Goal: Task Accomplishment & Management: Complete application form

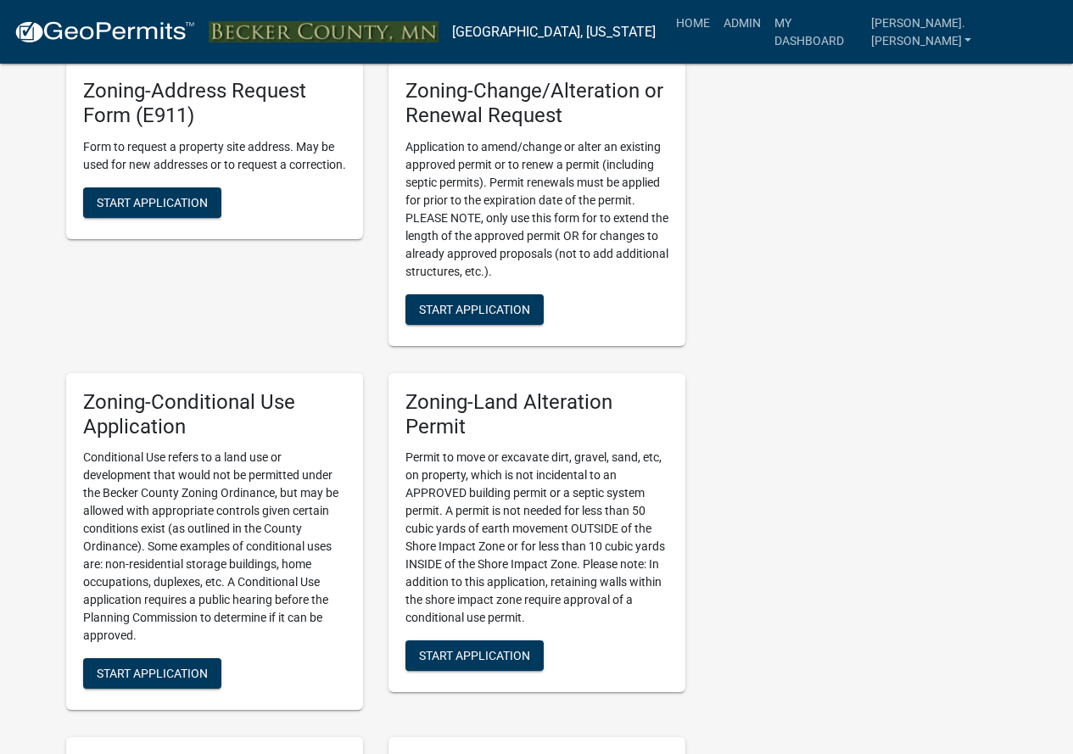
scroll to position [933, 0]
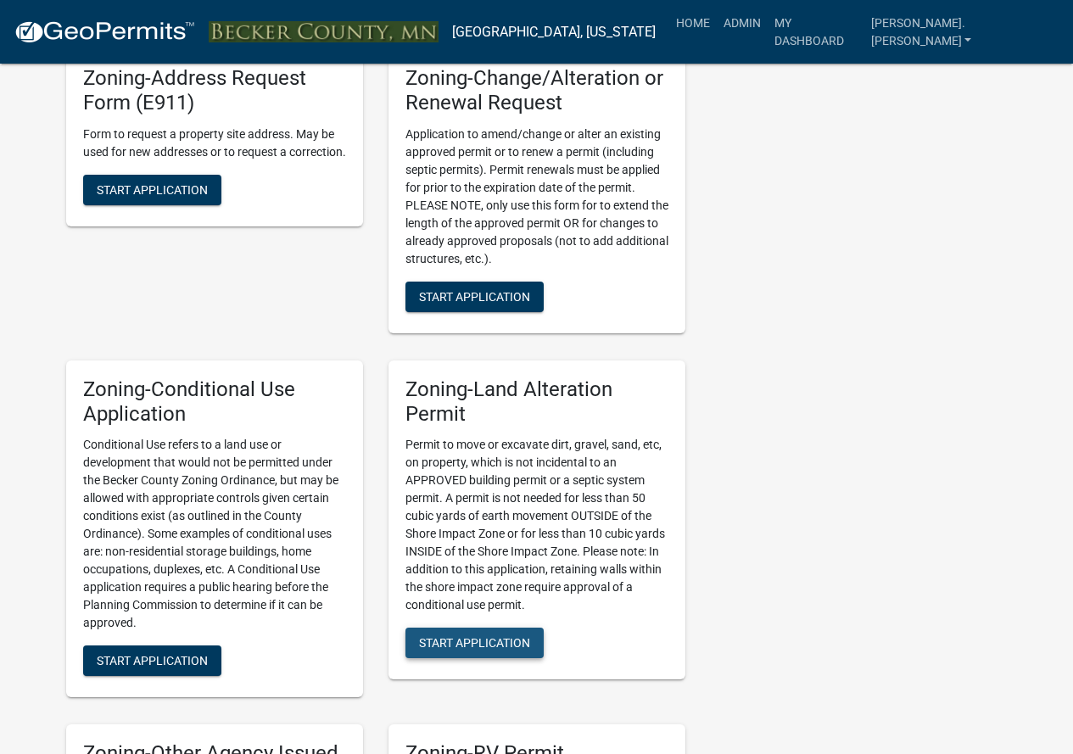
click at [463, 640] on span "Start Application" at bounding box center [474, 643] width 111 height 14
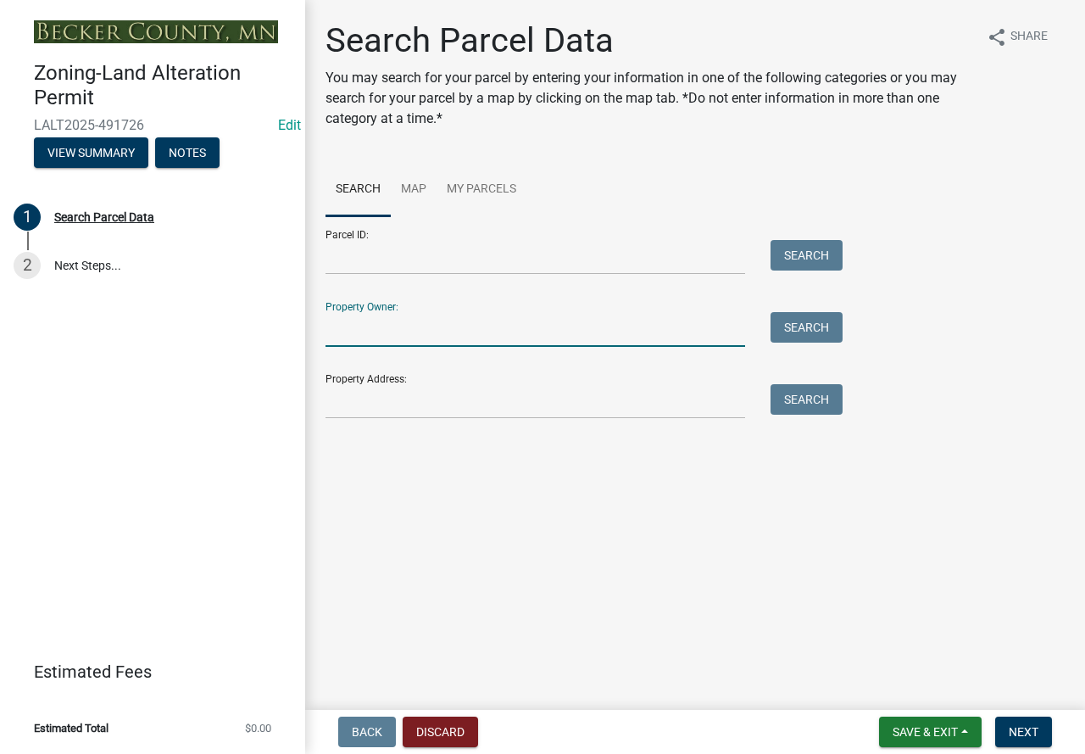
click at [352, 335] on input "Property Owner:" at bounding box center [536, 329] width 420 height 35
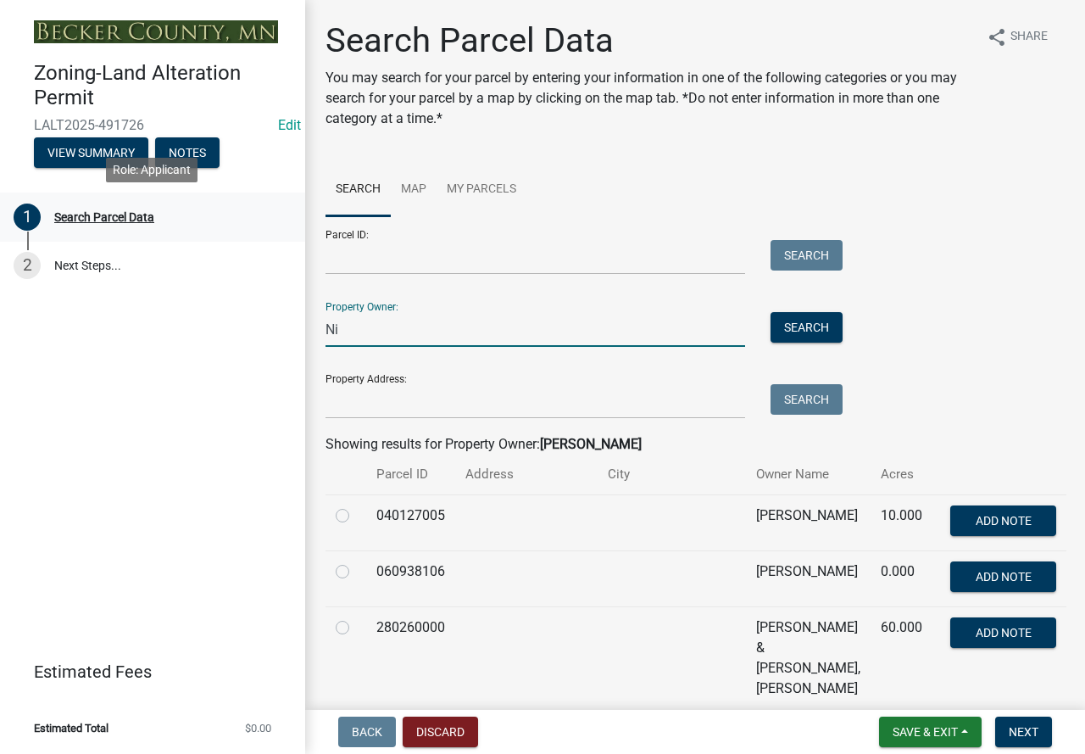
type input "N"
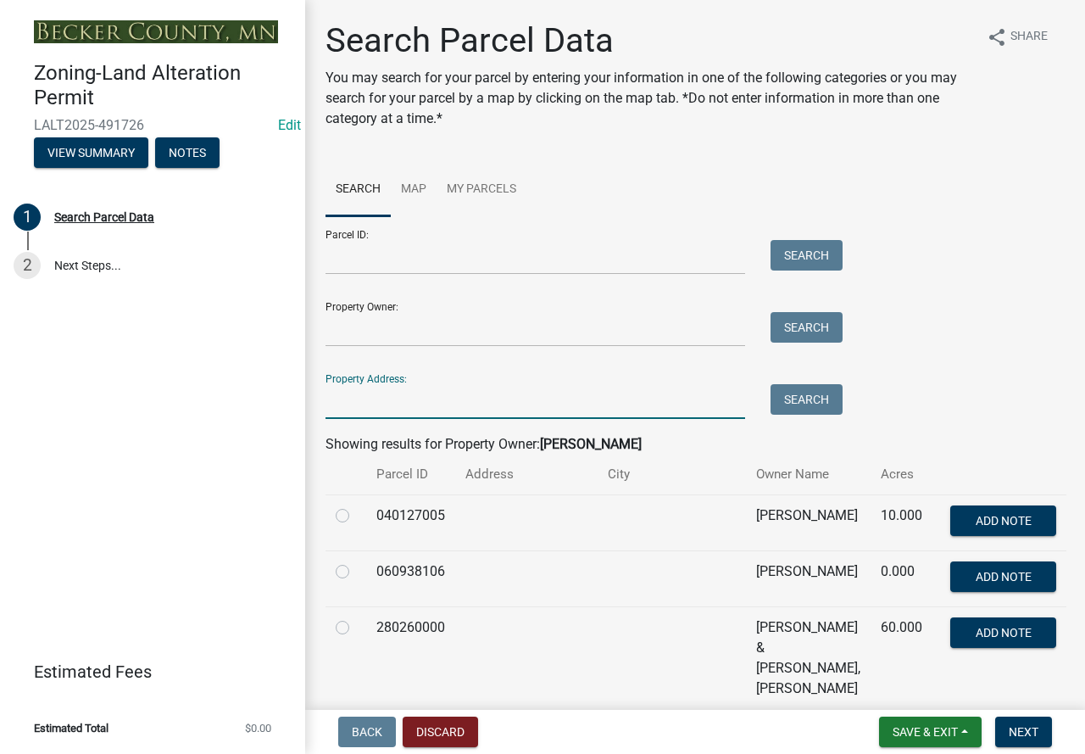
click at [355, 410] on input "Property Address:" at bounding box center [536, 401] width 420 height 35
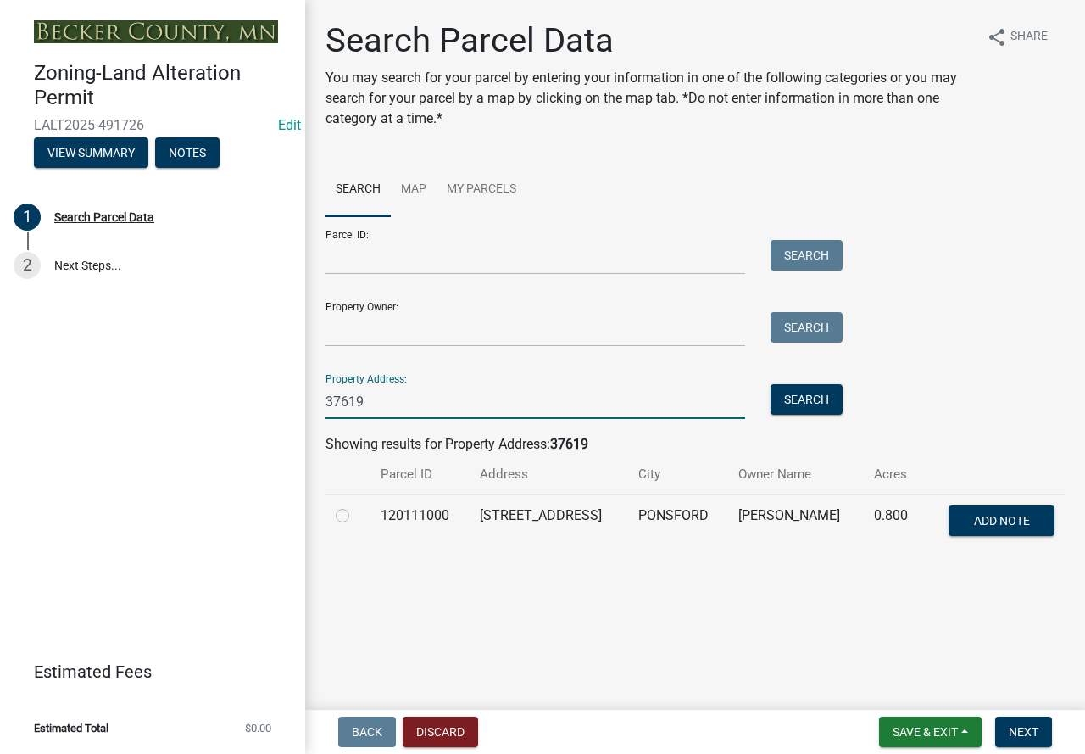
type input "37619"
click at [356, 505] on label at bounding box center [356, 505] width 0 height 0
click at [356, 516] on input "radio" at bounding box center [361, 510] width 11 height 11
radio input "true"
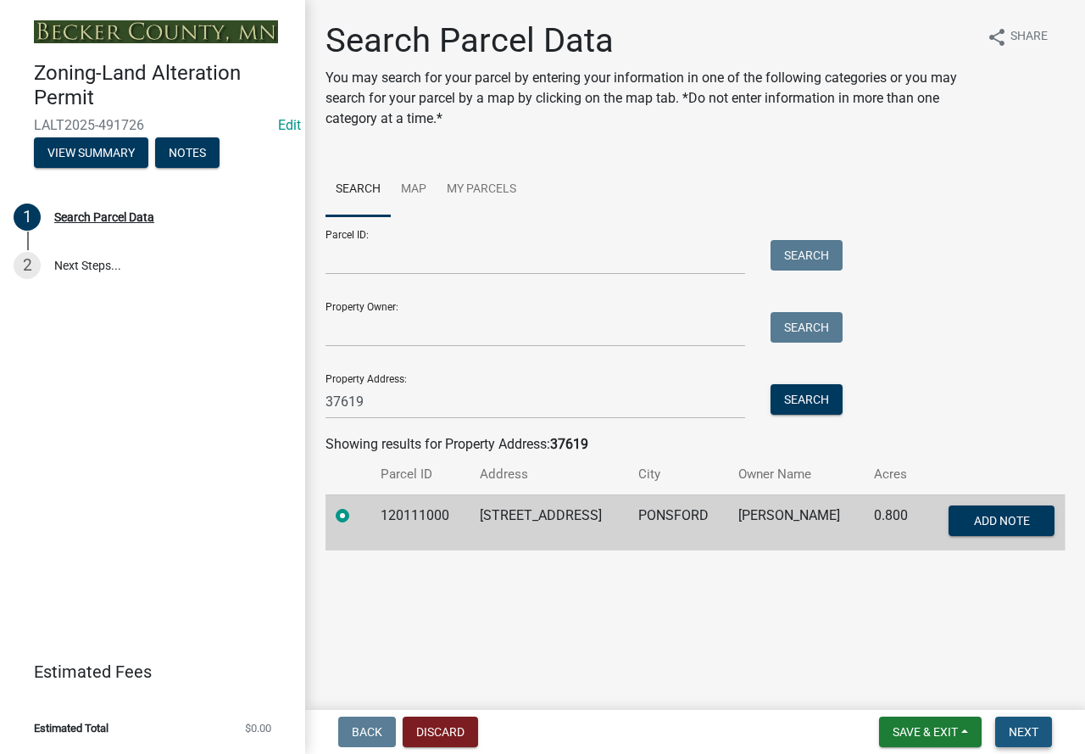
click at [1018, 730] on span "Next" at bounding box center [1024, 732] width 30 height 14
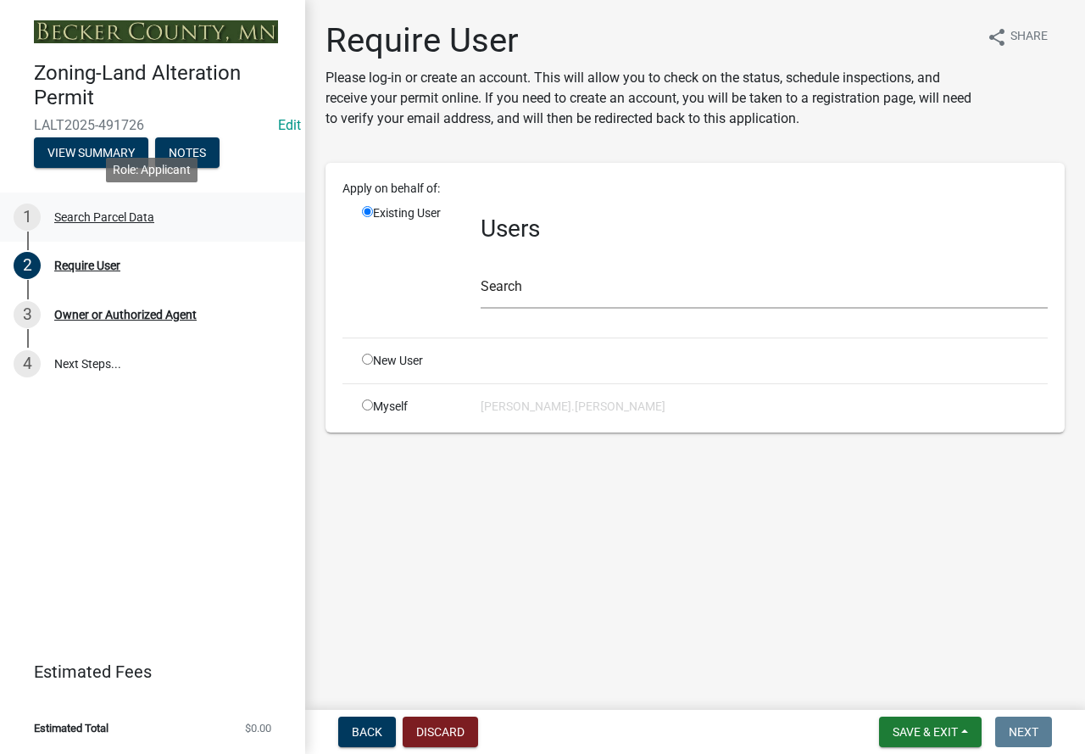
click at [120, 212] on div "Search Parcel Data" at bounding box center [104, 217] width 100 height 12
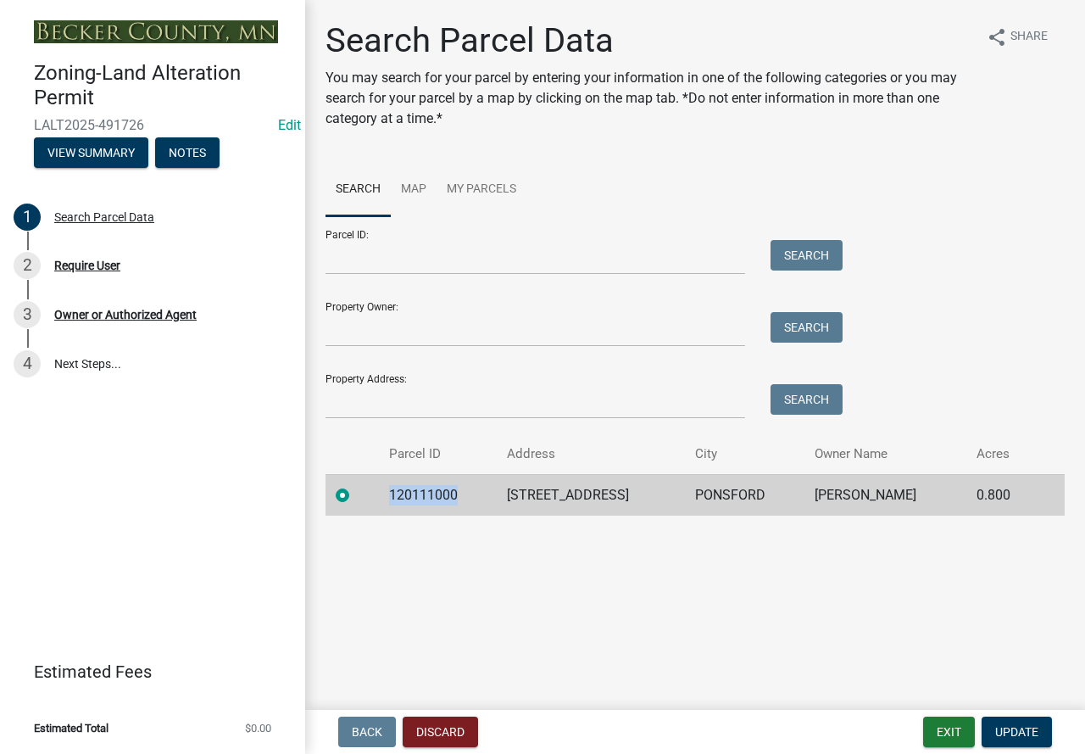
drag, startPoint x: 466, startPoint y: 488, endPoint x: 377, endPoint y: 490, distance: 89.1
click at [377, 490] on tr "120111000 37619 RED TOP [PERSON_NAME] [PERSON_NAME] 0.800" at bounding box center [695, 495] width 739 height 42
copy td "120111000"
click at [89, 145] on button "View Summary" at bounding box center [91, 152] width 114 height 31
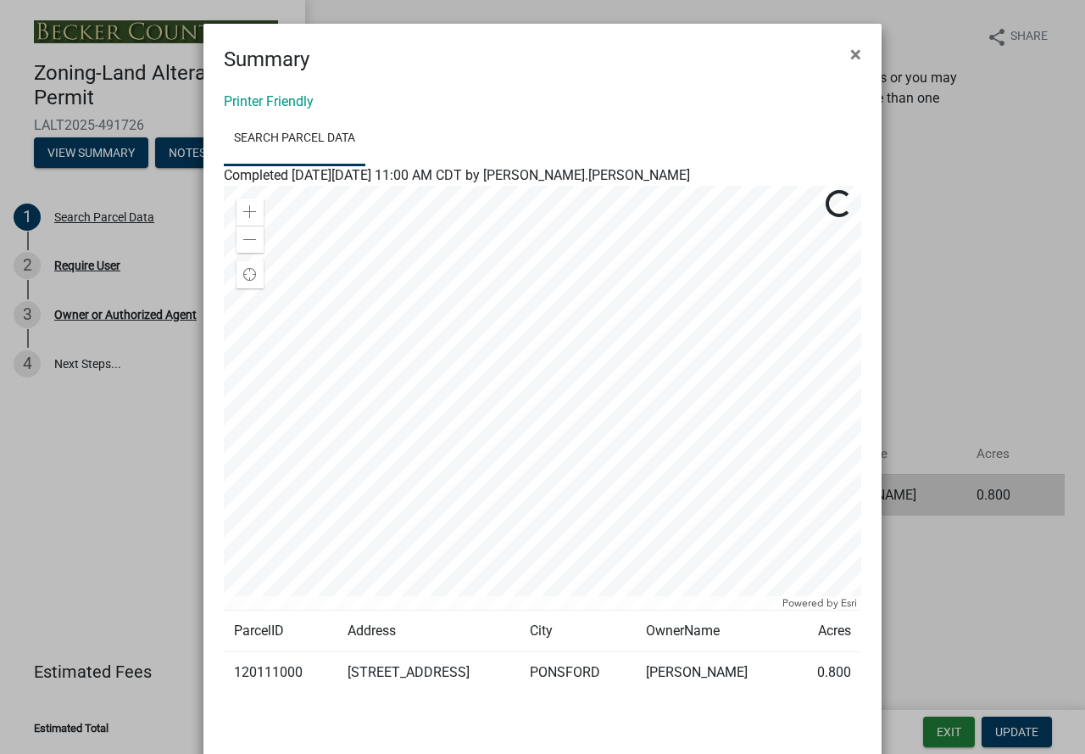
click at [86, 577] on ngb-modal-window "Summary × Printer Friendly Search Parcel Data Completed [DATE][DATE] 11:00 AM C…" at bounding box center [542, 377] width 1085 height 754
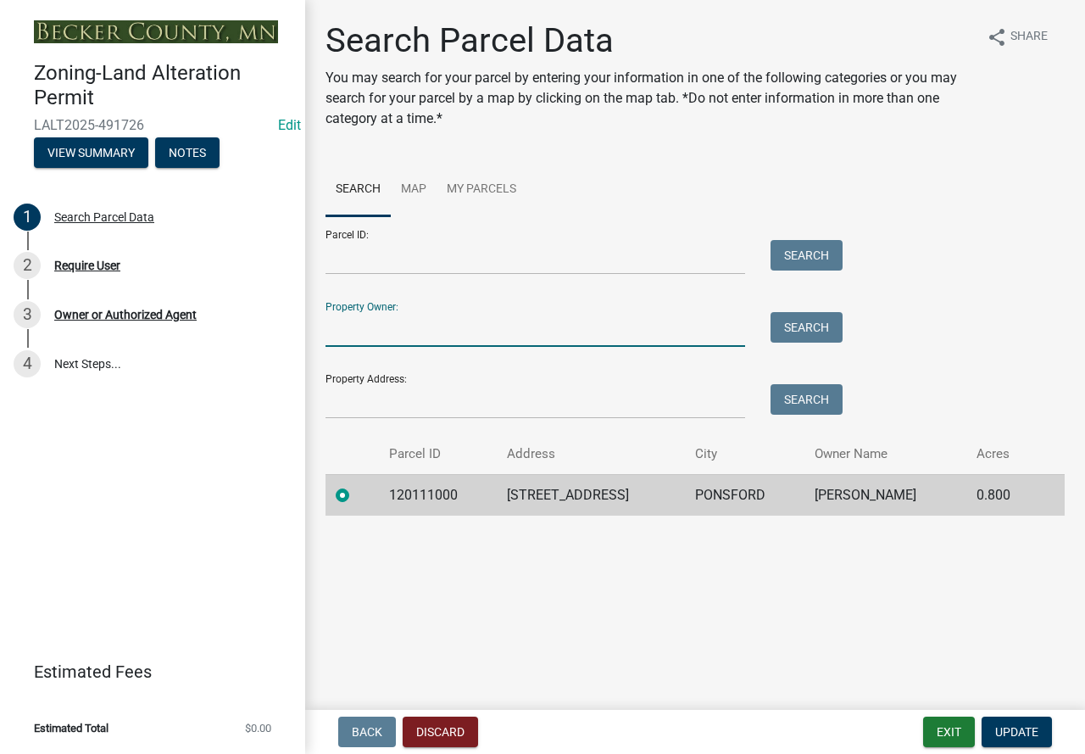
click at [415, 325] on input "Property Owner:" at bounding box center [536, 329] width 420 height 35
click at [813, 329] on button "Search" at bounding box center [807, 327] width 72 height 31
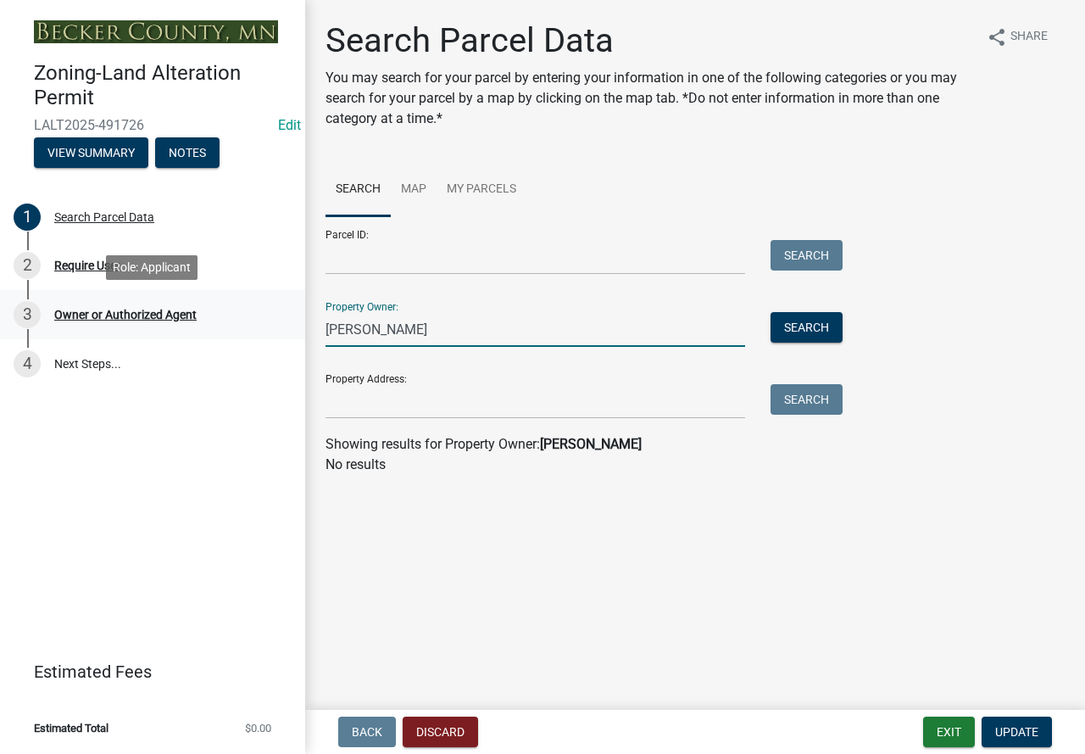
drag, startPoint x: 369, startPoint y: 330, endPoint x: 276, endPoint y: 332, distance: 93.3
click at [276, 331] on div "Zoning-Land Alteration Permit LALT2025-491726 Edit View Summary Notes 1 Search …" at bounding box center [542, 377] width 1085 height 754
type input "[PERSON_NAME]"
click at [806, 319] on button "Search" at bounding box center [807, 327] width 72 height 31
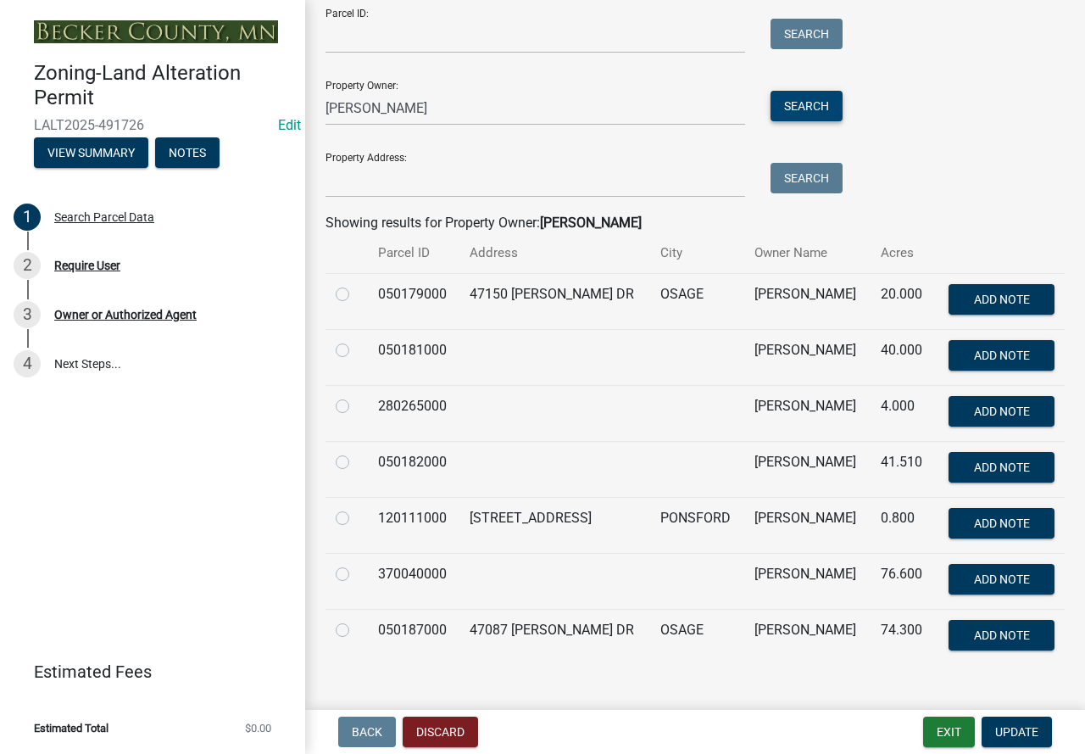
scroll to position [249, 0]
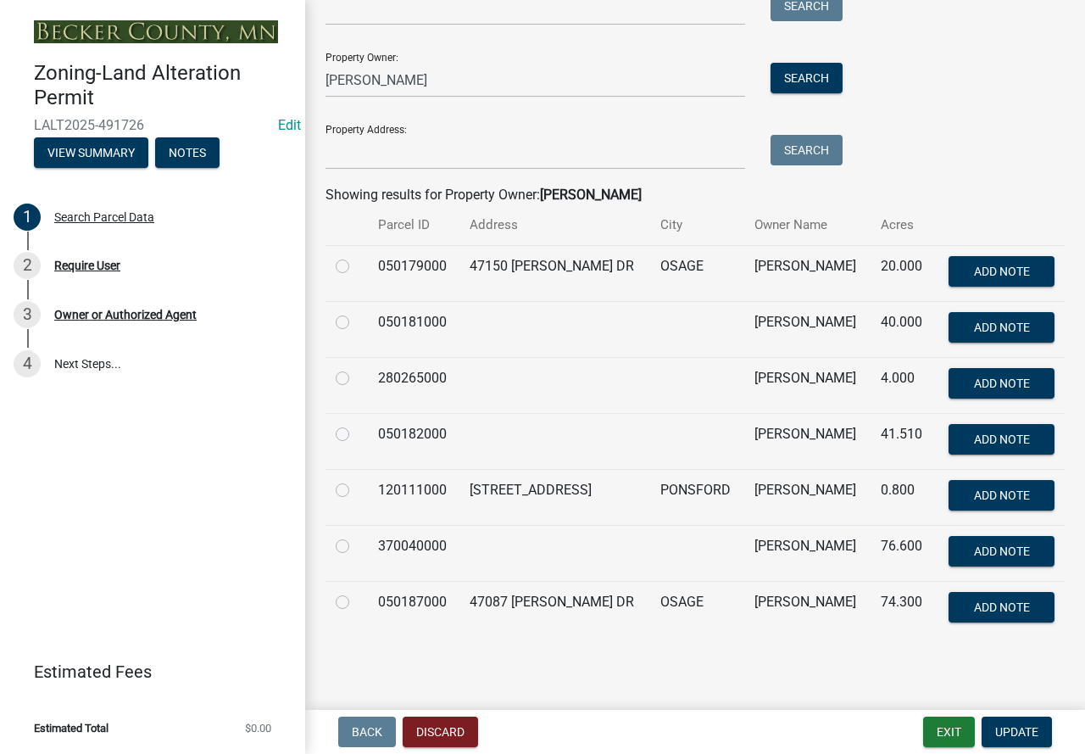
click at [356, 480] on label at bounding box center [356, 480] width 0 height 0
click at [356, 489] on input "radio" at bounding box center [361, 485] width 11 height 11
radio input "true"
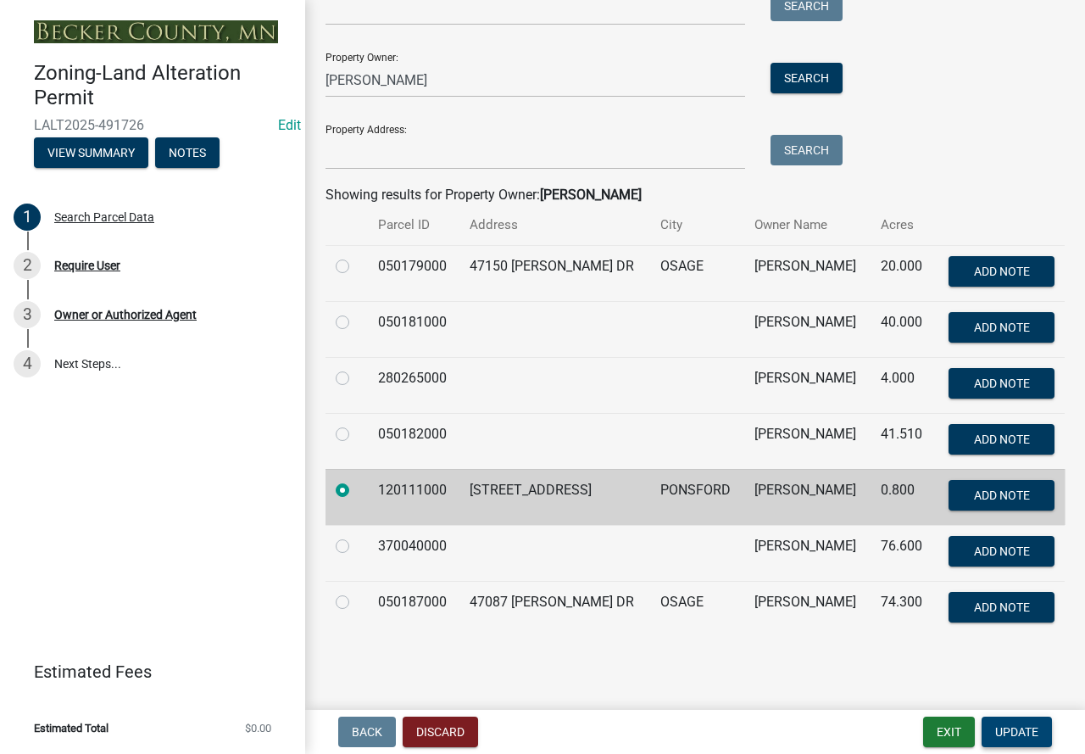
click at [1029, 725] on span "Update" at bounding box center [1016, 732] width 43 height 14
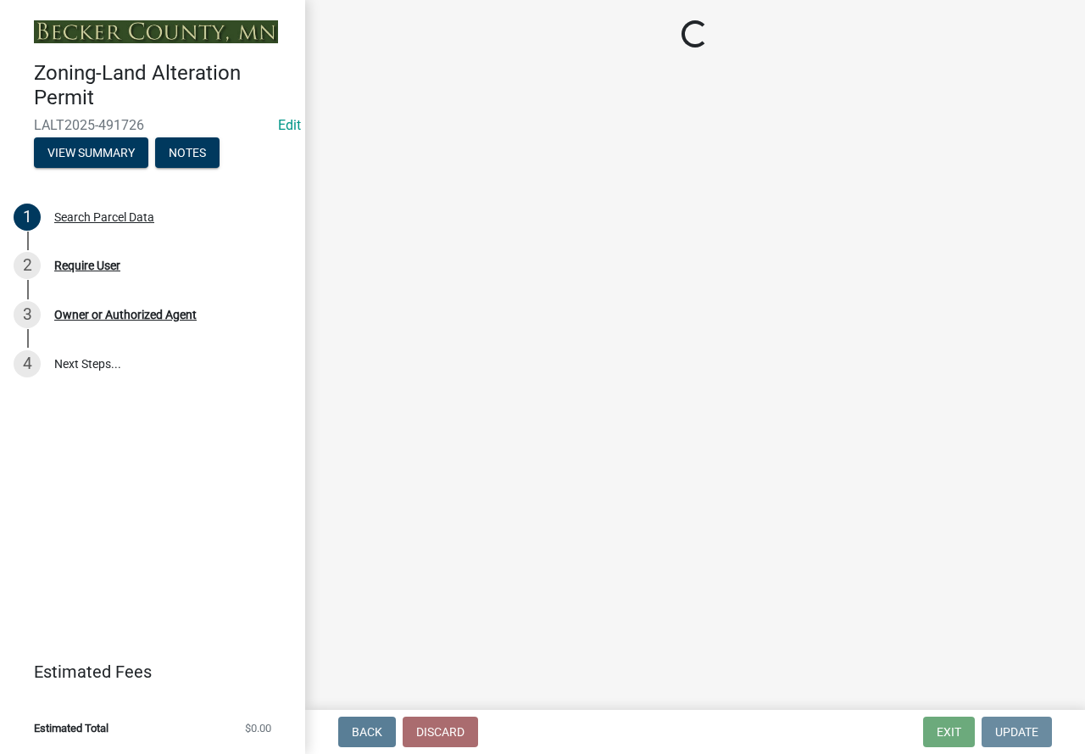
scroll to position [0, 0]
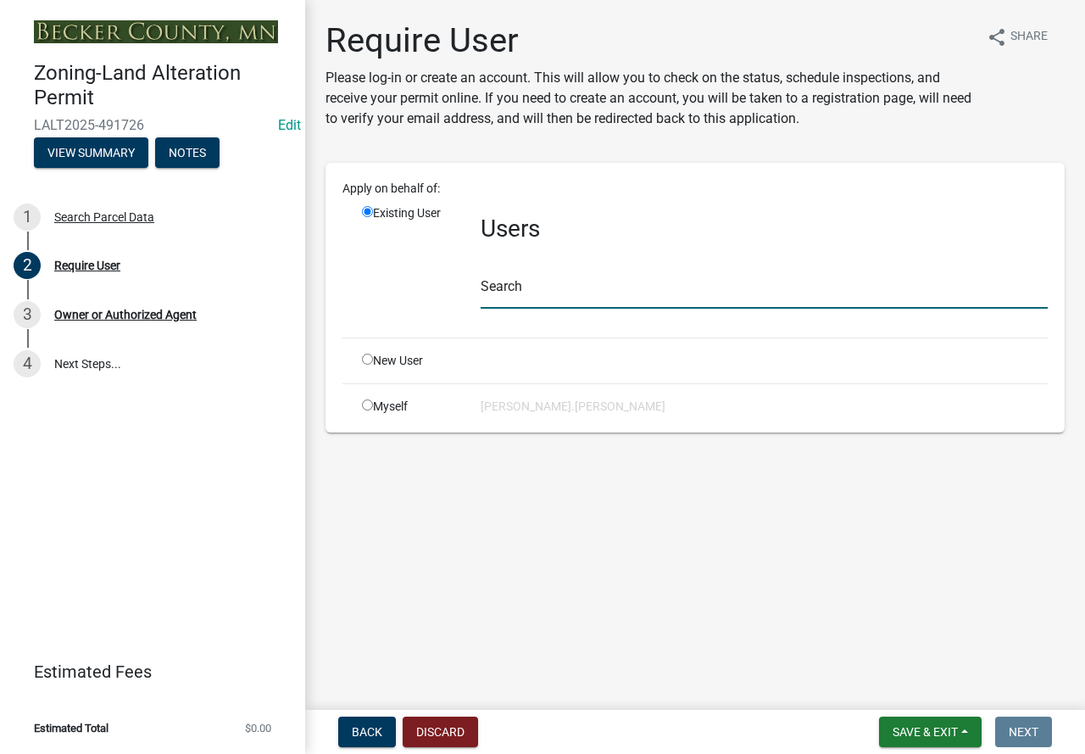
click at [513, 281] on input "text" at bounding box center [764, 291] width 567 height 35
click at [366, 360] on input "radio" at bounding box center [367, 359] width 11 height 11
radio input "true"
radio input "false"
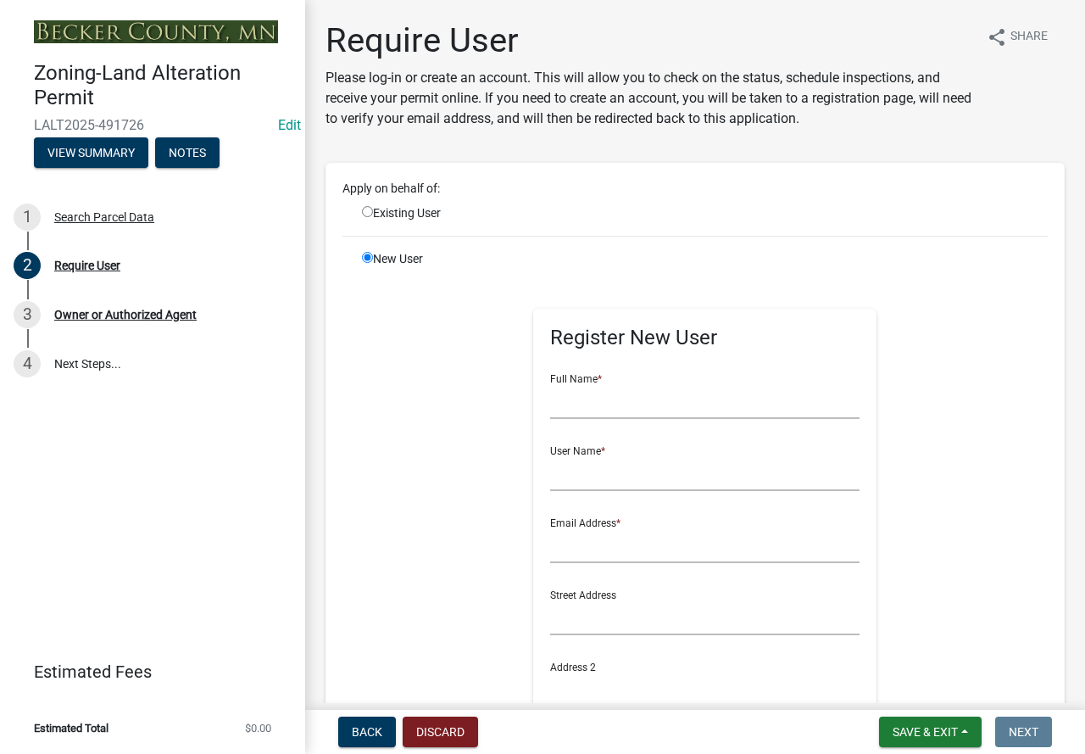
click at [651, 382] on div "Full Name *" at bounding box center [704, 389] width 309 height 59
click at [667, 404] on input "text" at bounding box center [704, 401] width 309 height 35
type input "[PERSON_NAME]"
click at [614, 486] on input "text" at bounding box center [704, 473] width 309 height 35
type input "DN"
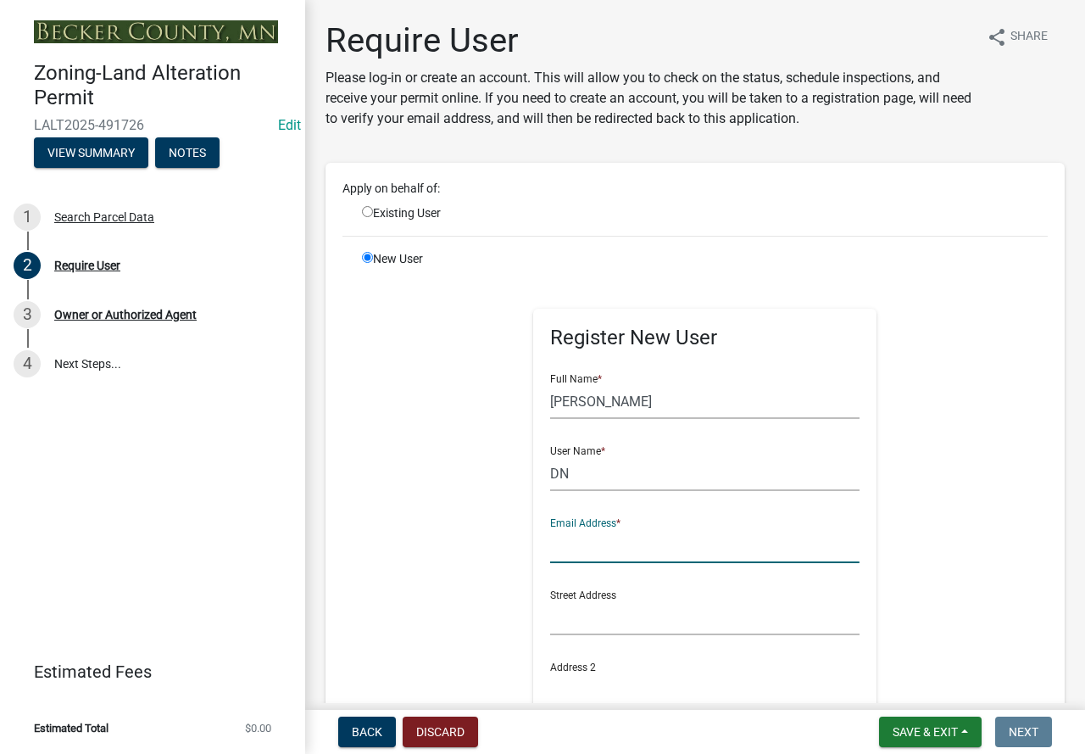
click at [587, 539] on input "text" at bounding box center [704, 545] width 309 height 35
type input "[EMAIL_ADDRESS][PERSON_NAME][DOMAIN_NAME]"
drag, startPoint x: 593, startPoint y: 621, endPoint x: 611, endPoint y: 608, distance: 22.6
click at [593, 621] on input "text" at bounding box center [704, 617] width 309 height 35
click at [921, 728] on span "Save & Exit" at bounding box center [925, 732] width 65 height 14
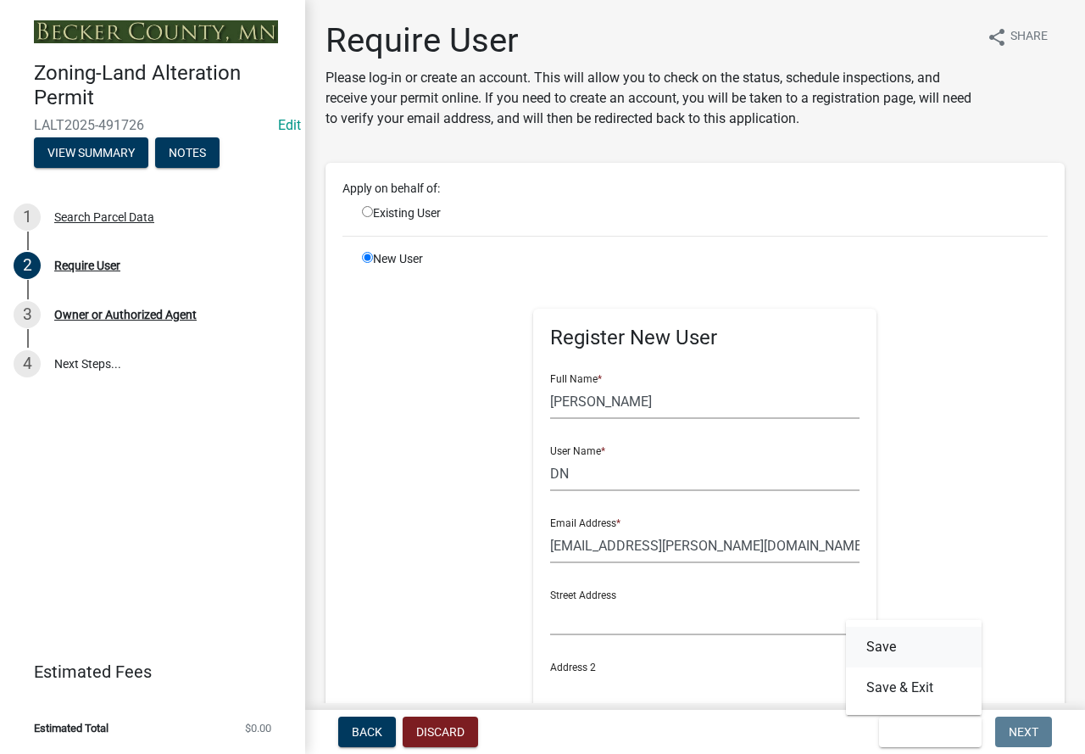
click at [901, 640] on button "Save" at bounding box center [914, 647] width 136 height 41
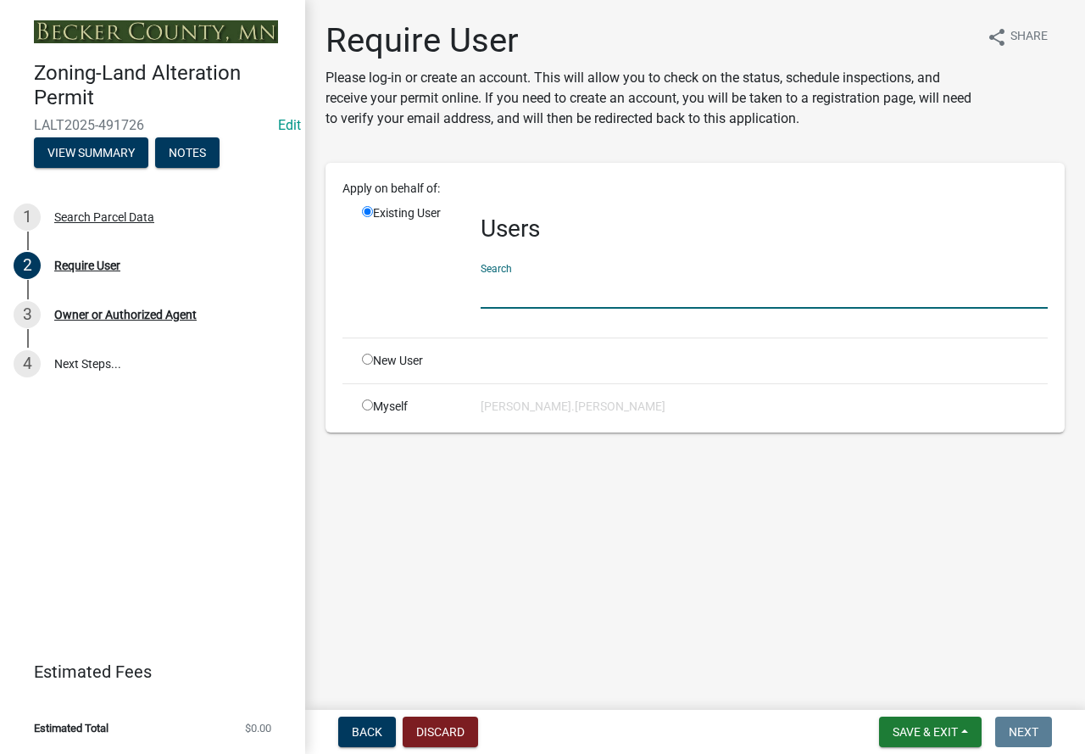
click at [560, 287] on input "text" at bounding box center [764, 291] width 567 height 35
click at [652, 504] on main "Require User Please log-in or create an account. This will allow you to check o…" at bounding box center [695, 351] width 780 height 703
click at [681, 256] on div "Search DN" at bounding box center [764, 279] width 567 height 59
drag, startPoint x: 698, startPoint y: 309, endPoint x: 704, endPoint y: 294, distance: 16.4
click at [702, 301] on div "Users Search DN" at bounding box center [764, 264] width 593 height 120
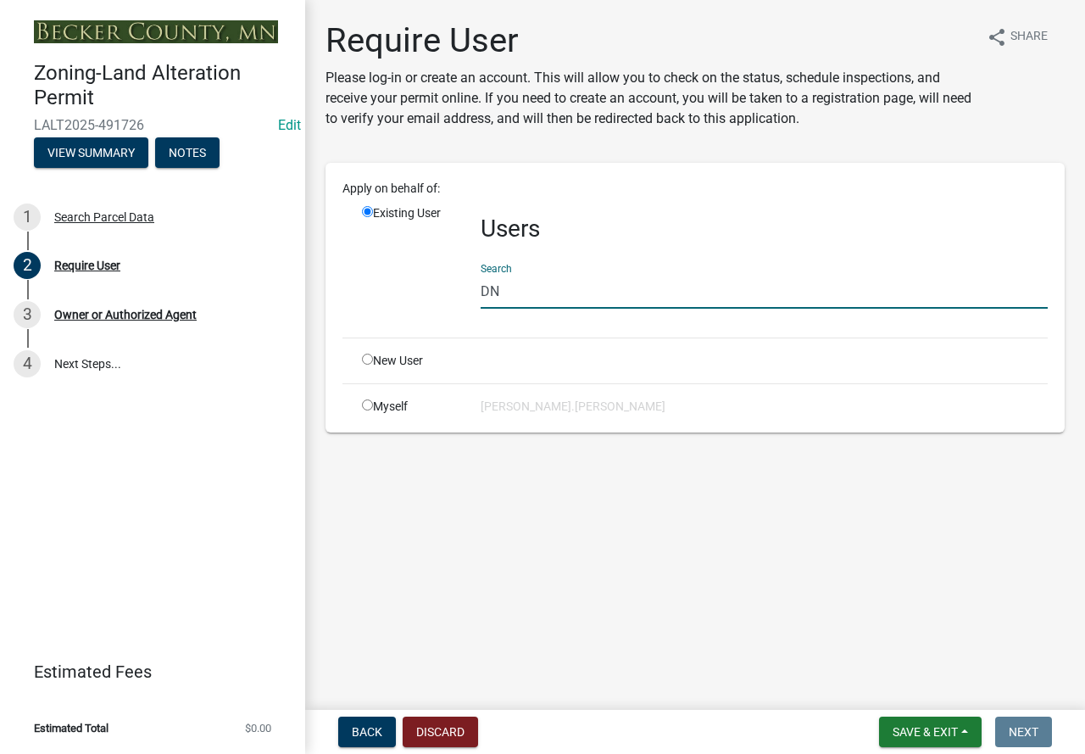
click at [712, 289] on input "DN" at bounding box center [764, 291] width 567 height 35
drag, startPoint x: 516, startPoint y: 290, endPoint x: 443, endPoint y: 293, distance: 72.2
click at [443, 293] on div "Existing User Users Search DN" at bounding box center [704, 264] width 711 height 120
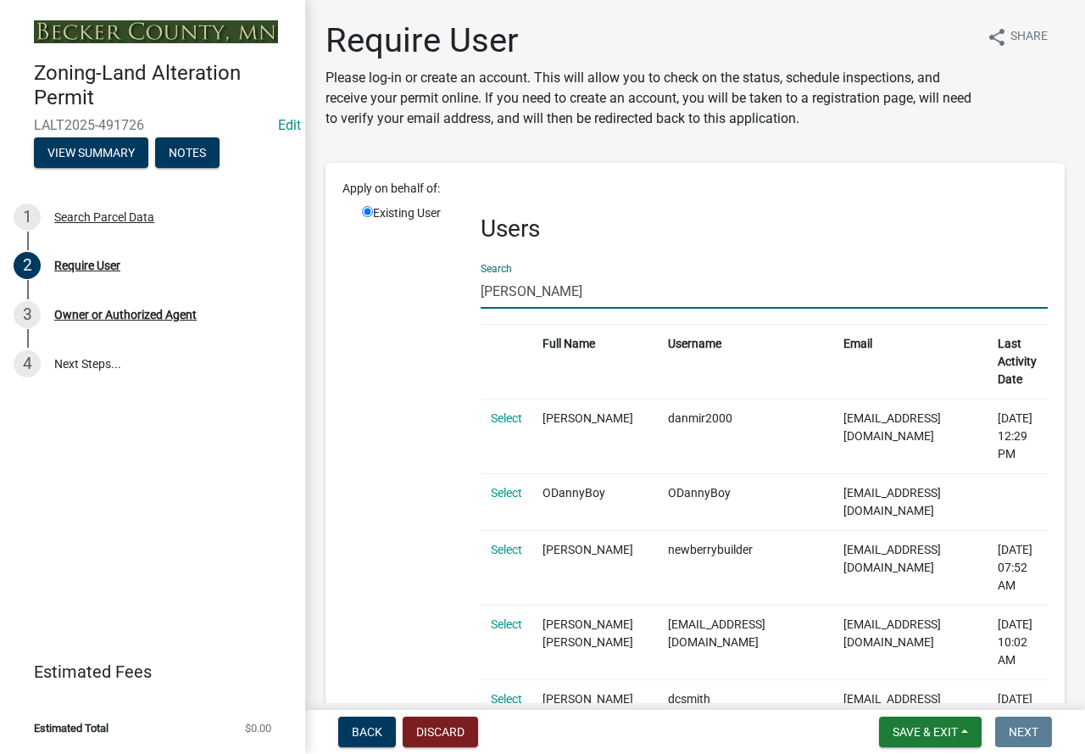
click at [572, 298] on input "[PERSON_NAME]" at bounding box center [764, 291] width 567 height 35
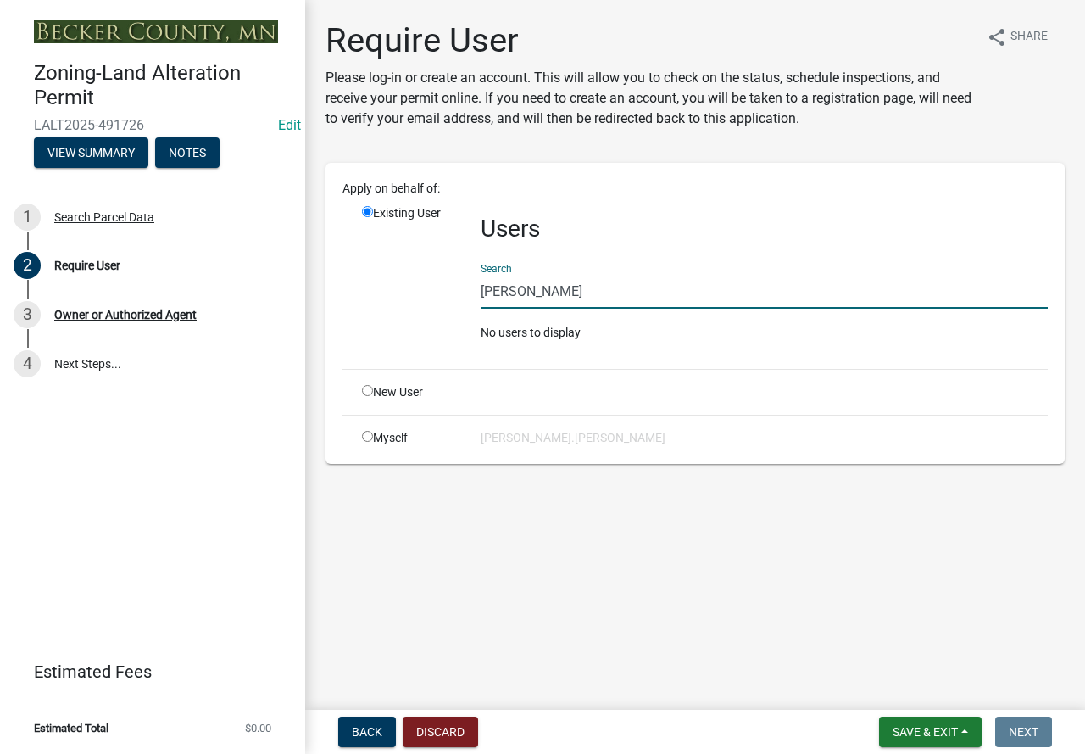
type input "[PERSON_NAME]"
click at [822, 580] on main "Require User Please log-in or create an account. This will allow you to check o…" at bounding box center [695, 351] width 780 height 703
click at [724, 258] on div "Search [PERSON_NAME]" at bounding box center [764, 279] width 567 height 59
click at [721, 276] on input "[PERSON_NAME]" at bounding box center [764, 291] width 567 height 35
click at [366, 390] on input "radio" at bounding box center [367, 390] width 11 height 11
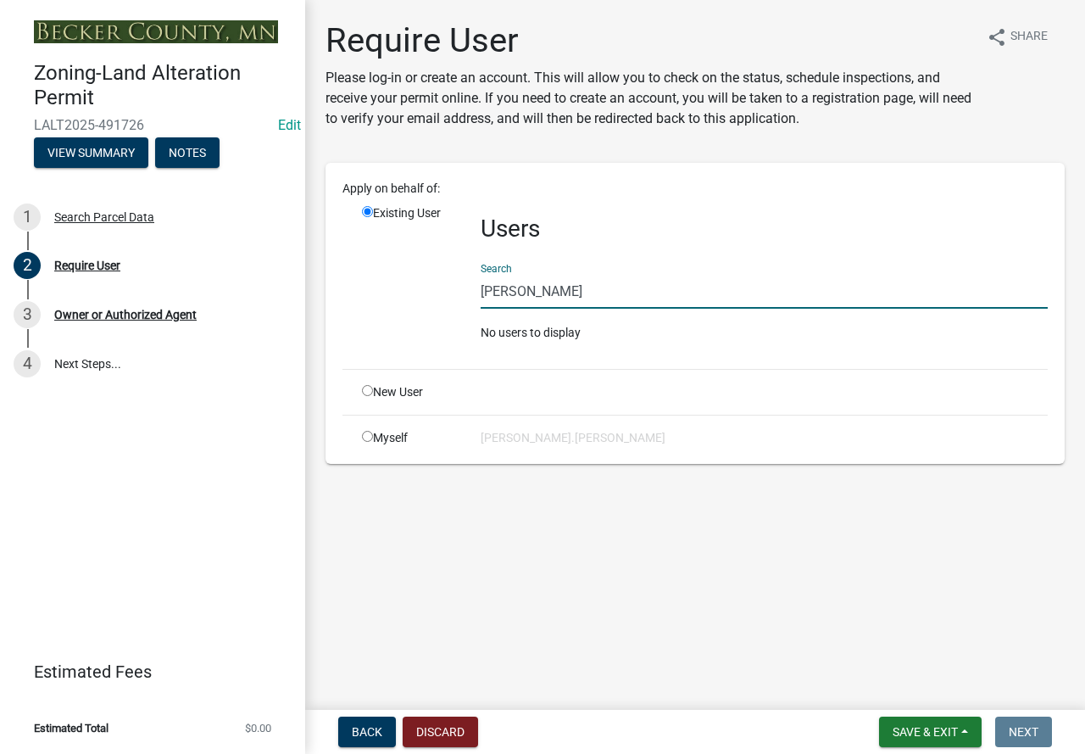
radio input "true"
radio input "false"
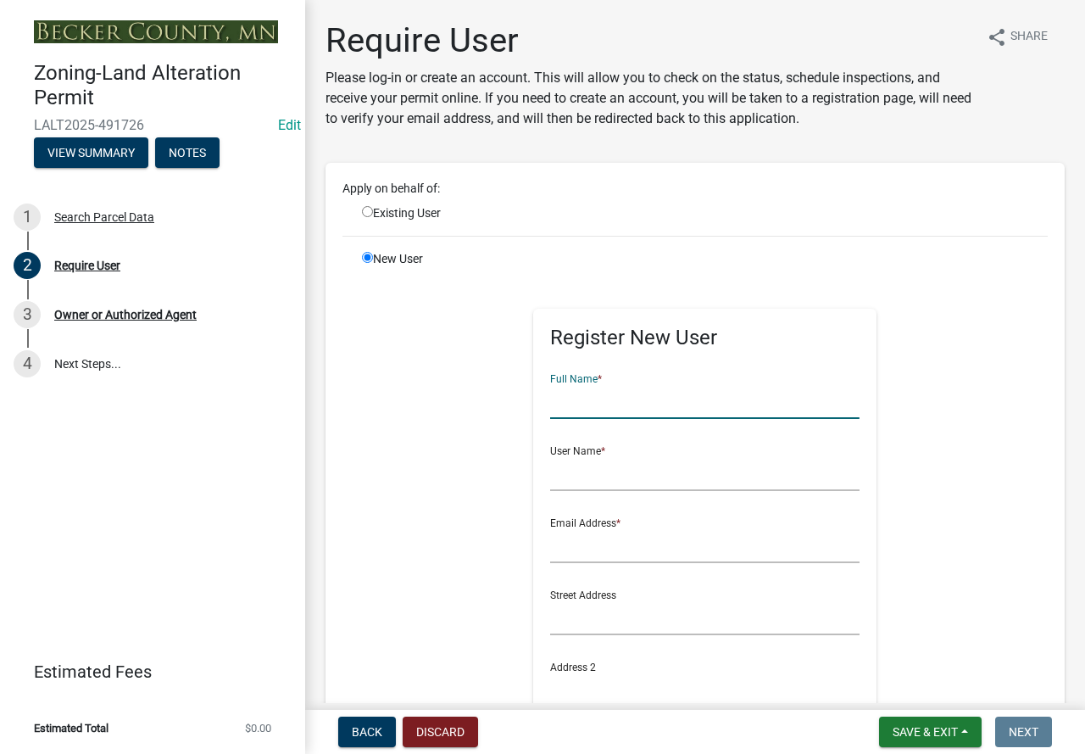
click at [722, 398] on input "text" at bounding box center [704, 401] width 309 height 35
type input "[PERSON_NAME]"
drag, startPoint x: 643, startPoint y: 492, endPoint x: 661, endPoint y: 477, distance: 23.6
click at [649, 490] on form "Full Name * [PERSON_NAME] User Name * Email Address * Street Address Address 2 …" at bounding box center [704, 651] width 309 height 582
click at [552, 464] on input "text" at bounding box center [704, 473] width 309 height 35
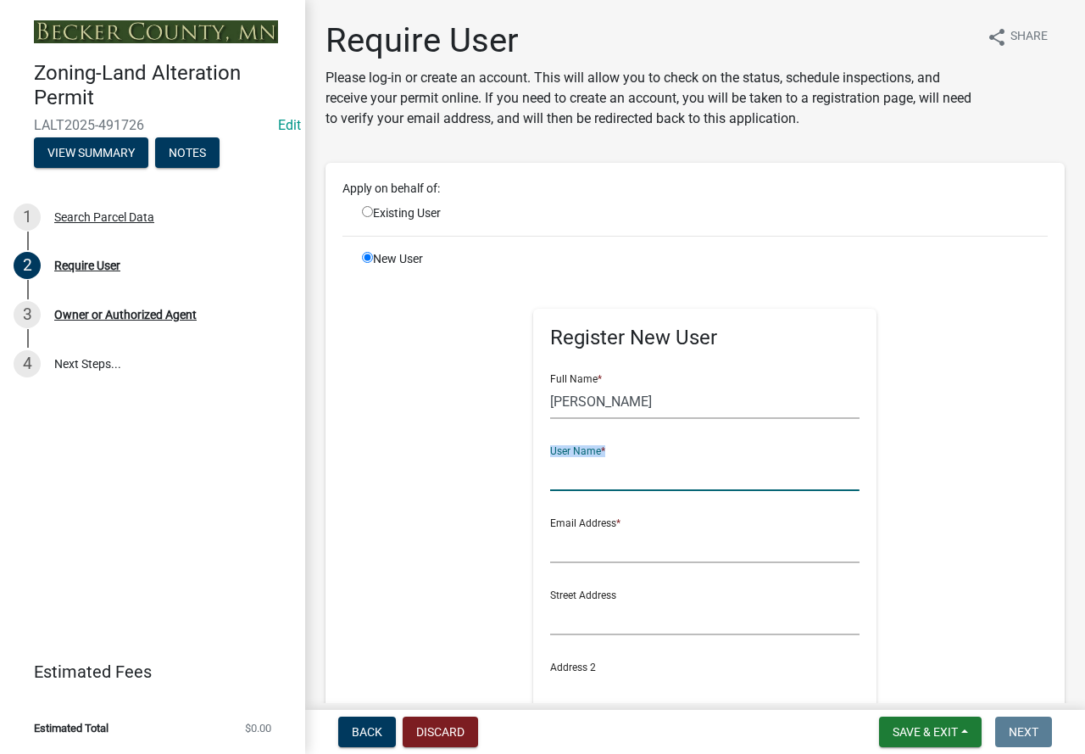
click at [580, 461] on input "text" at bounding box center [704, 473] width 309 height 35
type input "DM"
click at [689, 549] on input "text" at bounding box center [704, 545] width 309 height 35
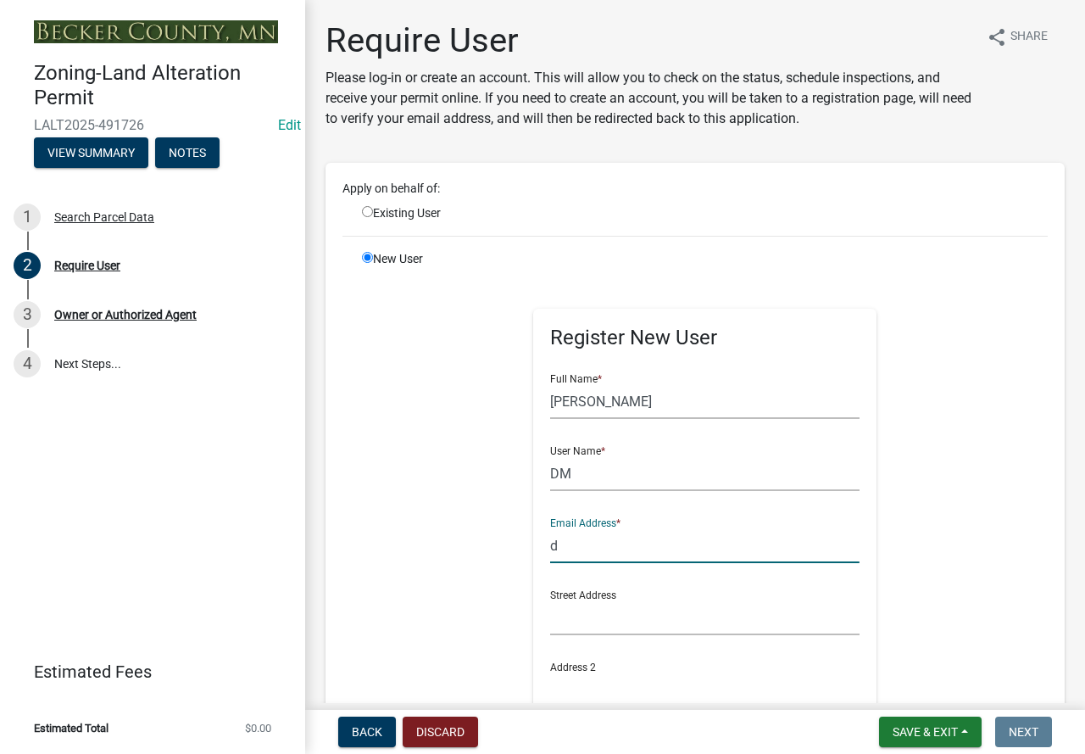
type input "d"
drag, startPoint x: 575, startPoint y: 477, endPoint x: 555, endPoint y: 475, distance: 20.5
click at [559, 475] on input "DM" at bounding box center [704, 473] width 309 height 35
type input "DN"
drag, startPoint x: 571, startPoint y: 555, endPoint x: 499, endPoint y: 533, distance: 75.4
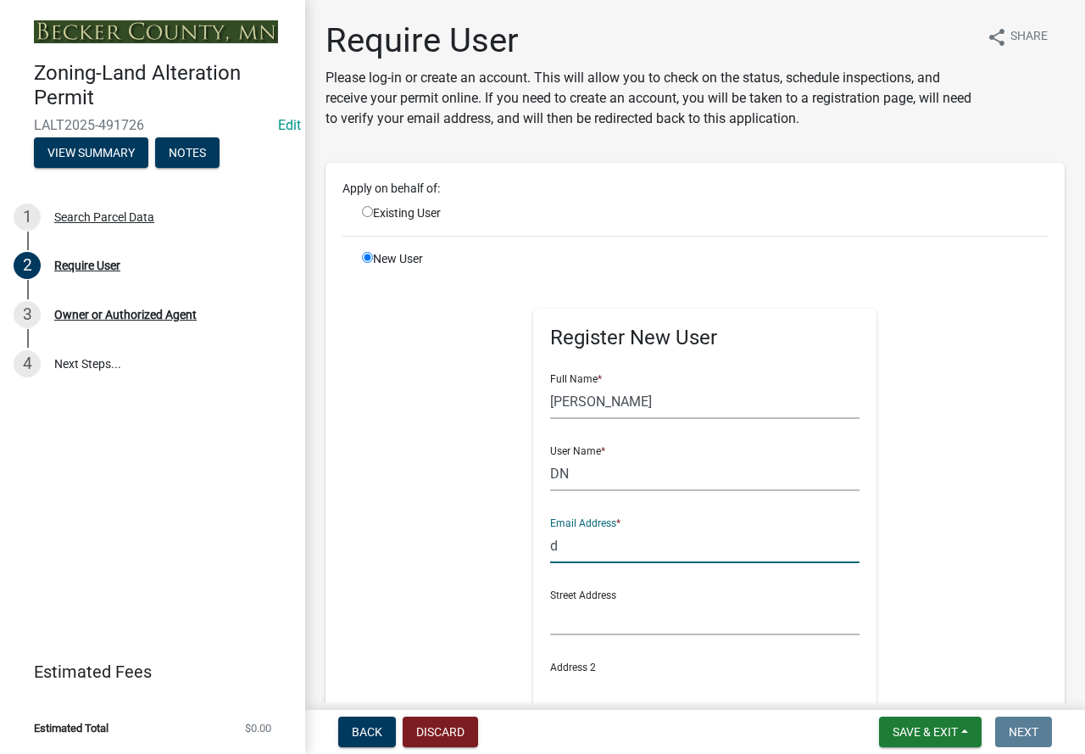
click at [499, 537] on div "Register New User Full Name * [PERSON_NAME] User Name * DN Email Address * d St…" at bounding box center [705, 649] width 737 height 763
drag, startPoint x: 551, startPoint y: 544, endPoint x: 540, endPoint y: 545, distance: 11.2
click at [540, 545] on div "Register New User Full Name * [PERSON_NAME] User Name * DN Email Address * jnie…" at bounding box center [704, 642] width 343 height 666
click at [639, 538] on input "djniemi@" at bounding box center [704, 545] width 309 height 35
type input "[EMAIL_ADDRESS][PERSON_NAME][DOMAIN_NAME]"
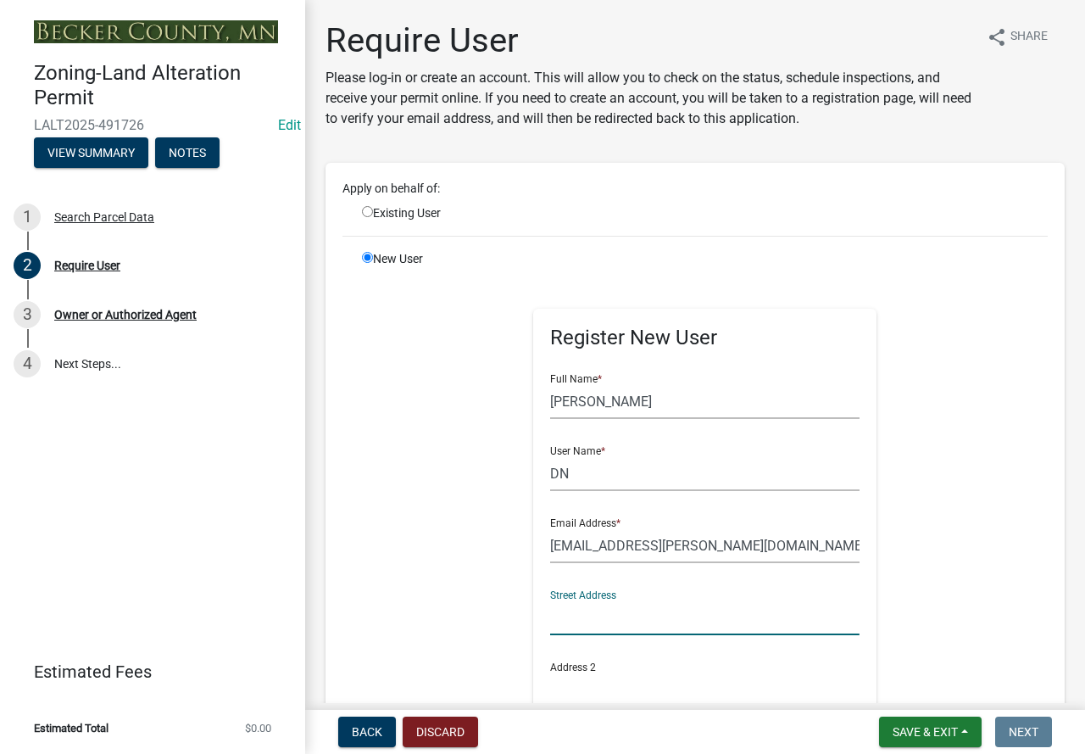
click at [594, 622] on input "text" at bounding box center [704, 617] width 309 height 35
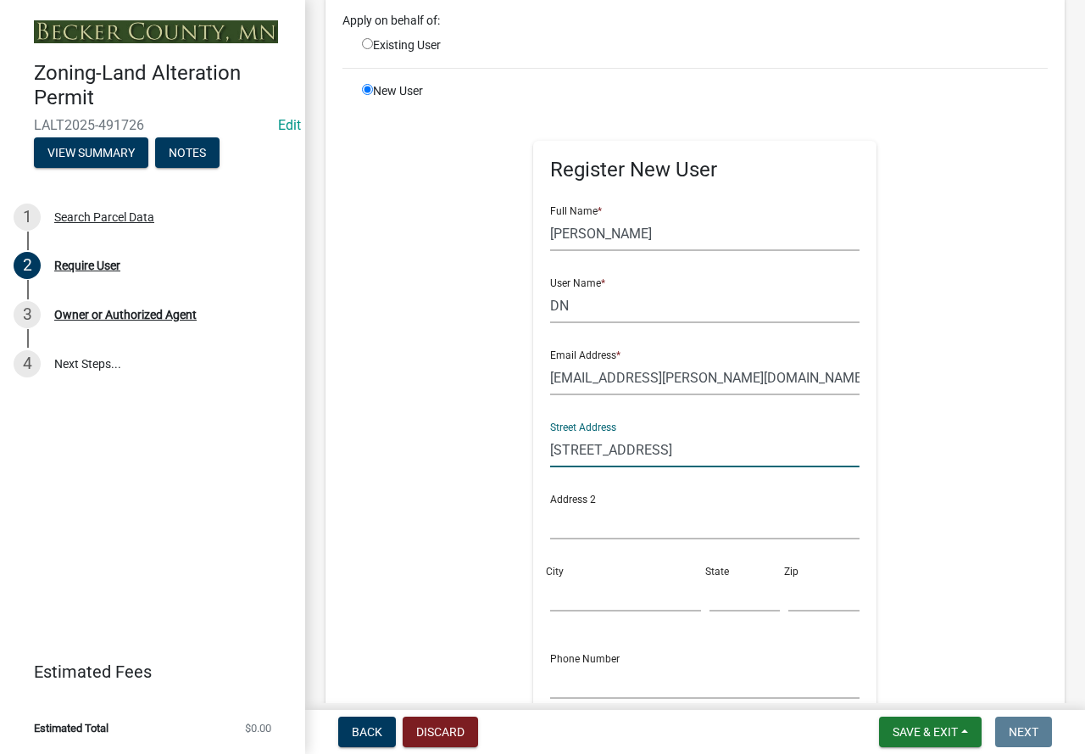
scroll to position [170, 0]
type input "[STREET_ADDRESS]"
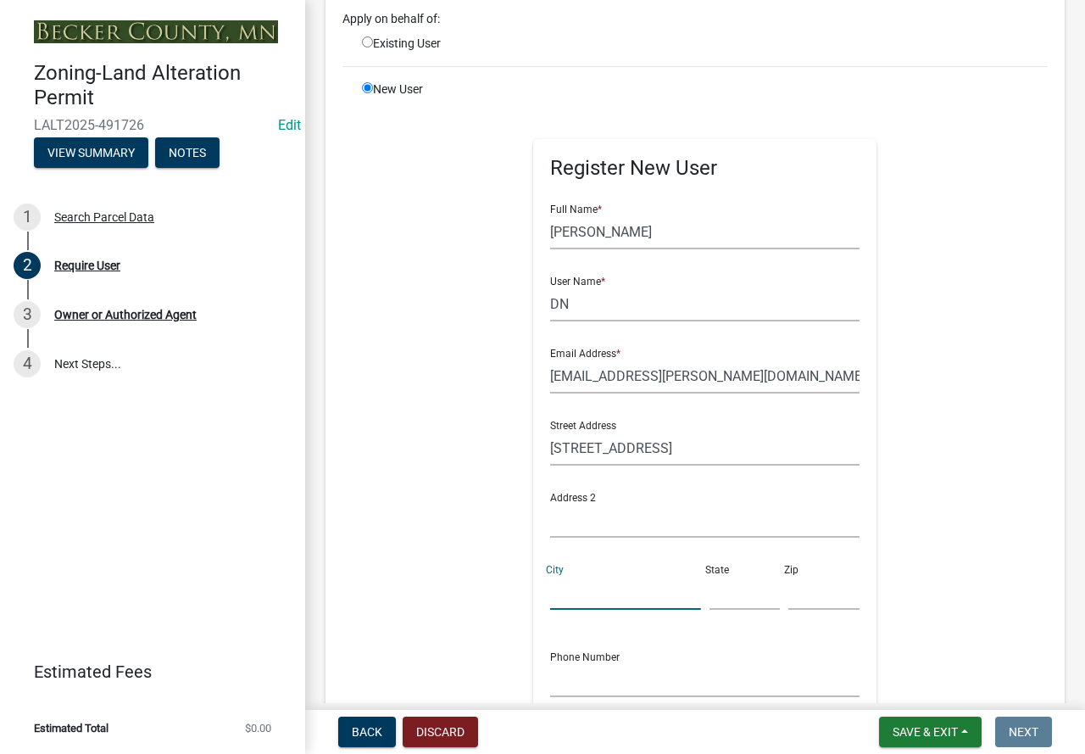
drag, startPoint x: 562, startPoint y: 589, endPoint x: 605, endPoint y: 583, distance: 43.8
click at [567, 588] on input "City" at bounding box center [625, 592] width 150 height 35
type input "Ponsford"
click at [728, 588] on input "text" at bounding box center [745, 592] width 71 height 35
type input "MN"
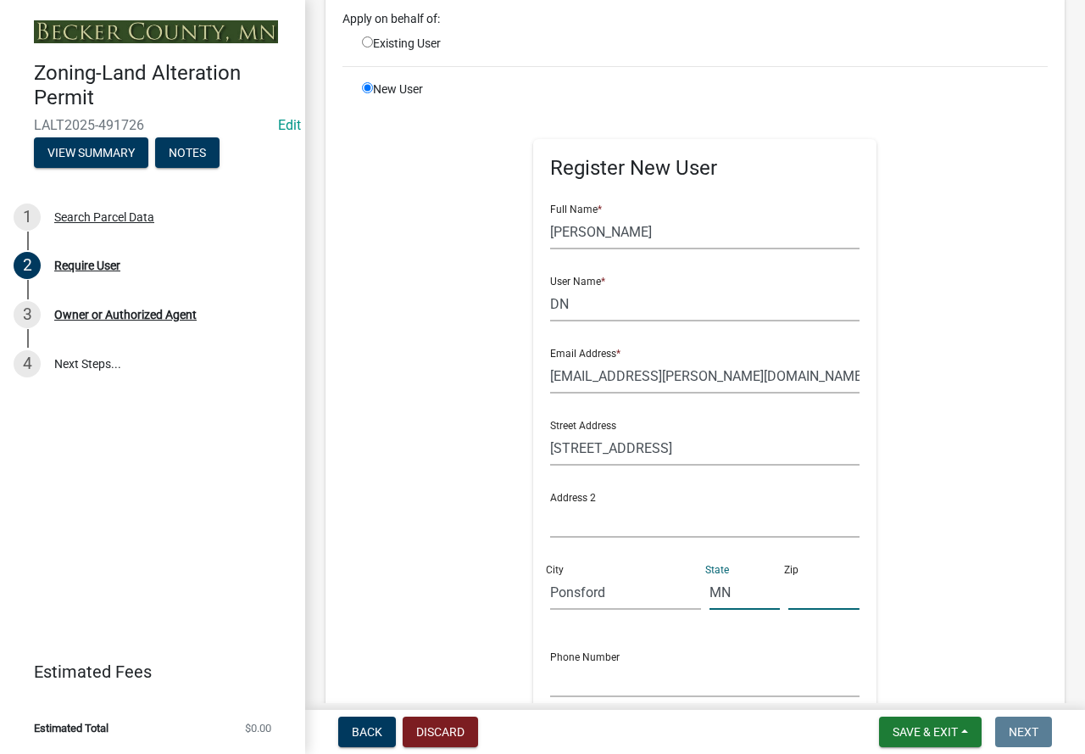
click at [813, 601] on input "text" at bounding box center [824, 592] width 71 height 35
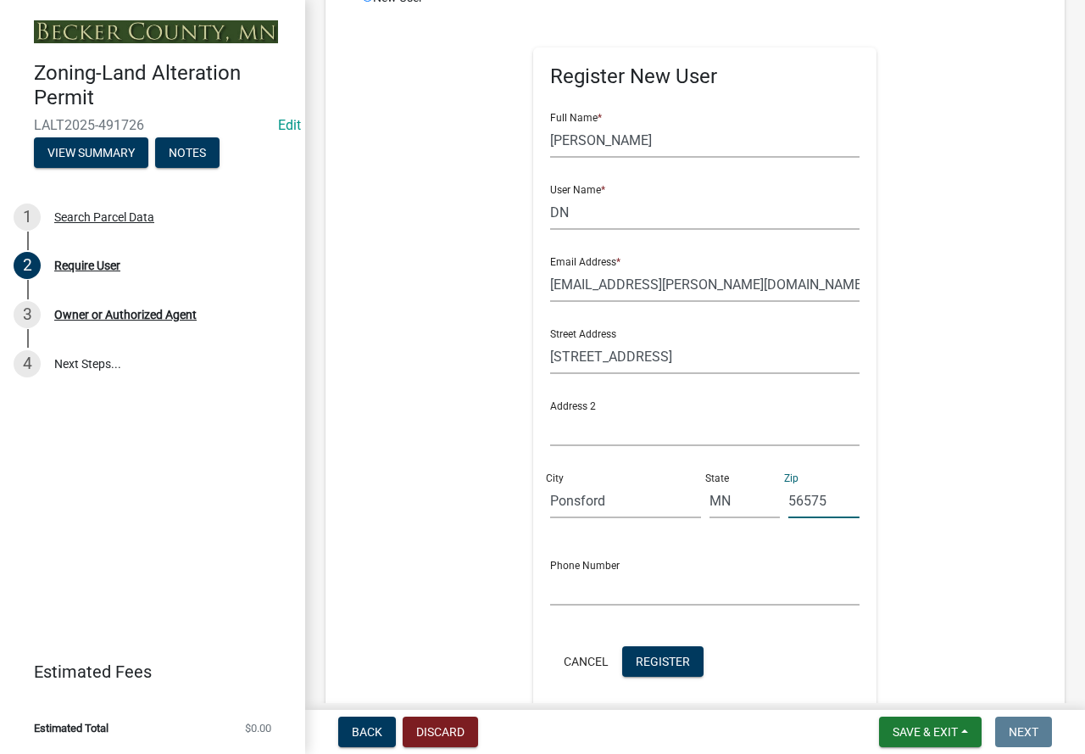
scroll to position [424, 0]
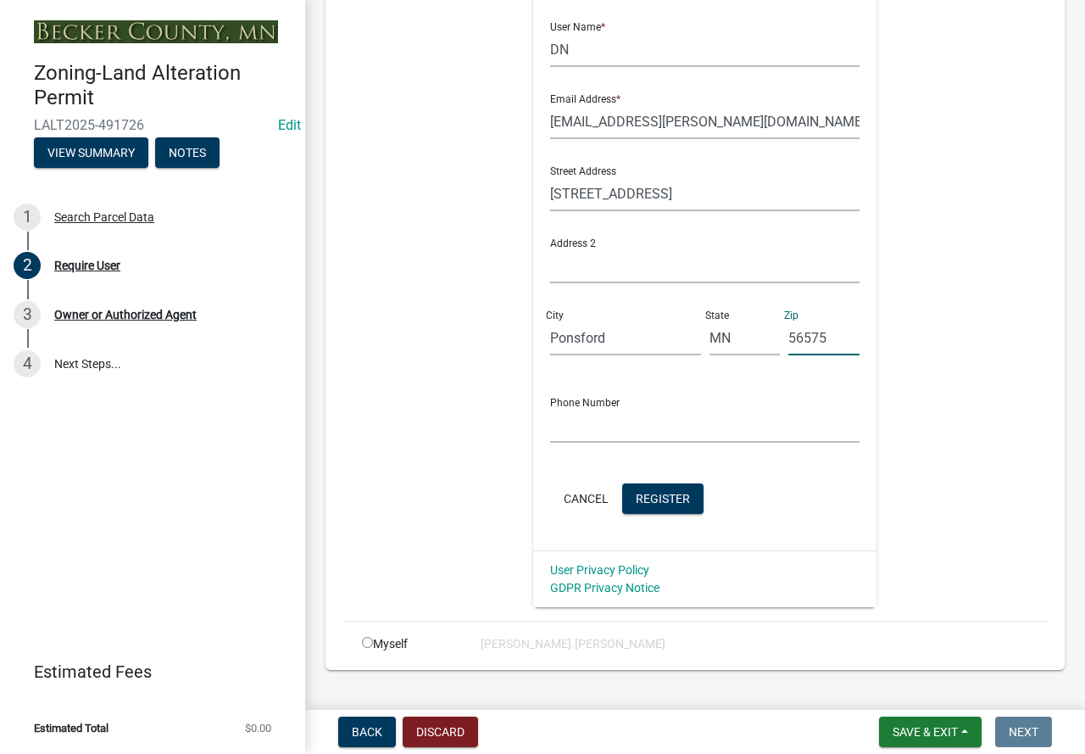
type input "56575"
click at [621, 429] on input "text" at bounding box center [704, 425] width 309 height 35
type input "2182523562"
drag, startPoint x: 635, startPoint y: 489, endPoint x: 677, endPoint y: 489, distance: 41.5
click at [636, 488] on button "Register" at bounding box center [662, 498] width 81 height 31
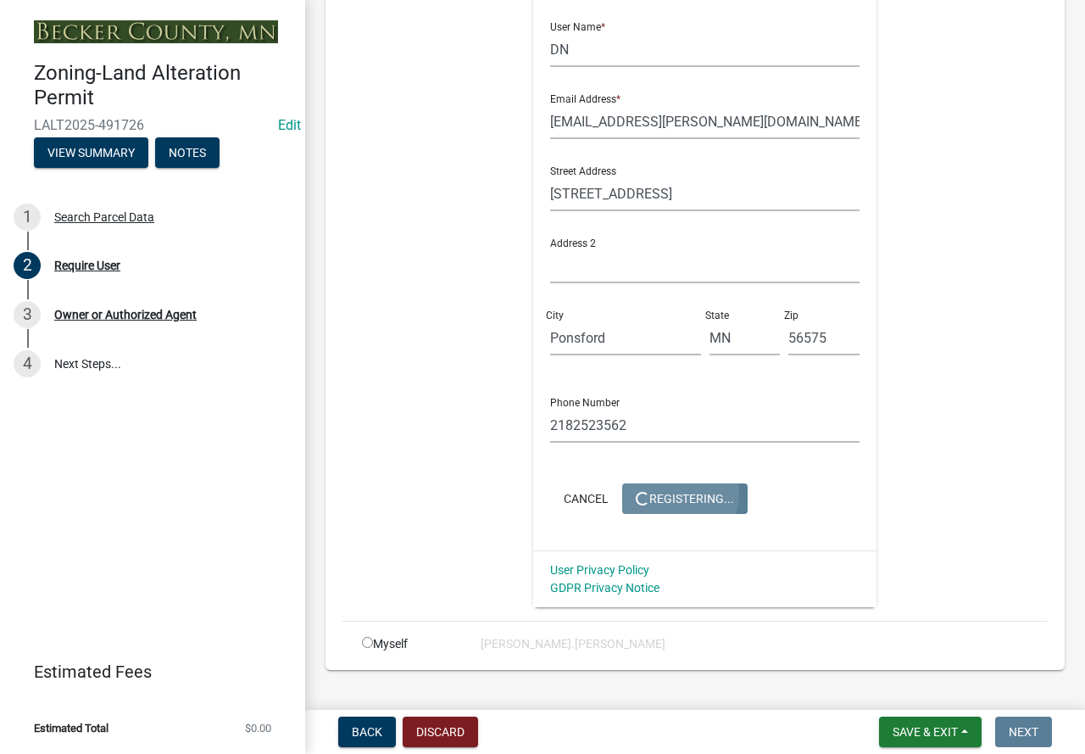
scroll to position [0, 0]
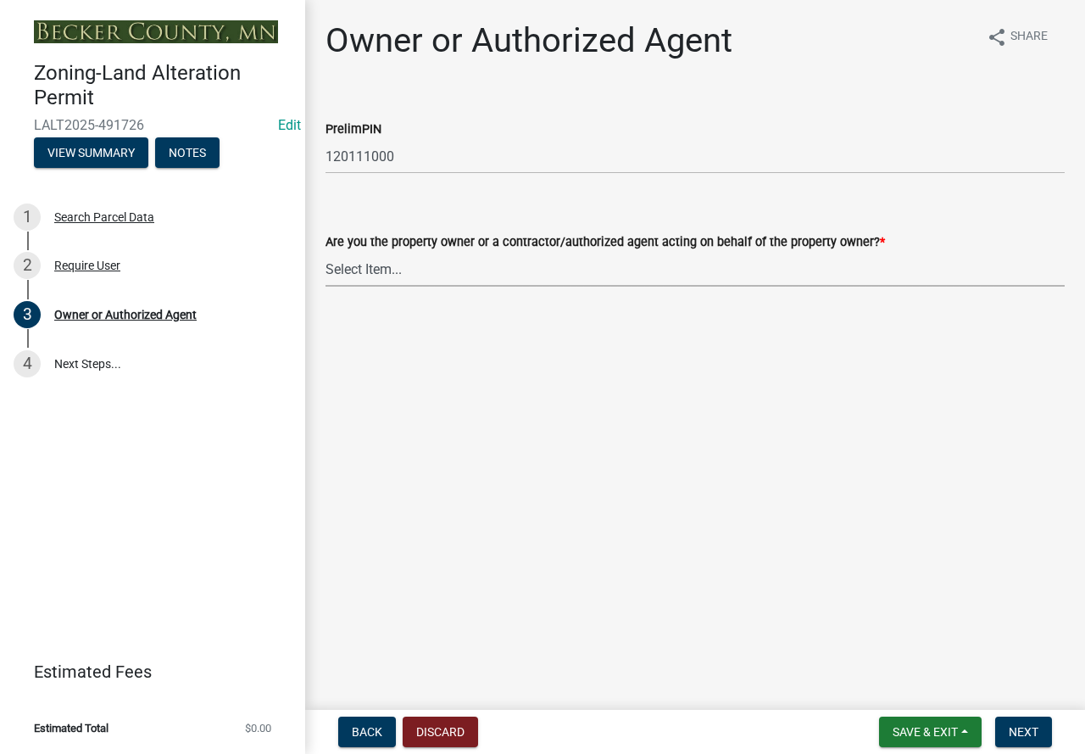
drag, startPoint x: 372, startPoint y: 270, endPoint x: 410, endPoint y: 268, distance: 37.4
click at [372, 270] on select "Select Item... Property Owner Authorized Agent" at bounding box center [695, 269] width 739 height 35
click at [326, 252] on select "Select Item... Property Owner Authorized Agent" at bounding box center [695, 269] width 739 height 35
select select "7a309aef-9196-40c4-8ed8-2618524942cc"
click at [1014, 739] on button "Next" at bounding box center [1023, 732] width 57 height 31
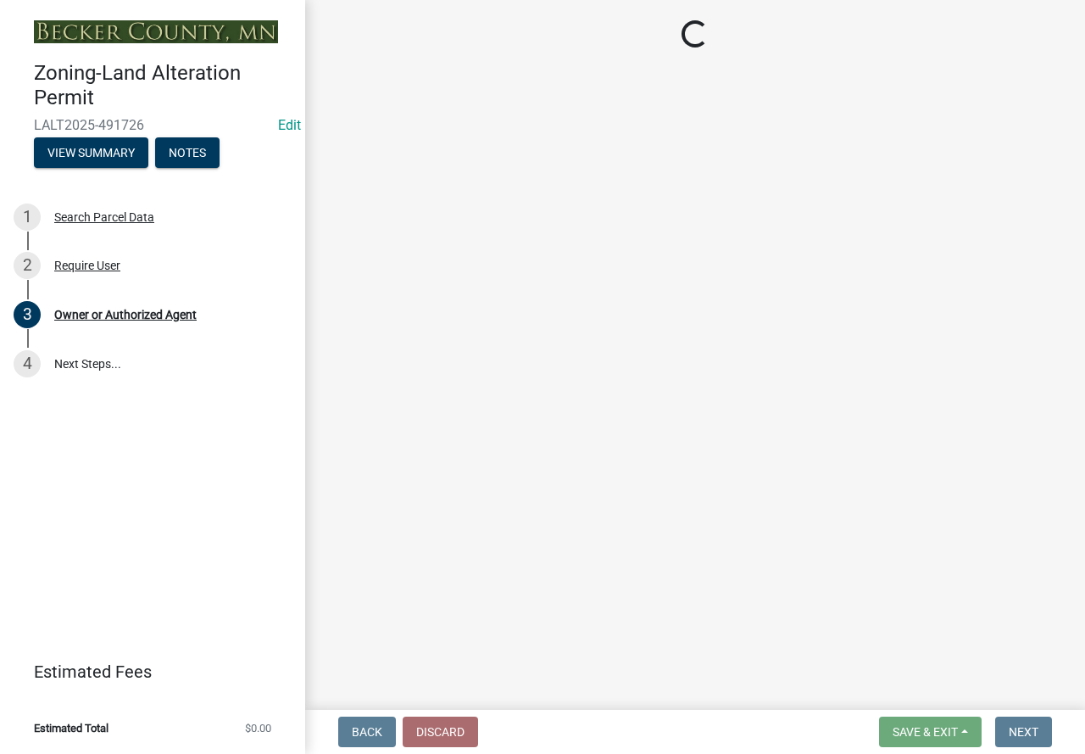
select select "aae20bd2-309c-428d-a056-4f4853f62644"
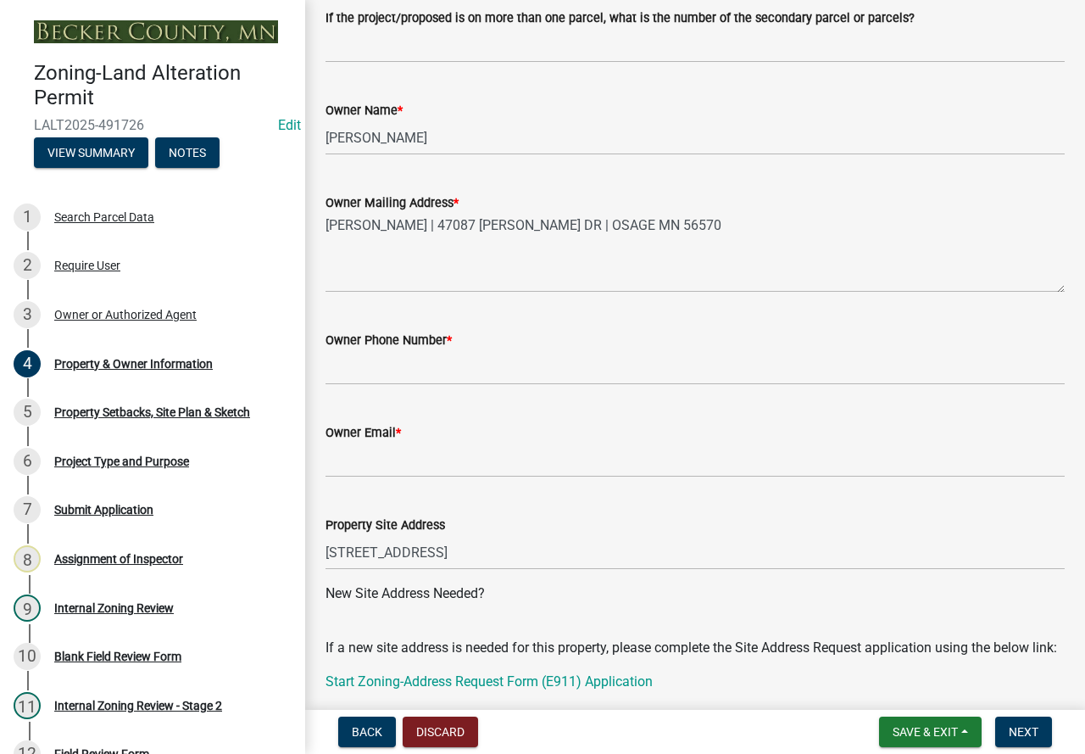
scroll to position [339, 0]
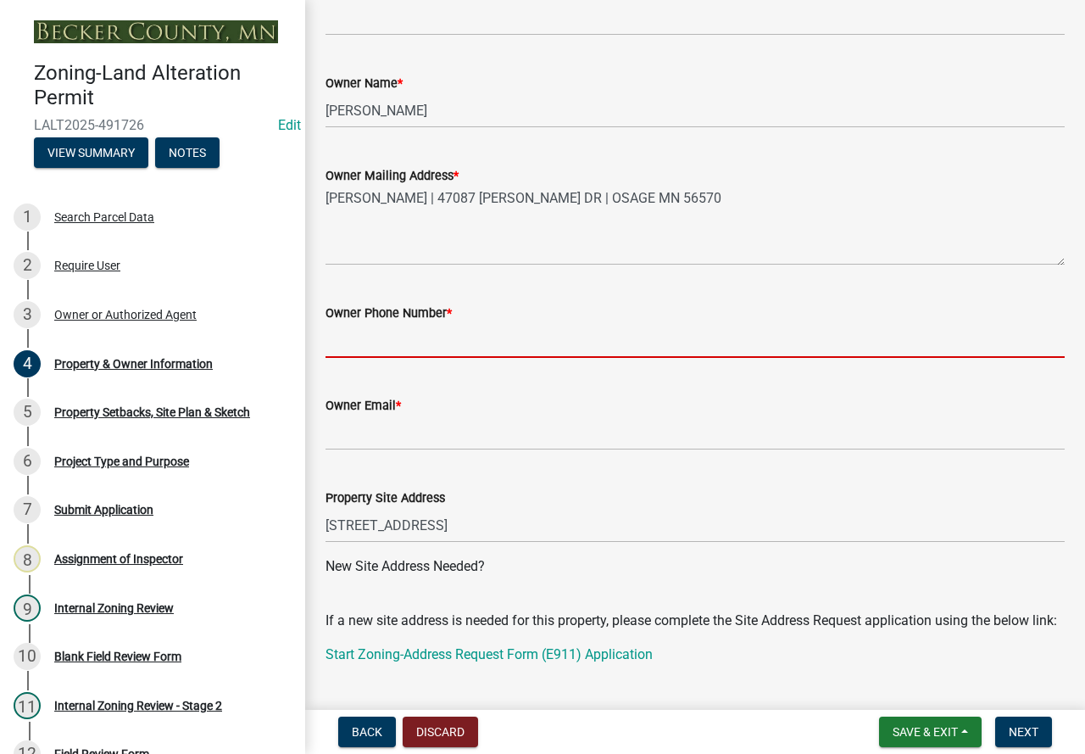
click at [388, 344] on input "Owner Phone Number *" at bounding box center [695, 340] width 739 height 35
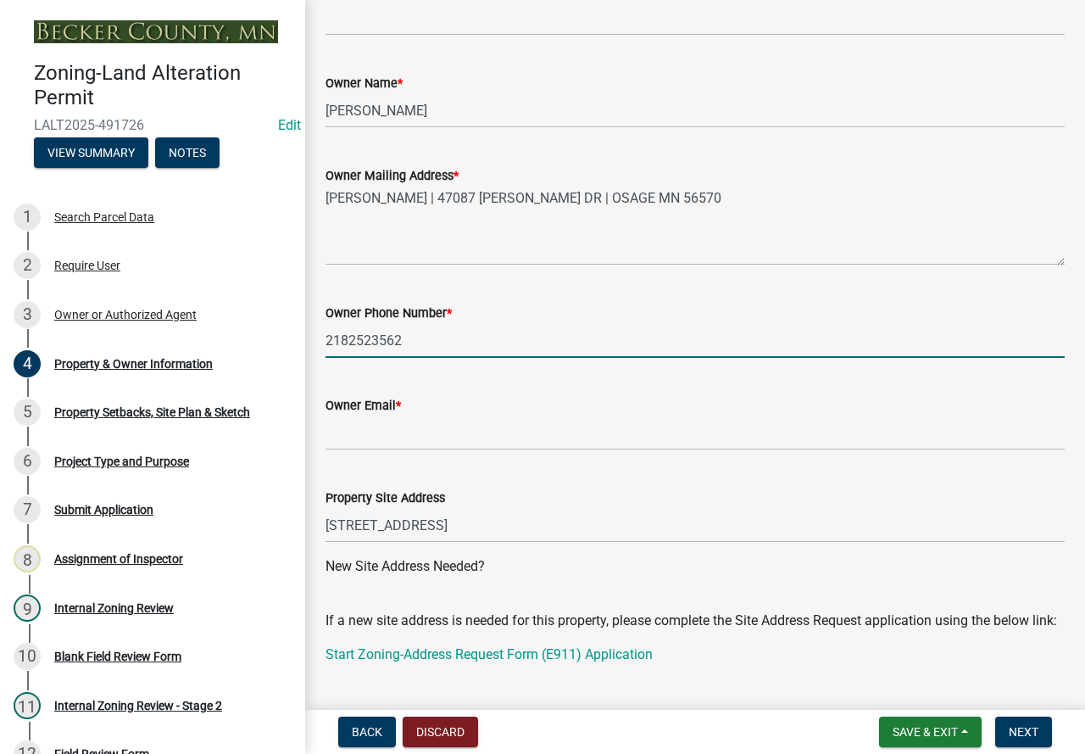
type input "2182523562"
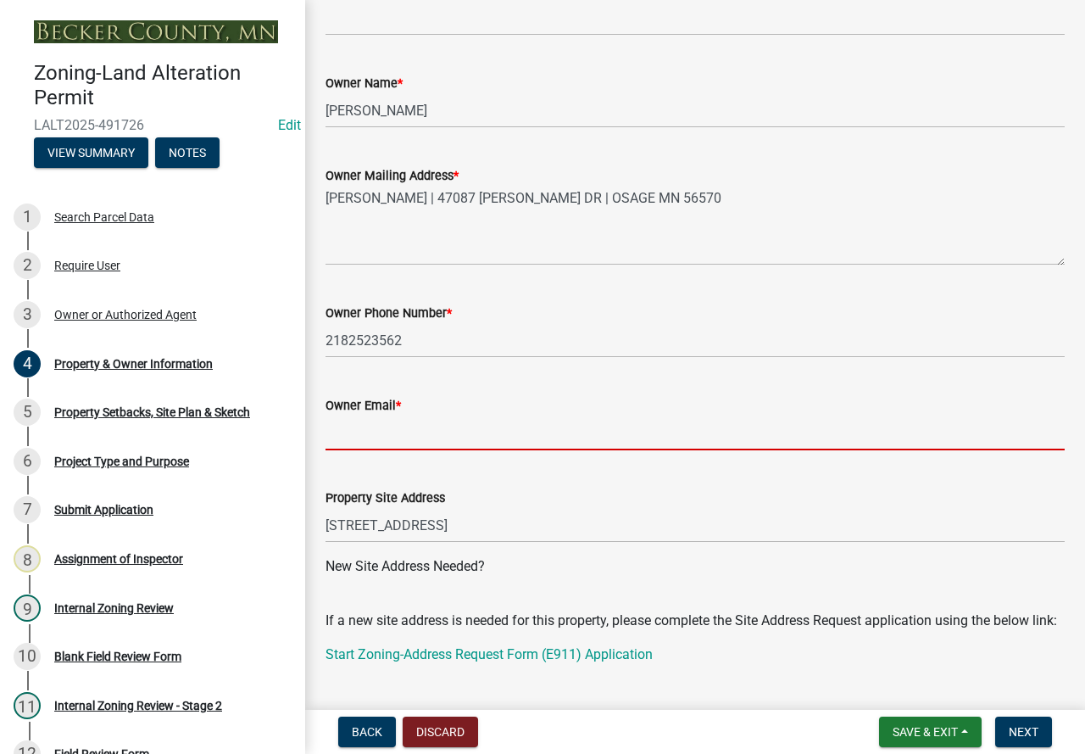
drag, startPoint x: 376, startPoint y: 446, endPoint x: 374, endPoint y: 437, distance: 9.7
click at [376, 443] on input "Owner Email *" at bounding box center [695, 432] width 739 height 35
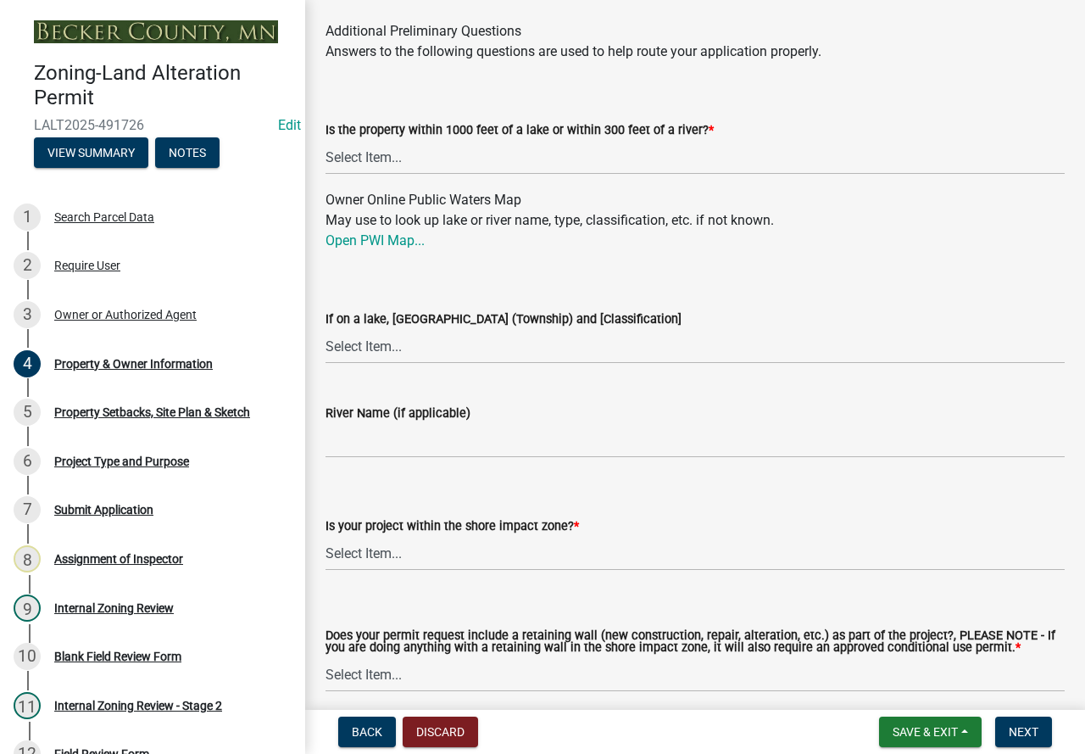
scroll to position [1944, 0]
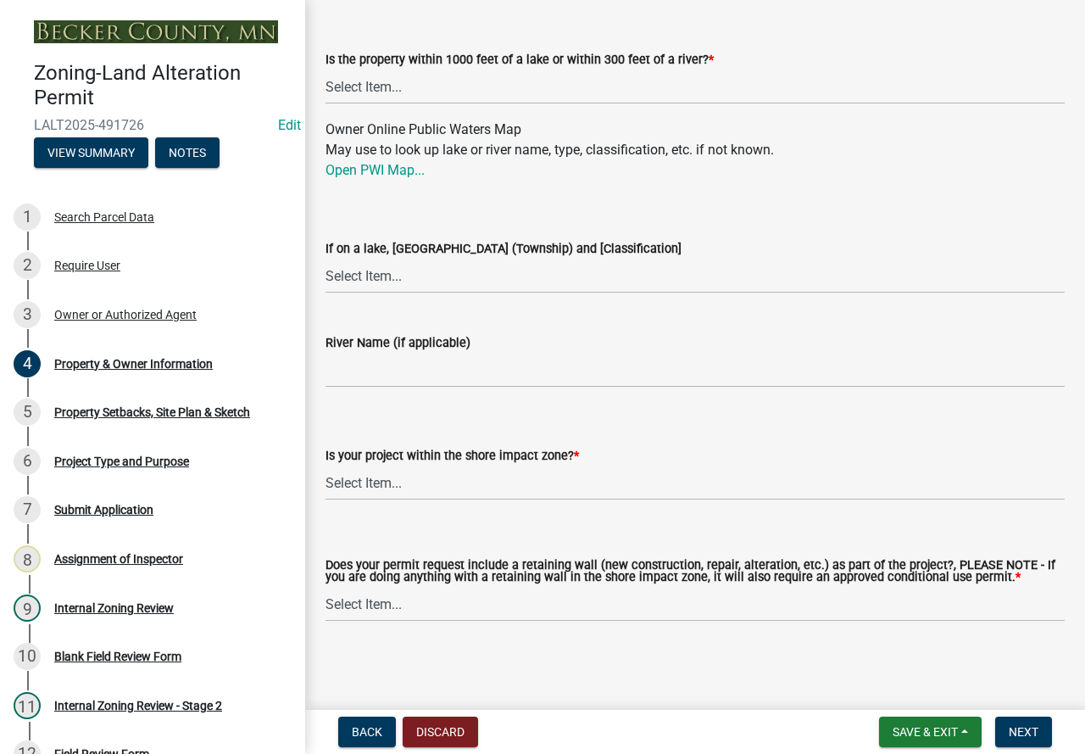
type input "[EMAIL_ADDRESS][PERSON_NAME][DOMAIN_NAME]"
click at [357, 470] on select "Select Item... No: I am outside of the shore impact zone for a lake or river. Y…" at bounding box center [695, 483] width 739 height 35
click at [326, 466] on select "Select Item... No: I am outside of the shore impact zone for a lake or river. Y…" at bounding box center [695, 483] width 739 height 35
click at [373, 484] on select "Select Item... No: I am outside of the shore impact zone for a lake or river. Y…" at bounding box center [695, 483] width 739 height 35
click at [326, 466] on select "Select Item... No: I am outside of the shore impact zone for a lake or river. Y…" at bounding box center [695, 483] width 739 height 35
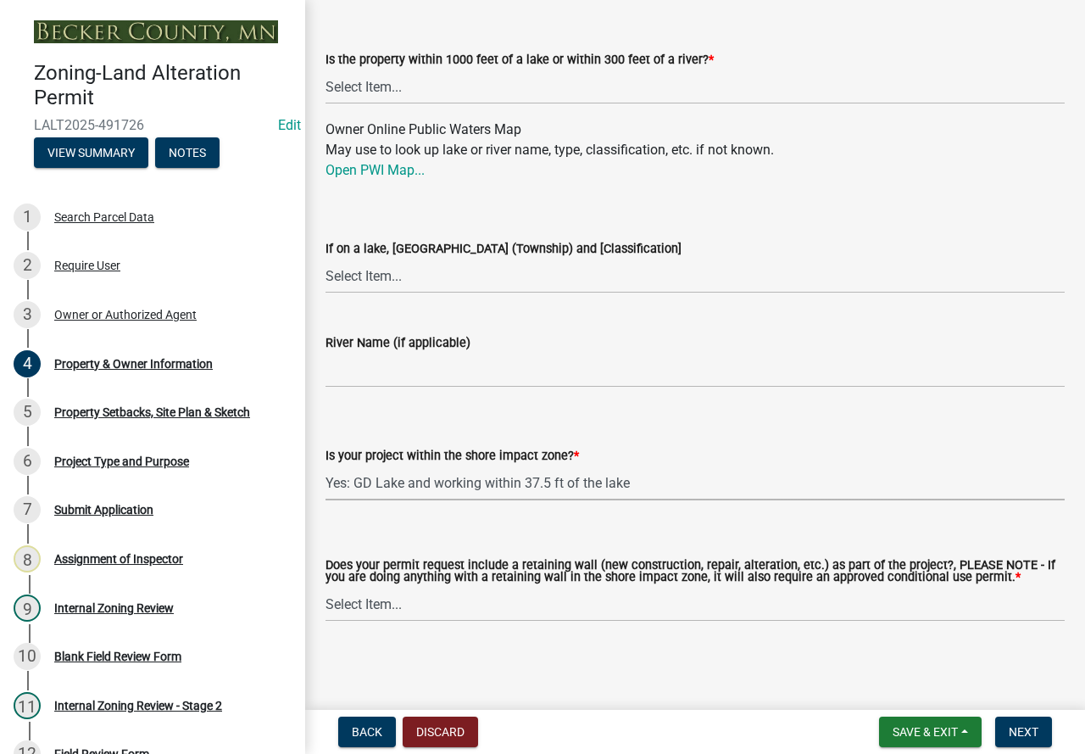
click at [421, 473] on select "Select Item... No: I am outside of the shore impact zone for a lake or river. Y…" at bounding box center [695, 483] width 739 height 35
click at [326, 466] on select "Select Item... No: I am outside of the shore impact zone for a lake or river. Y…" at bounding box center [695, 483] width 739 height 35
select select "6573e6a6-080b-4972-8b75-e5954742db34"
click at [426, 603] on select "Select Item... Yes No" at bounding box center [695, 604] width 739 height 35
click at [331, 605] on select "Select Item... Yes No" at bounding box center [695, 604] width 739 height 35
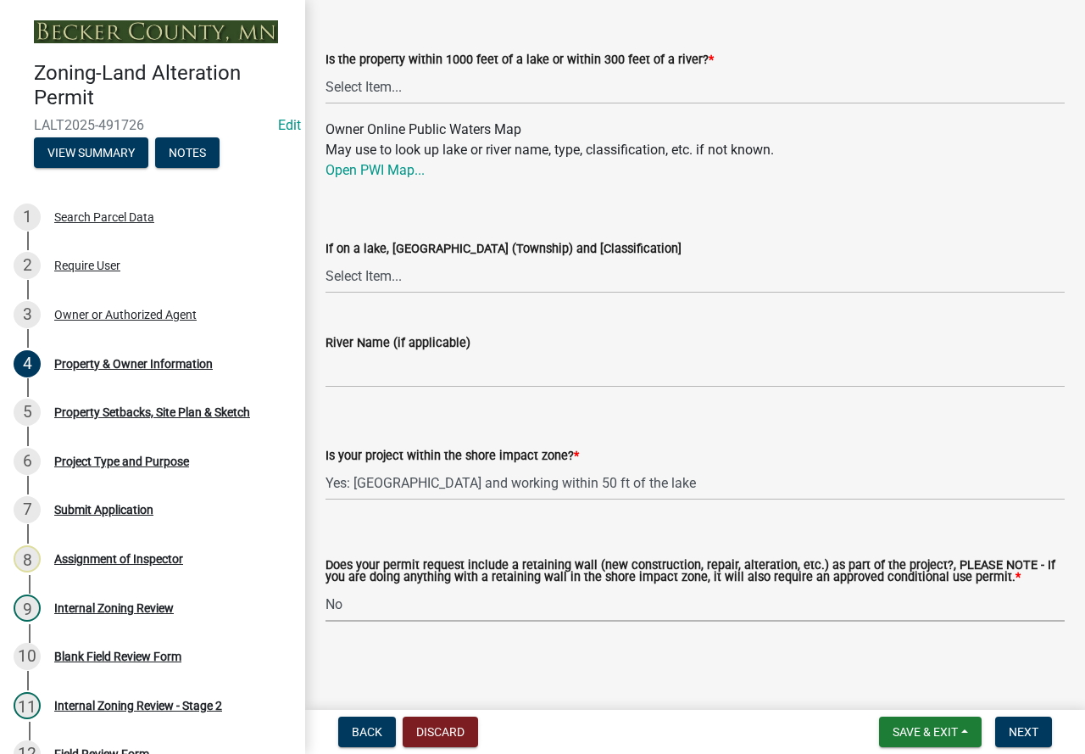
click at [326, 587] on select "Select Item... Yes No" at bounding box center [695, 604] width 739 height 35
select select "c1c19f9b-ed98-4a80-b19c-b5d7b660d61e"
click at [1036, 721] on button "Next" at bounding box center [1023, 732] width 57 height 31
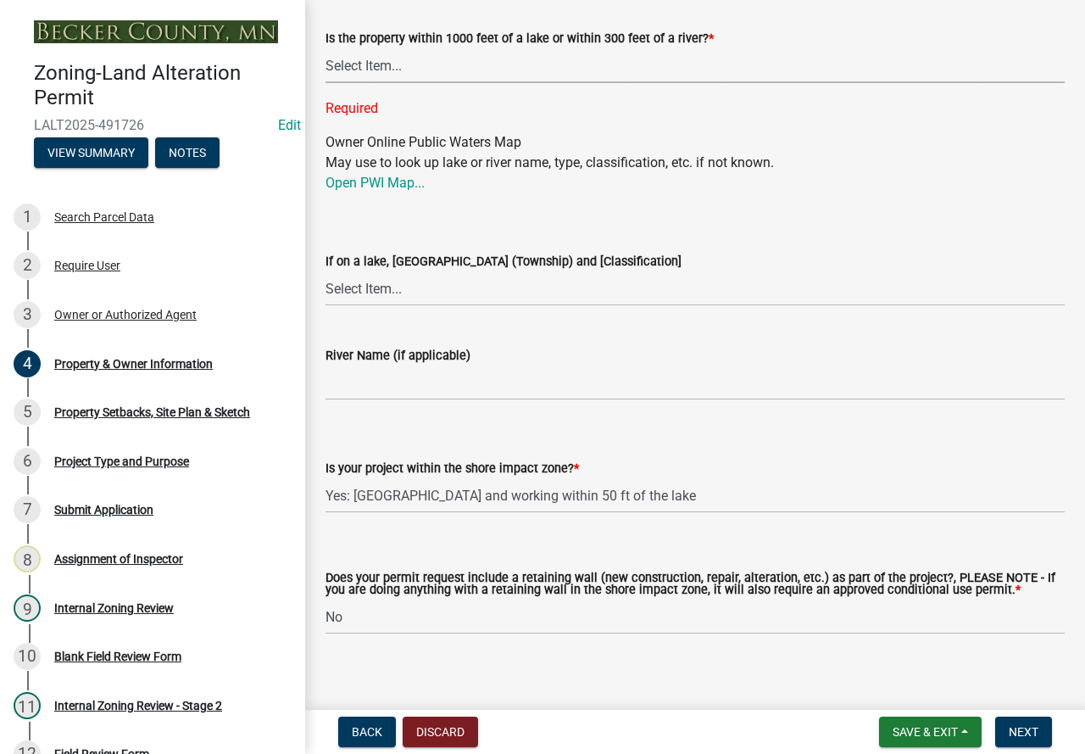
click at [371, 78] on select "Select Item... Yes No" at bounding box center [695, 65] width 739 height 35
click at [326, 69] on select "Select Item... Yes No" at bounding box center [695, 65] width 739 height 35
select select "d4d80fd2-4592-4b42-b162-92c6ae87a66c"
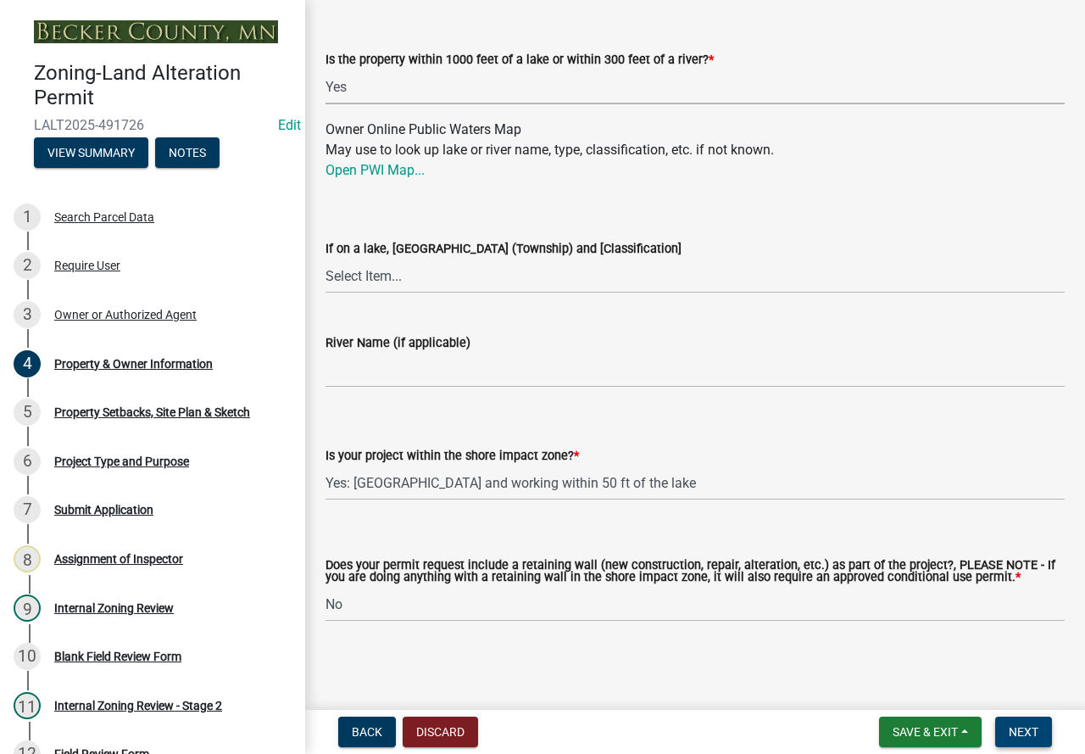
click at [1036, 726] on span "Next" at bounding box center [1024, 732] width 30 height 14
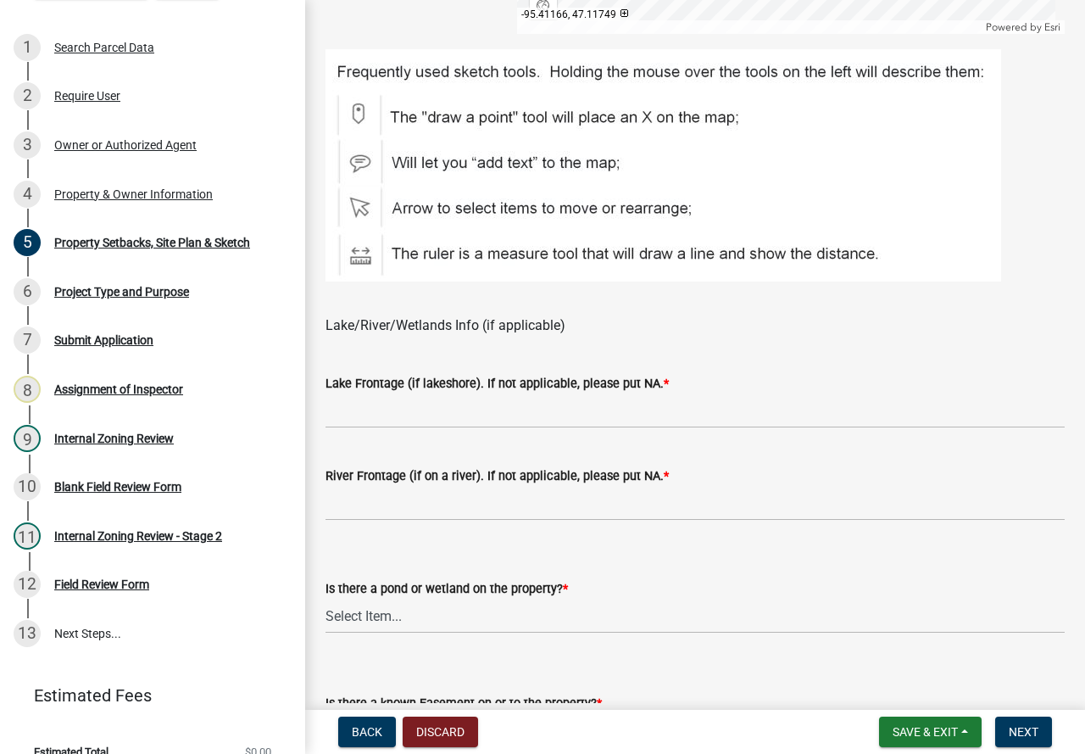
scroll to position [1018, 0]
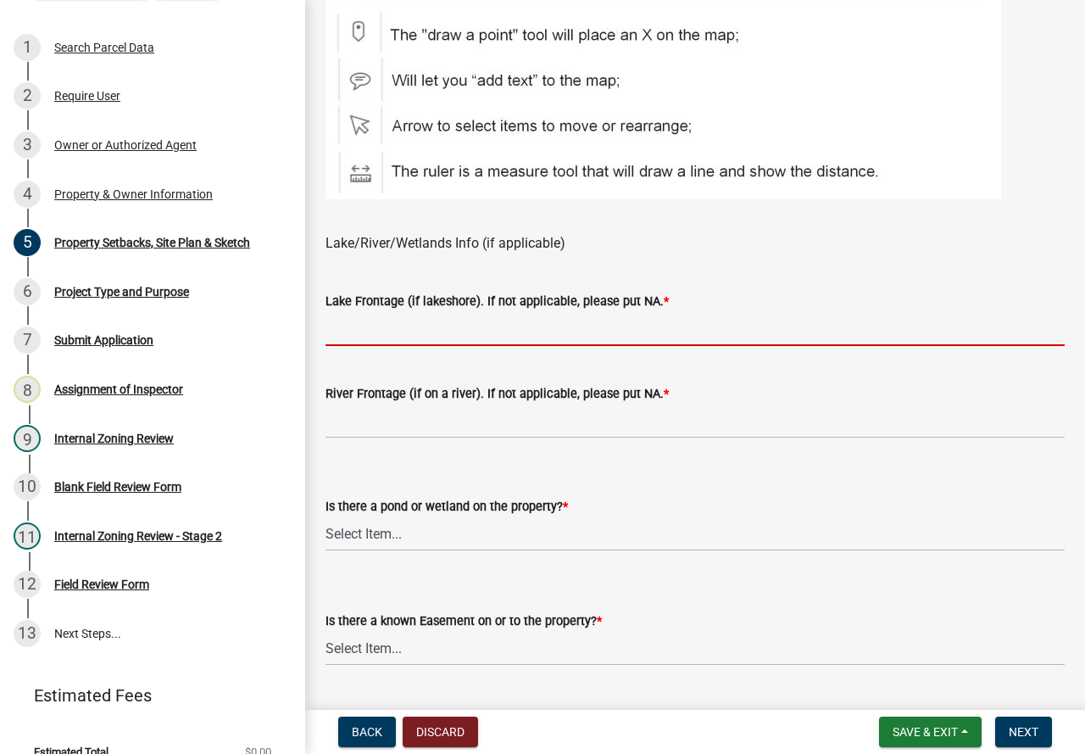
click at [395, 328] on input "Lake Frontage (if lakeshore). If not applicable, please put NA. *" at bounding box center [695, 328] width 739 height 35
click at [752, 243] on div "Lake/River/Wetlands Info (if applicable)" at bounding box center [695, 243] width 739 height 20
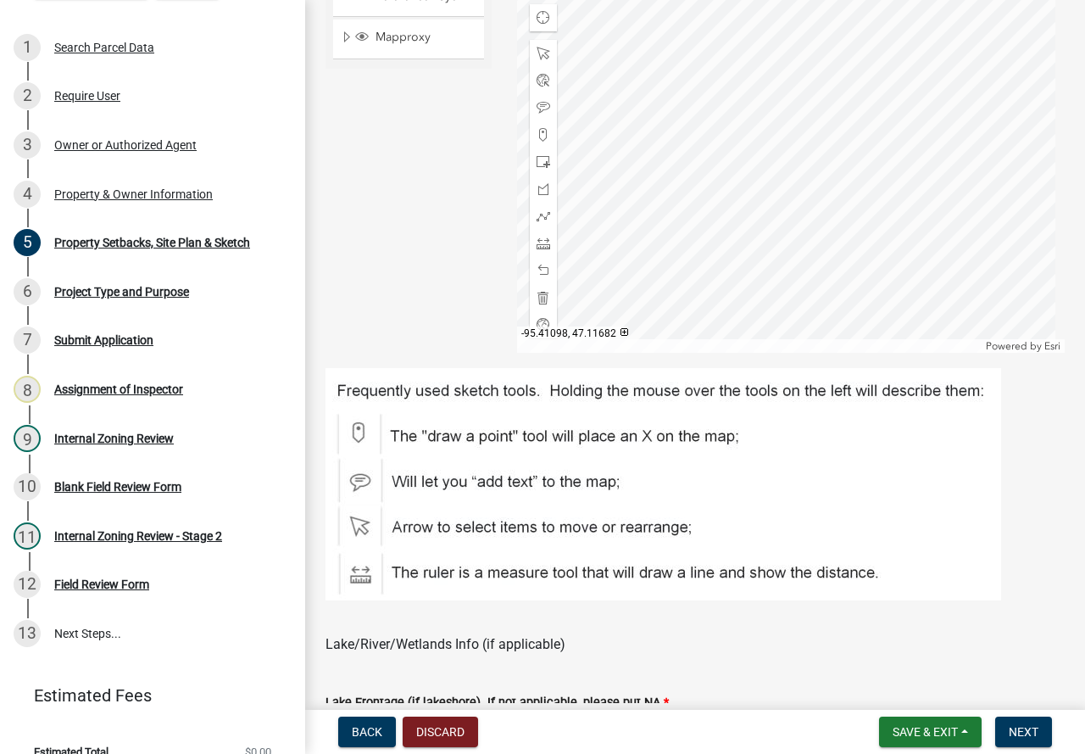
scroll to position [509, 0]
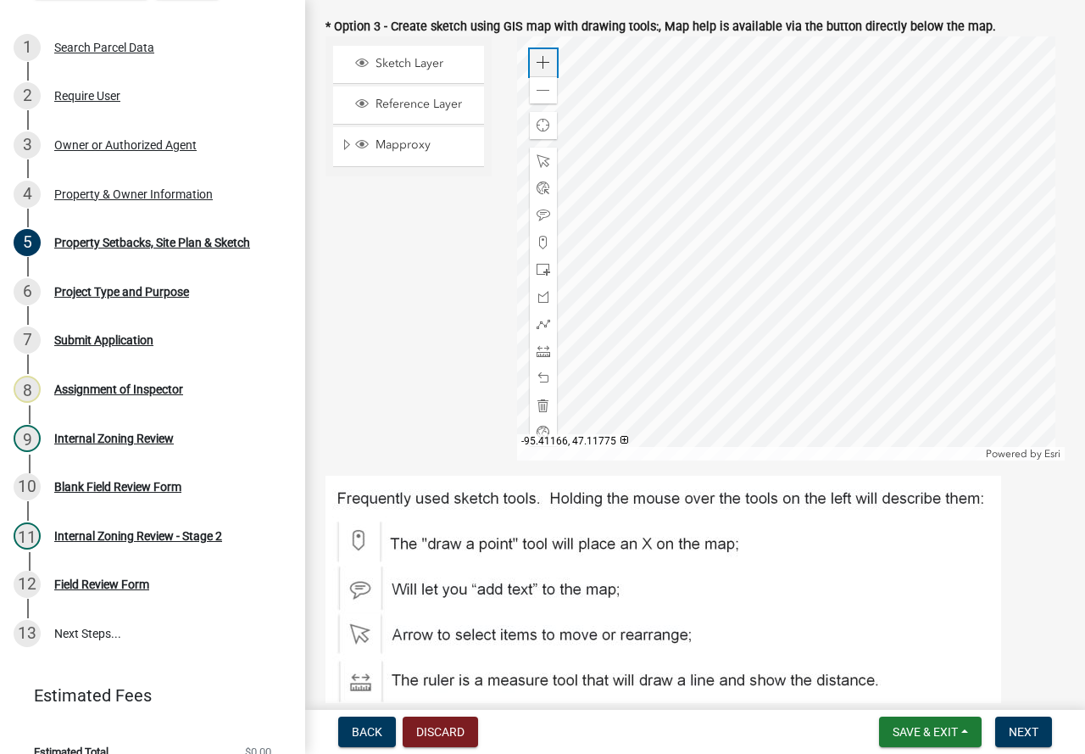
click at [535, 55] on div "Zoom in" at bounding box center [543, 62] width 27 height 27
click at [673, 63] on div at bounding box center [791, 248] width 549 height 424
click at [720, 173] on div at bounding box center [791, 248] width 549 height 424
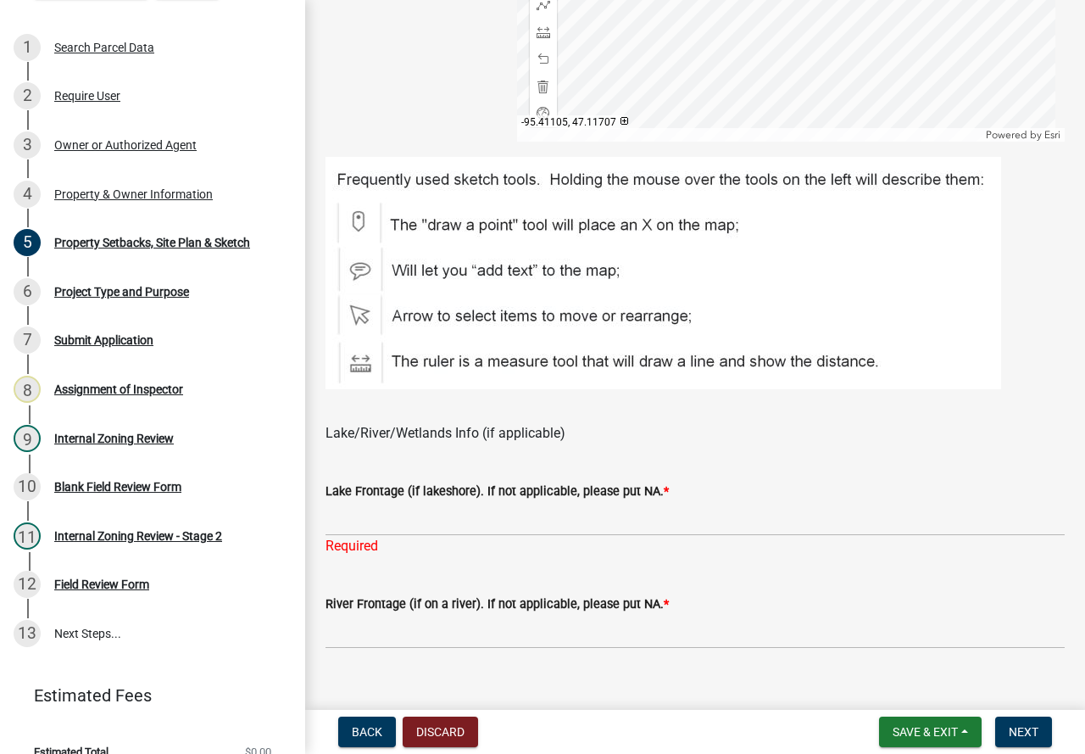
scroll to position [933, 0]
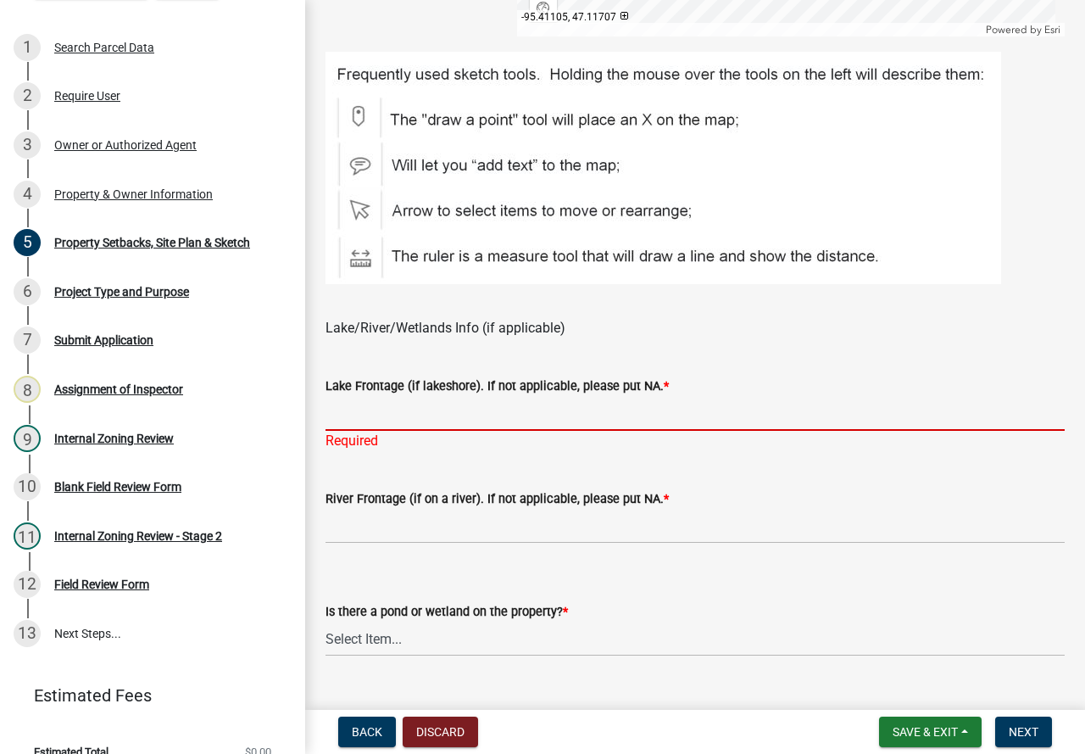
click at [400, 411] on input "Lake Frontage (if lakeshore). If not applicable, please put NA. *" at bounding box center [695, 413] width 739 height 35
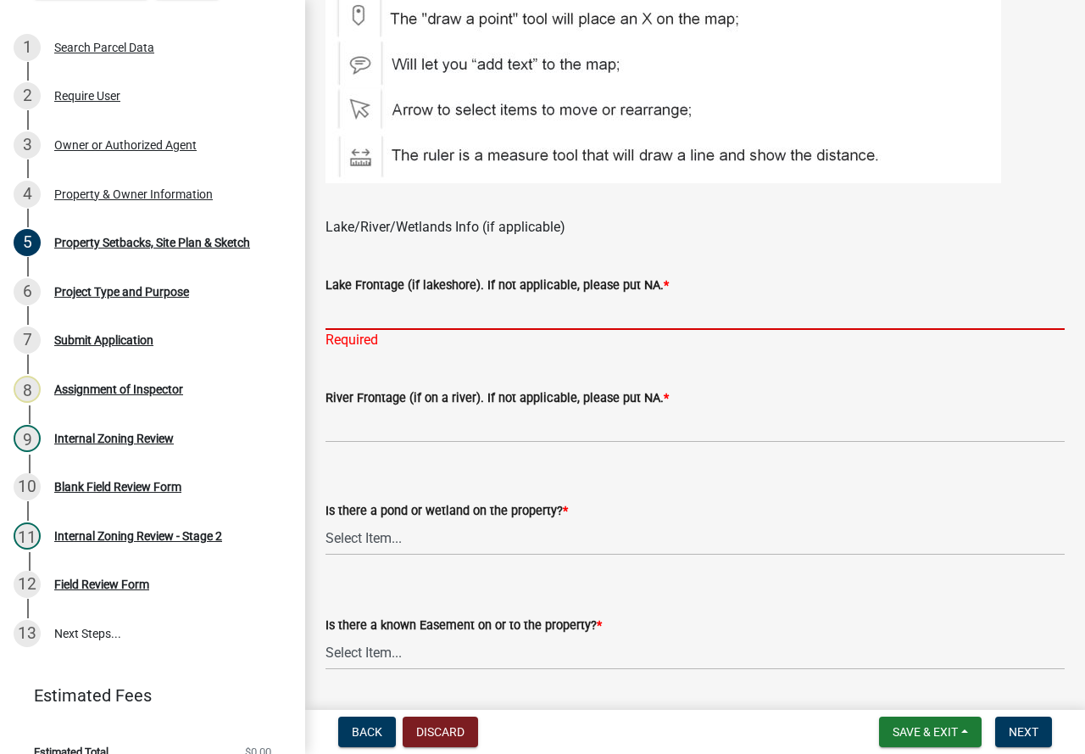
scroll to position [1082, 0]
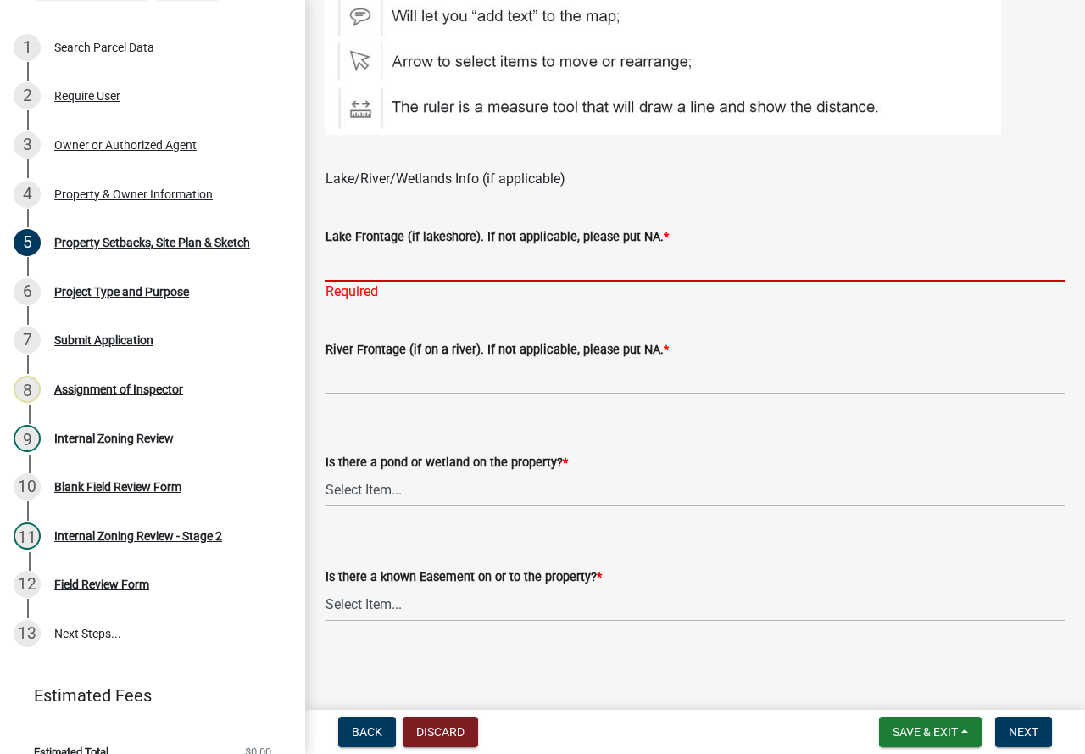
click at [415, 269] on input "Lake Frontage (if lakeshore). If not applicable, please put NA. *" at bounding box center [695, 264] width 739 height 35
type input "N/A"
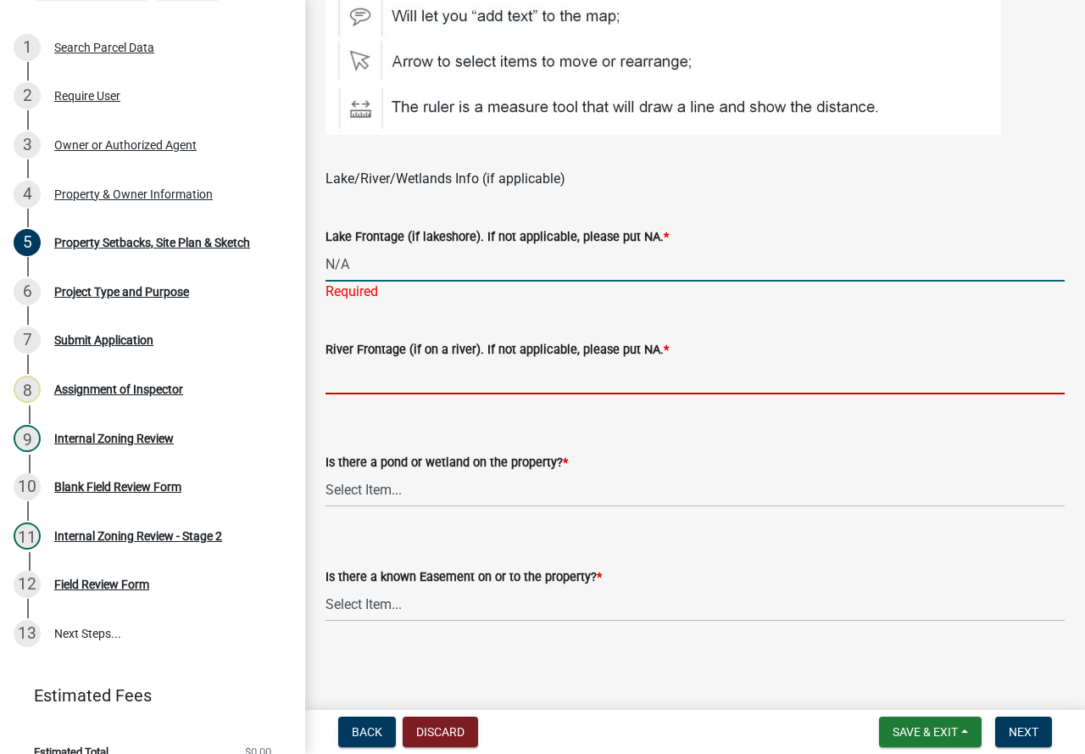
scroll to position [1062, 0]
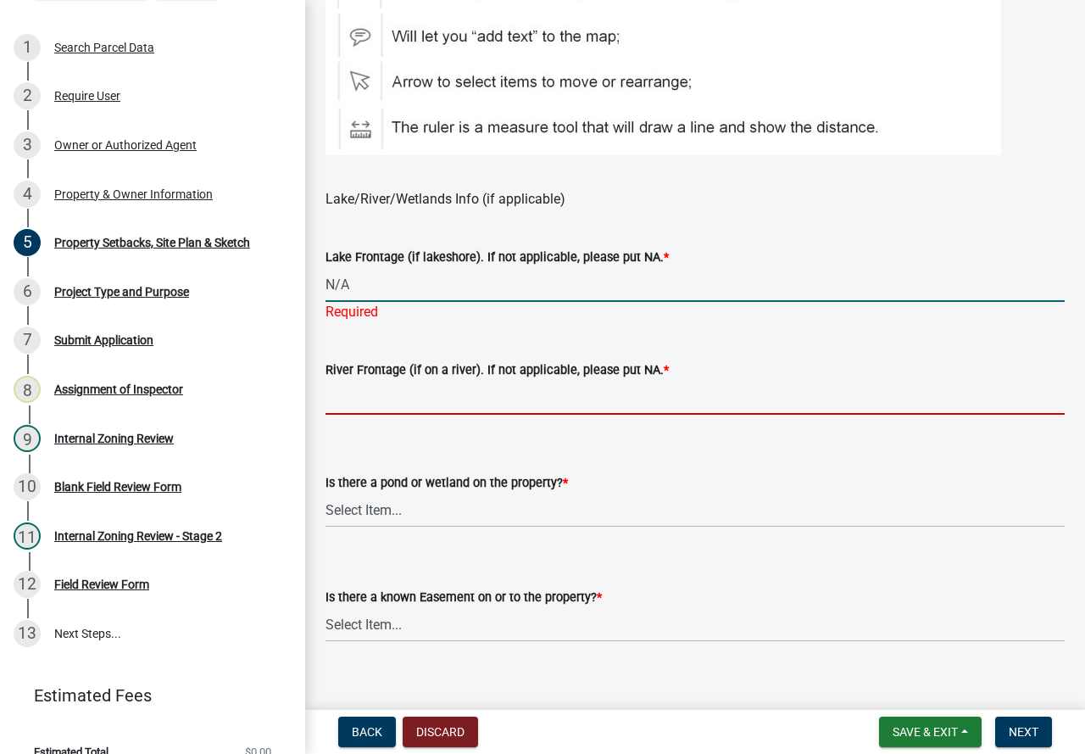
drag, startPoint x: 341, startPoint y: 381, endPoint x: 404, endPoint y: 379, distance: 62.8
click at [344, 381] on input "River Frontage (if on a river). If not applicable, please put NA. *" at bounding box center [695, 397] width 739 height 35
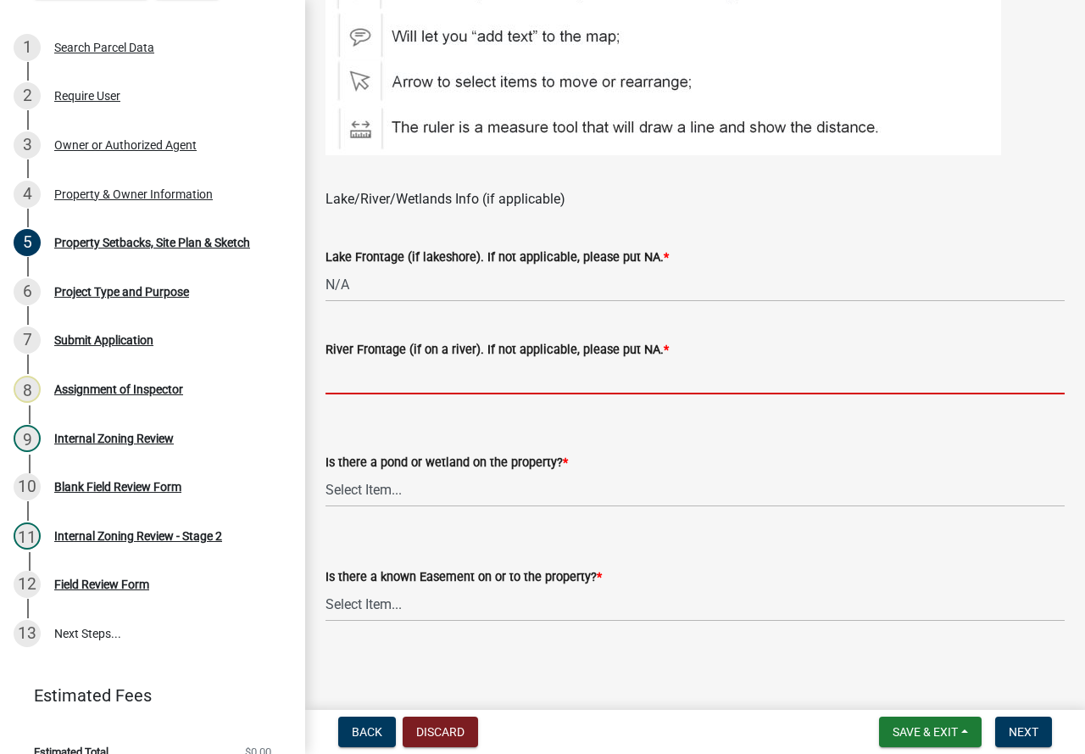
type input "N/A"
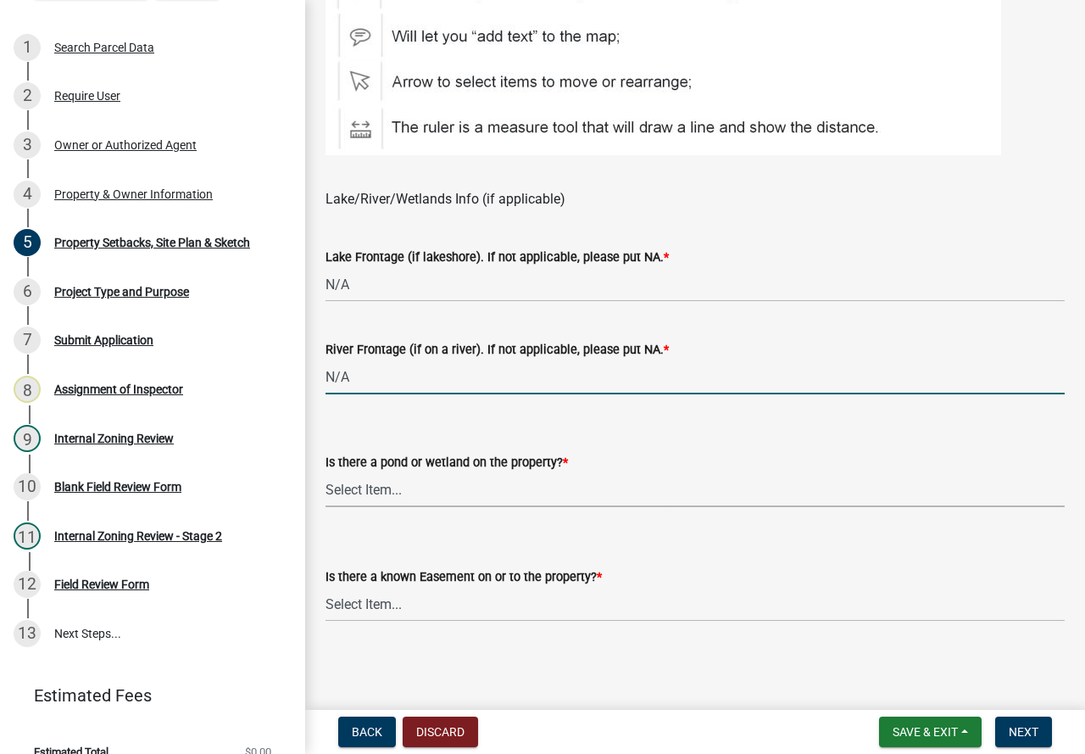
click at [393, 486] on select "Select Item... Yes No" at bounding box center [695, 489] width 739 height 35
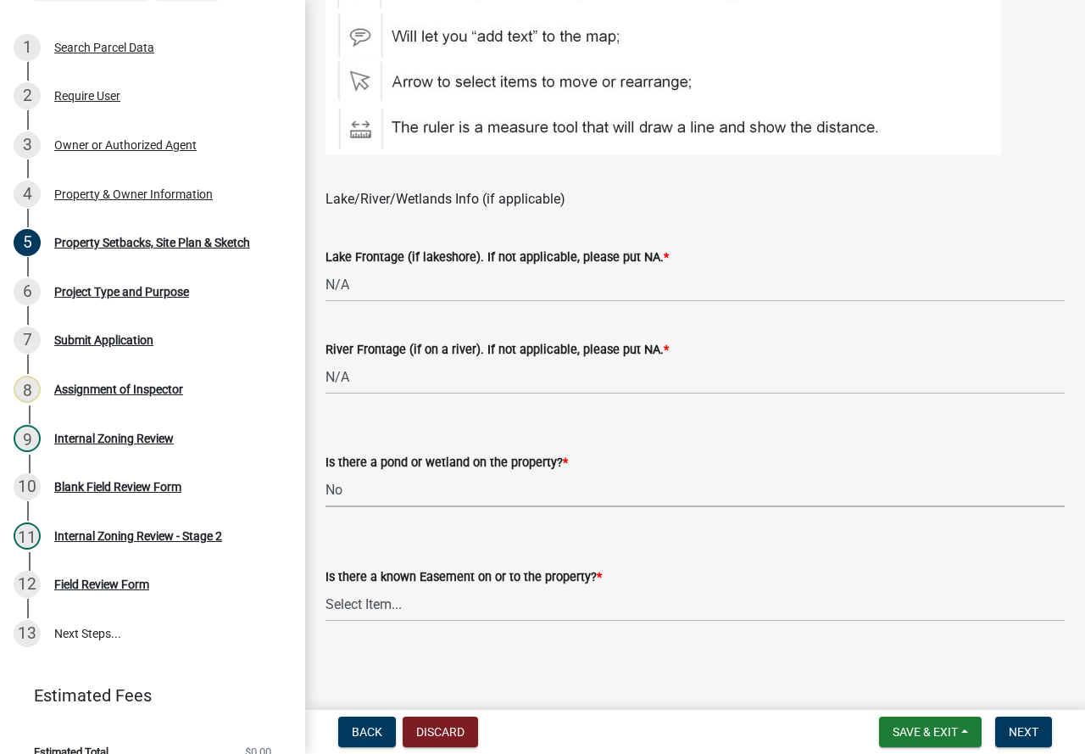
click at [326, 472] on select "Select Item... Yes No" at bounding box center [695, 489] width 739 height 35
select select "023fca83-4df2-42b9-94ed-3498437255e1"
click at [380, 606] on select "Select Item... Yes No" at bounding box center [695, 604] width 739 height 35
click at [369, 601] on select "Select Item... Yes No" at bounding box center [695, 604] width 739 height 35
click at [326, 587] on select "Select Item... Yes No" at bounding box center [695, 604] width 739 height 35
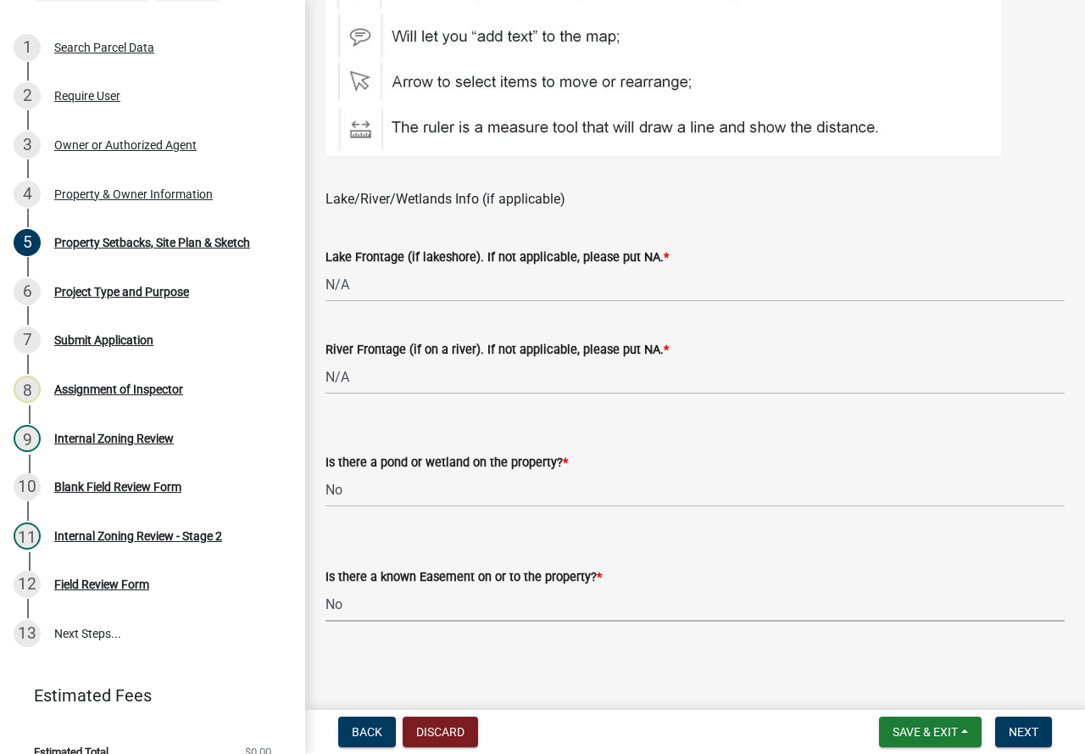
select select "84ece663-5328-4739-b2f5-2b1393f0600c"
click at [1019, 733] on span "Next" at bounding box center [1024, 732] width 30 height 14
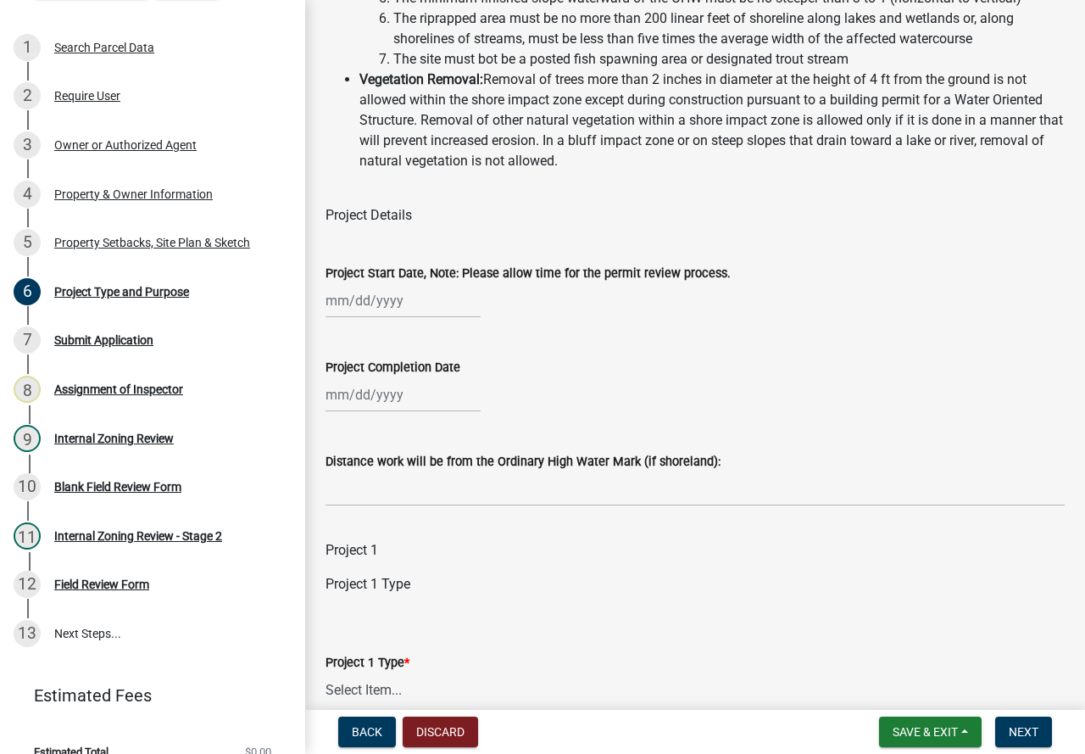
scroll to position [678, 0]
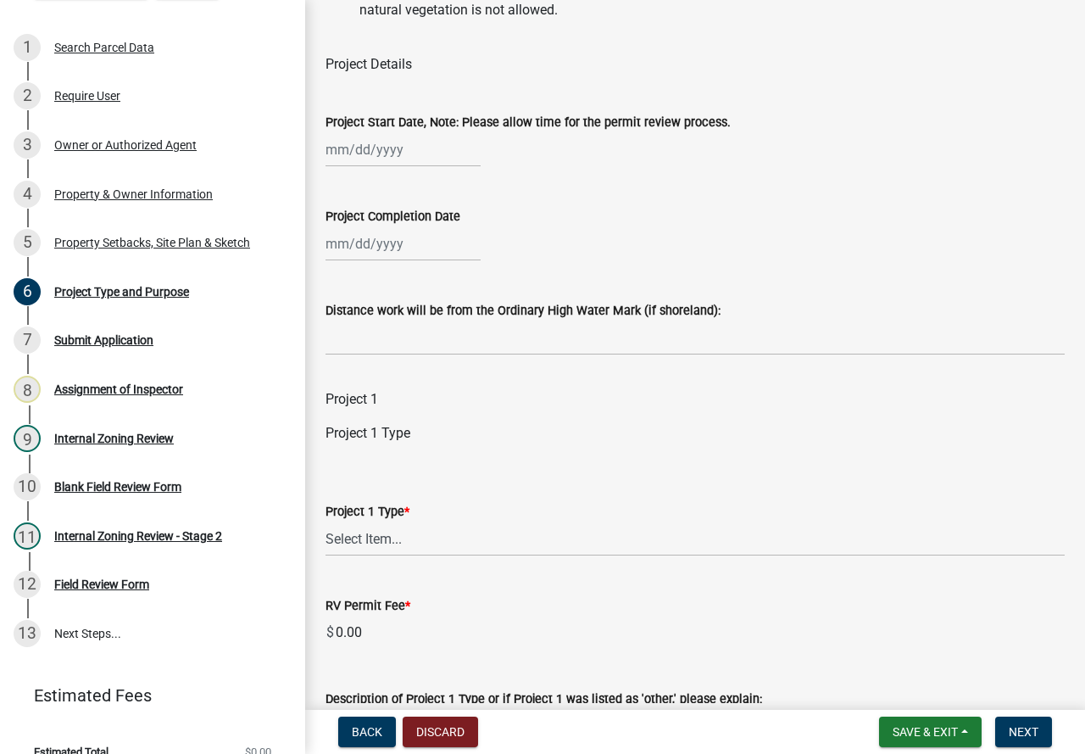
click at [392, 167] on div at bounding box center [403, 149] width 155 height 35
select select "10"
select select "2025"
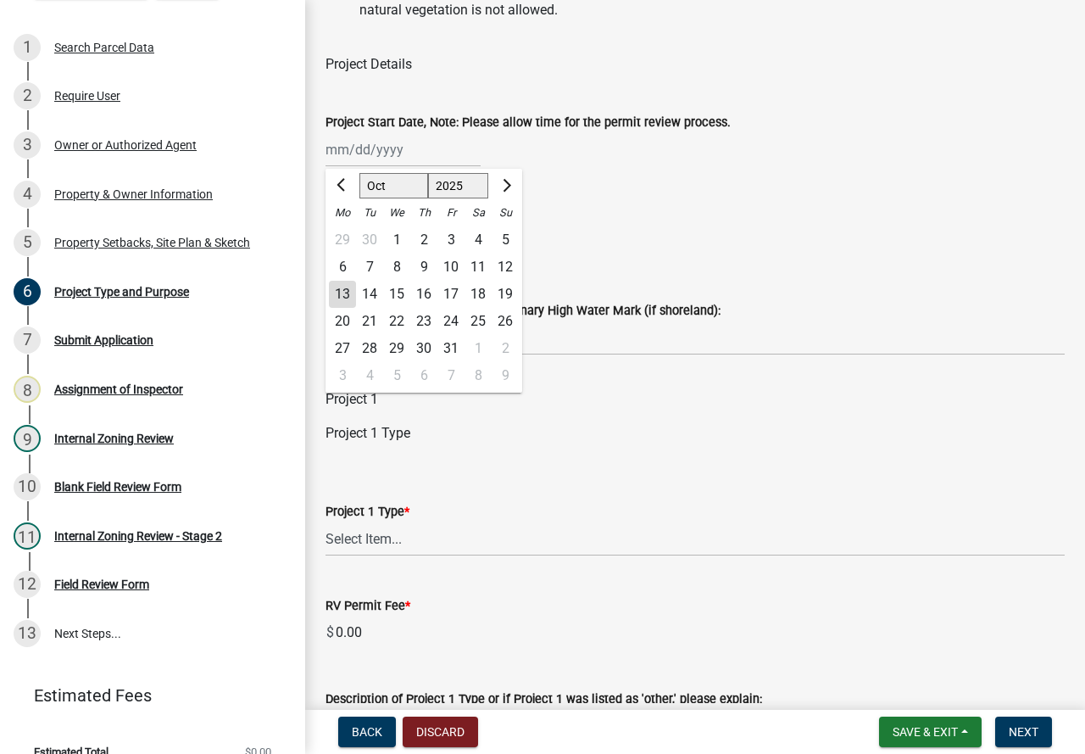
drag, startPoint x: 367, startPoint y: 309, endPoint x: 379, endPoint y: 322, distance: 17.4
click at [376, 308] on div "14" at bounding box center [369, 294] width 27 height 27
type input "[DATE]"
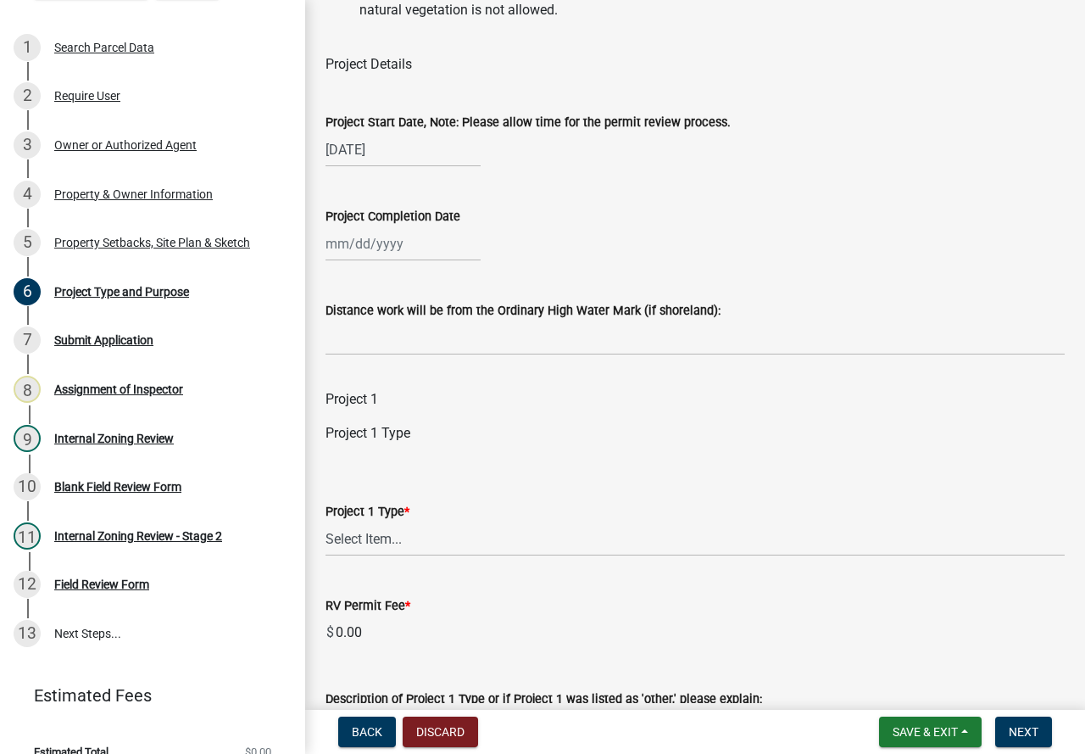
click at [717, 226] on div "Project Completion Date" at bounding box center [695, 216] width 739 height 20
click at [600, 226] on div "Project Completion Date" at bounding box center [695, 216] width 739 height 20
select select "10"
select select "2025"
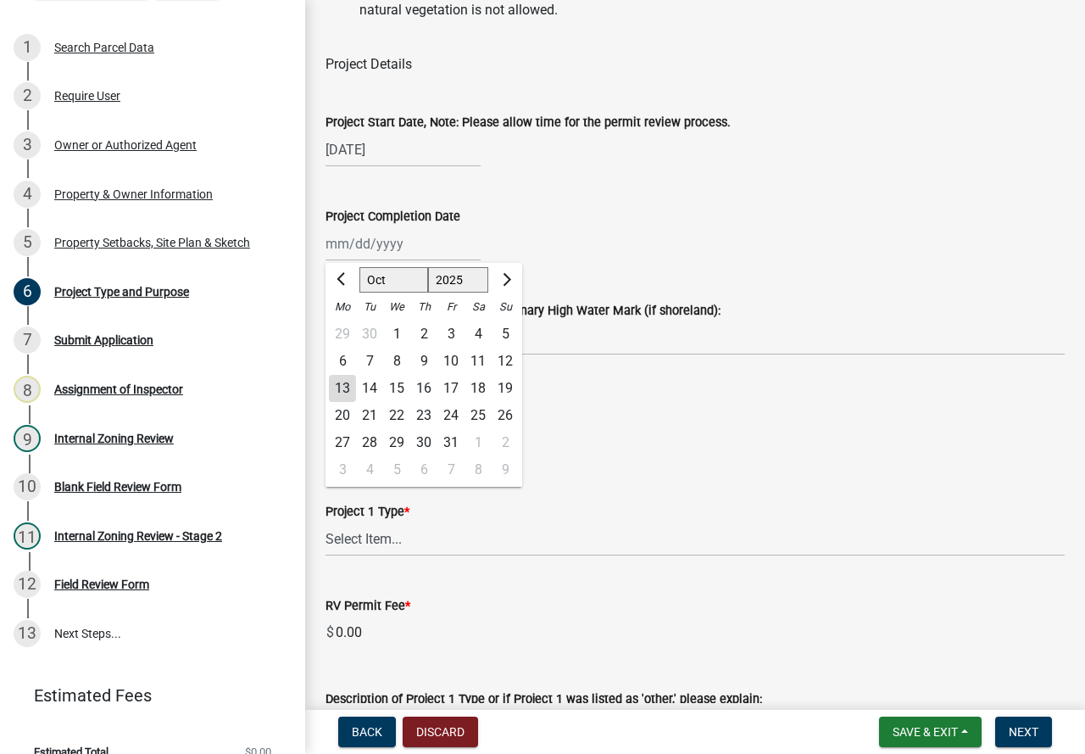
click at [345, 261] on div "[PERSON_NAME] Feb Mar Apr [PERSON_NAME][DATE] Oct Nov [DATE] 1526 1527 1528 152…" at bounding box center [403, 243] width 155 height 35
click at [509, 293] on button "Next month" at bounding box center [505, 279] width 20 height 27
select select "1"
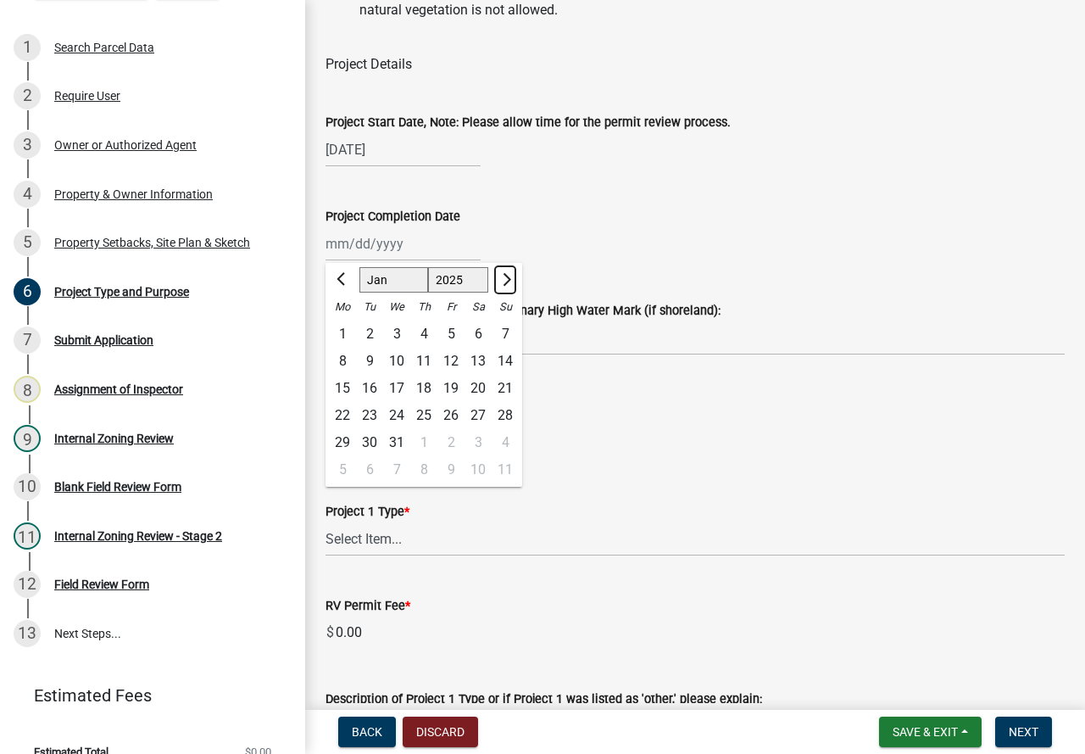
select select "2026"
click at [509, 293] on button "Next month" at bounding box center [505, 279] width 20 height 27
click at [500, 293] on button "Next month" at bounding box center [505, 279] width 20 height 27
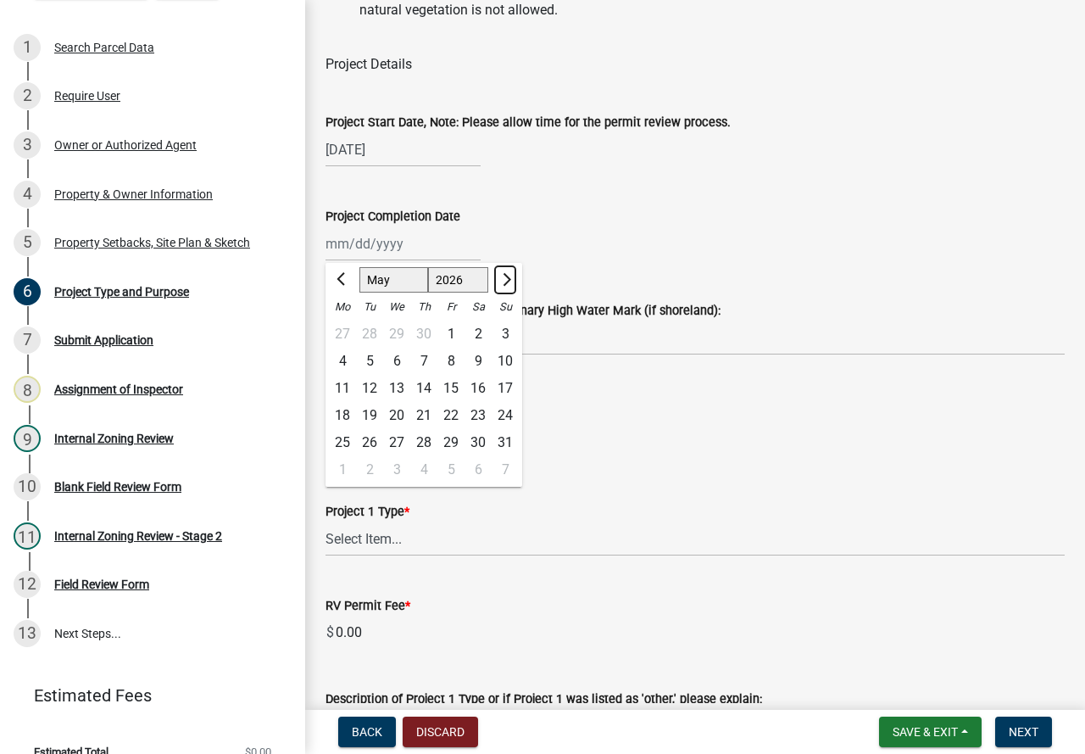
click at [502, 291] on button "Next month" at bounding box center [505, 279] width 20 height 27
select select "6"
click at [769, 251] on div "[PERSON_NAME] Feb Mar Apr [PERSON_NAME][DATE] Sep Oct Nov [DATE] 1527 1528 1529…" at bounding box center [695, 243] width 739 height 35
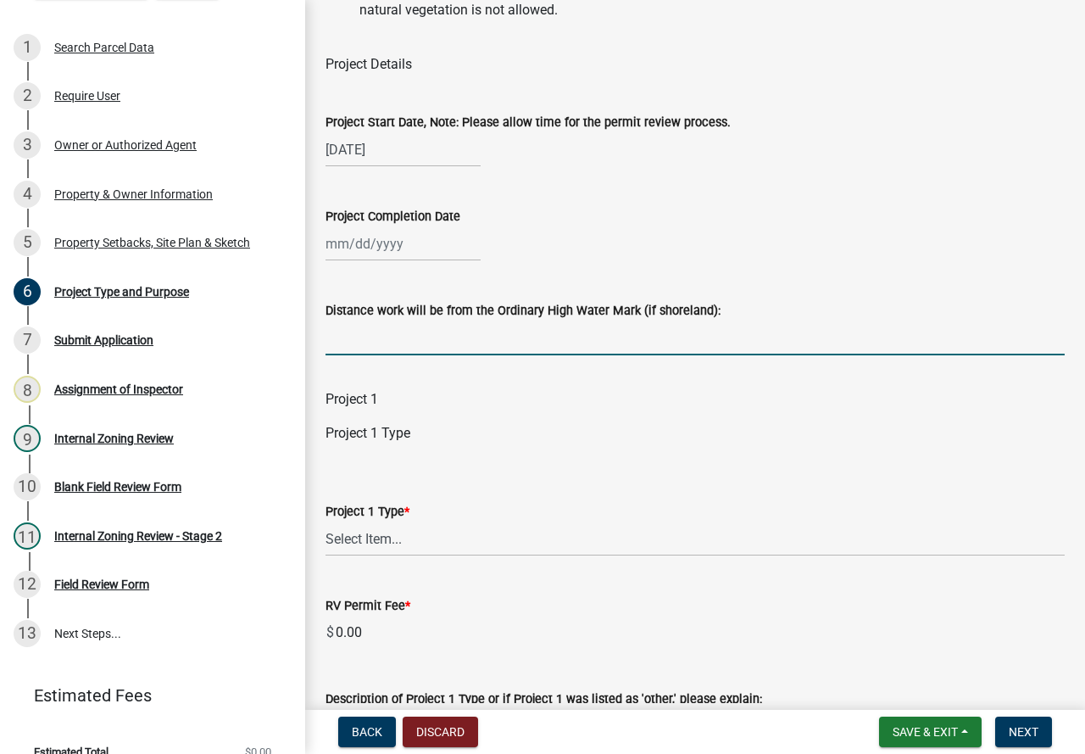
click at [404, 355] on input "Distance work will be from the Ordinary High Water Mark (if shoreland):" at bounding box center [695, 338] width 739 height 35
type input "7"
type input "100+"
drag, startPoint x: 369, startPoint y: 562, endPoint x: 367, endPoint y: 572, distance: 9.5
click at [368, 556] on select "Select Item... Beach Sand Blanket (installation, repair, or replacement) Fill O…" at bounding box center [695, 538] width 739 height 35
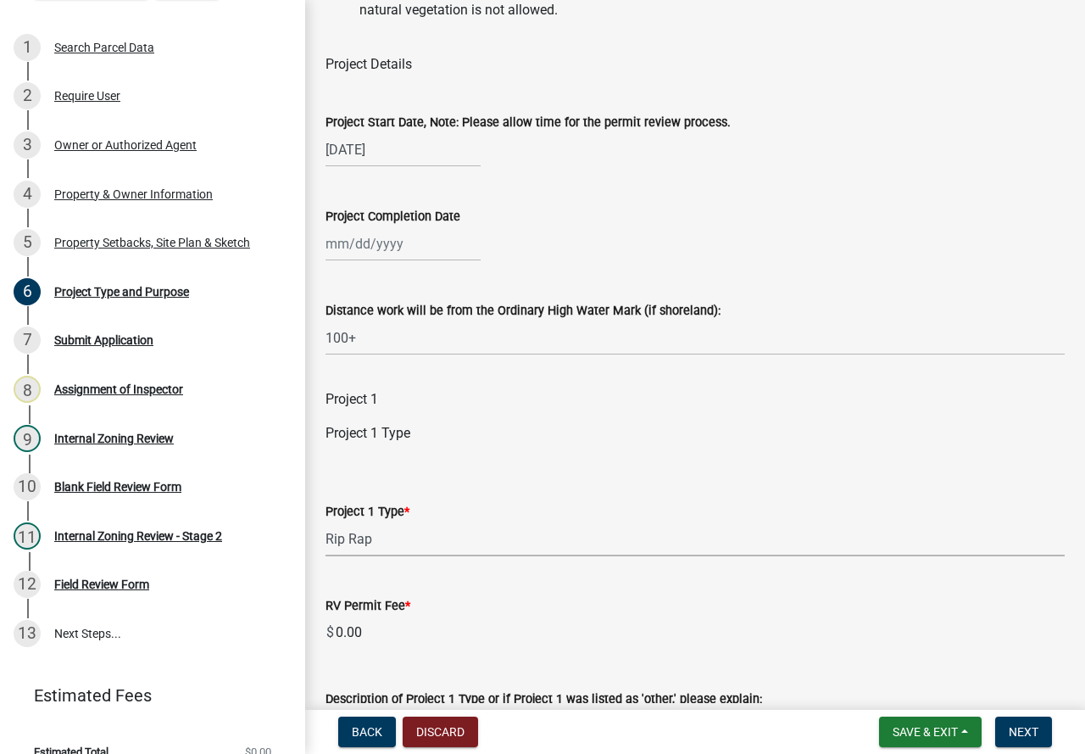
click at [326, 542] on select "Select Item... Beach Sand Blanket (installation, repair, or replacement) Fill O…" at bounding box center [695, 538] width 739 height 35
select select "b4264a6f-2953-43c7-8ea4-b1fbf8df3fde"
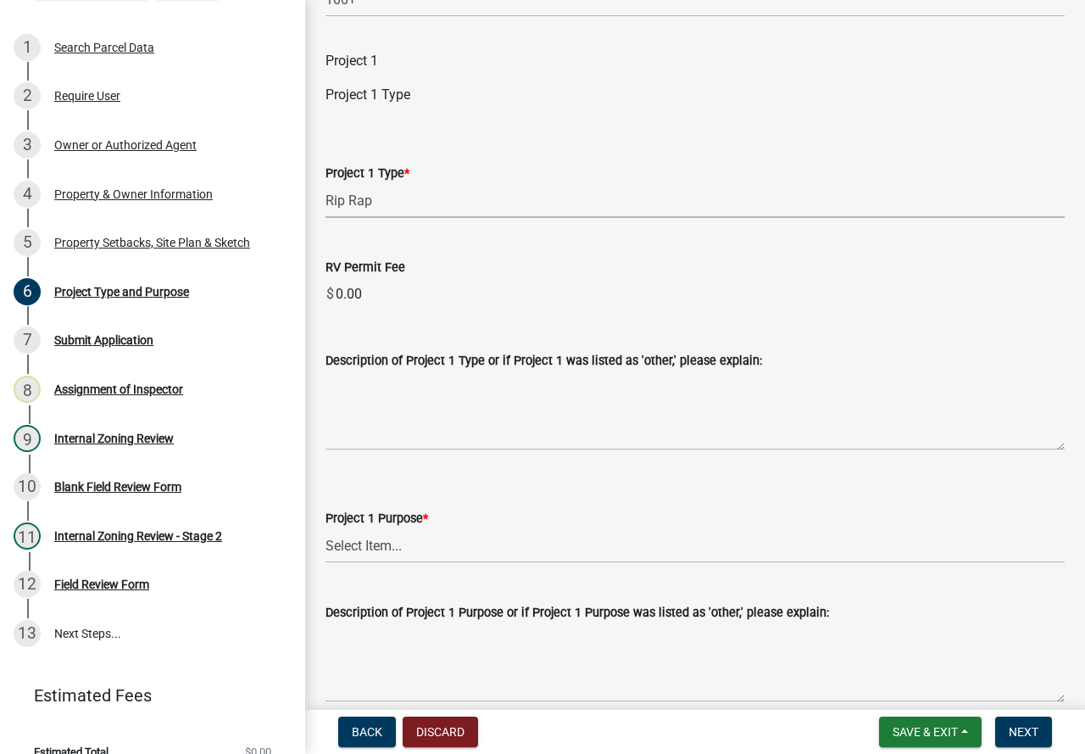
scroll to position [1018, 0]
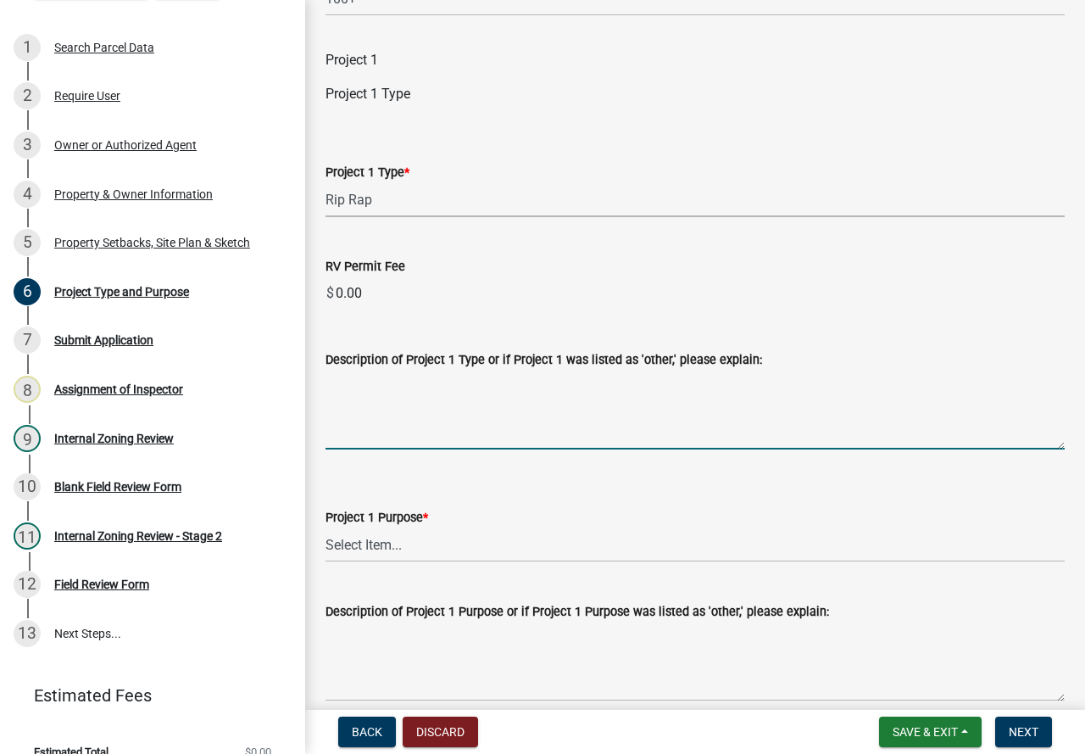
click at [360, 449] on textarea "Description of Project 1 Type or if Project 1 was listed as 'other,' please exp…" at bounding box center [695, 410] width 739 height 80
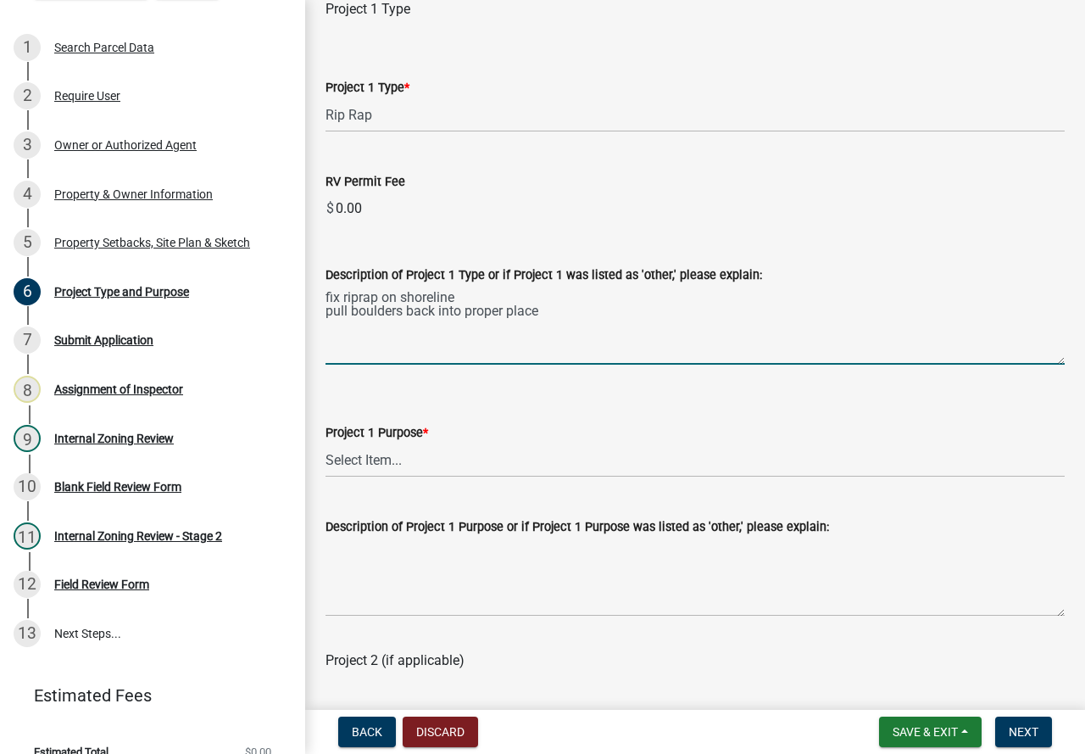
scroll to position [1187, 0]
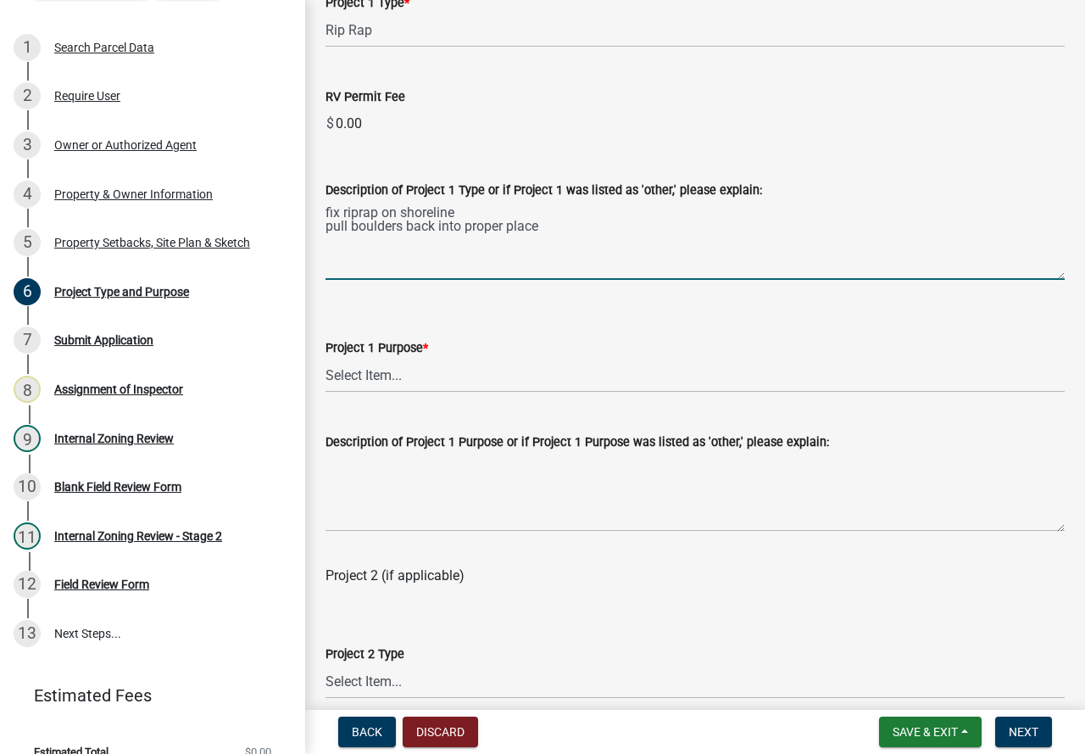
type textarea "fix riprap on shoreline pull boulders back into proper place"
click at [383, 393] on select "Select Item... Beach Sand Blanket Clear Land Driveway or Road Elevate Building …" at bounding box center [695, 375] width 739 height 35
click at [326, 378] on select "Select Item... Beach Sand Blanket Clear Land Driveway or Road Elevate Building …" at bounding box center [695, 375] width 739 height 35
select select "3a854355-afb0-4d06-8940-354536b01f5c"
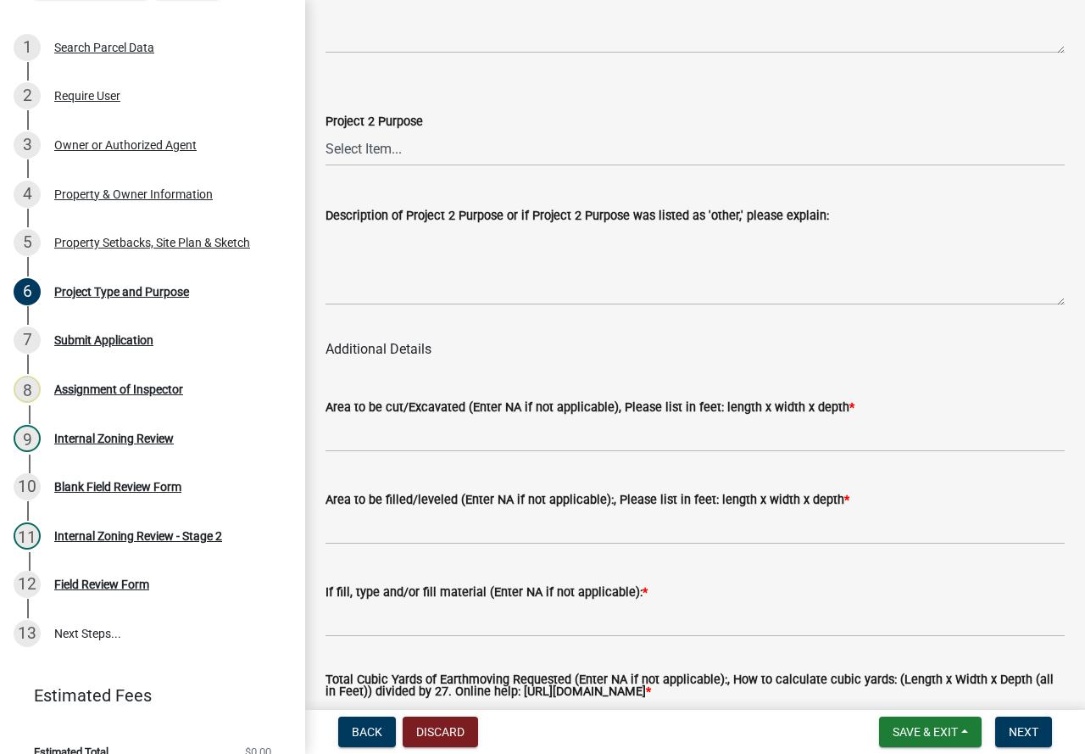
scroll to position [2120, 0]
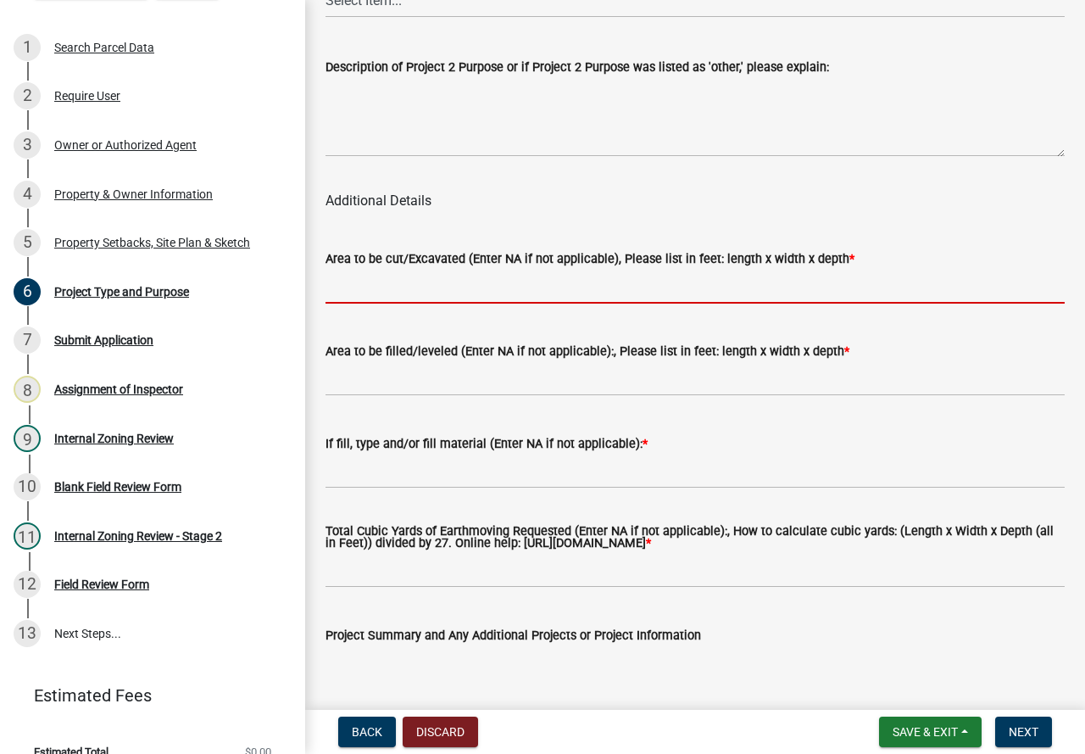
click at [364, 303] on input "Area to be cut/Excavated (Enter NA if not applicable), Please list in feet: len…" at bounding box center [695, 286] width 739 height 35
type input "NA"
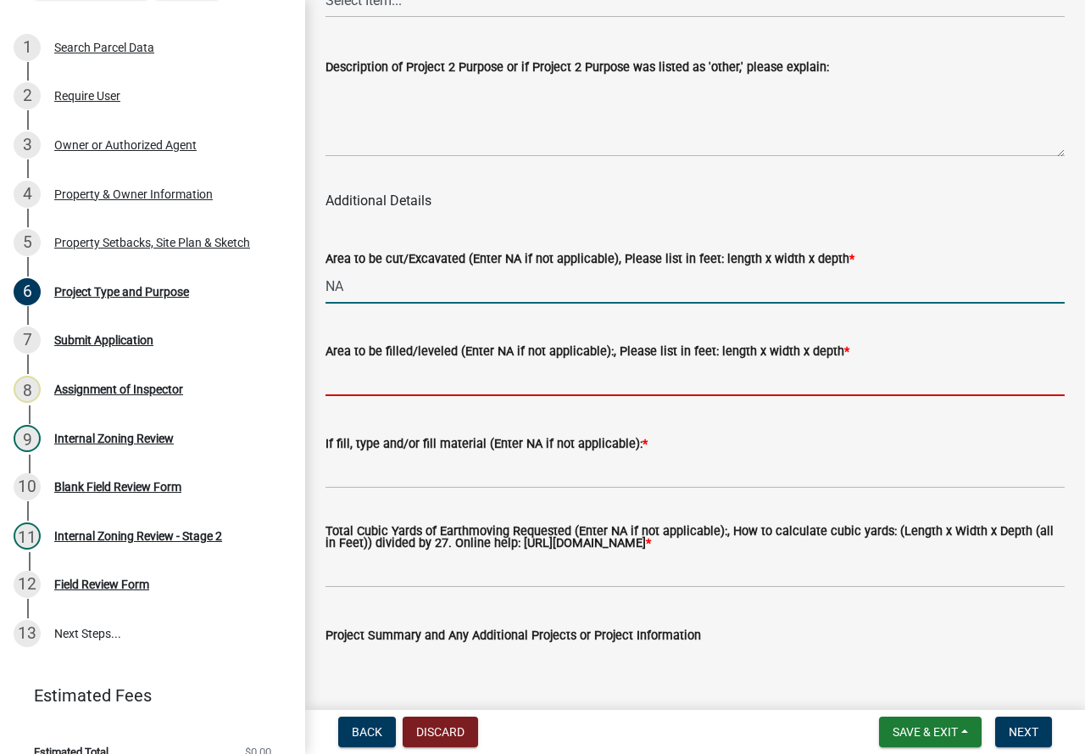
click at [421, 396] on input "Area to be filled/leveled (Enter NA if not applicable):, Please list in feet: l…" at bounding box center [695, 378] width 739 height 35
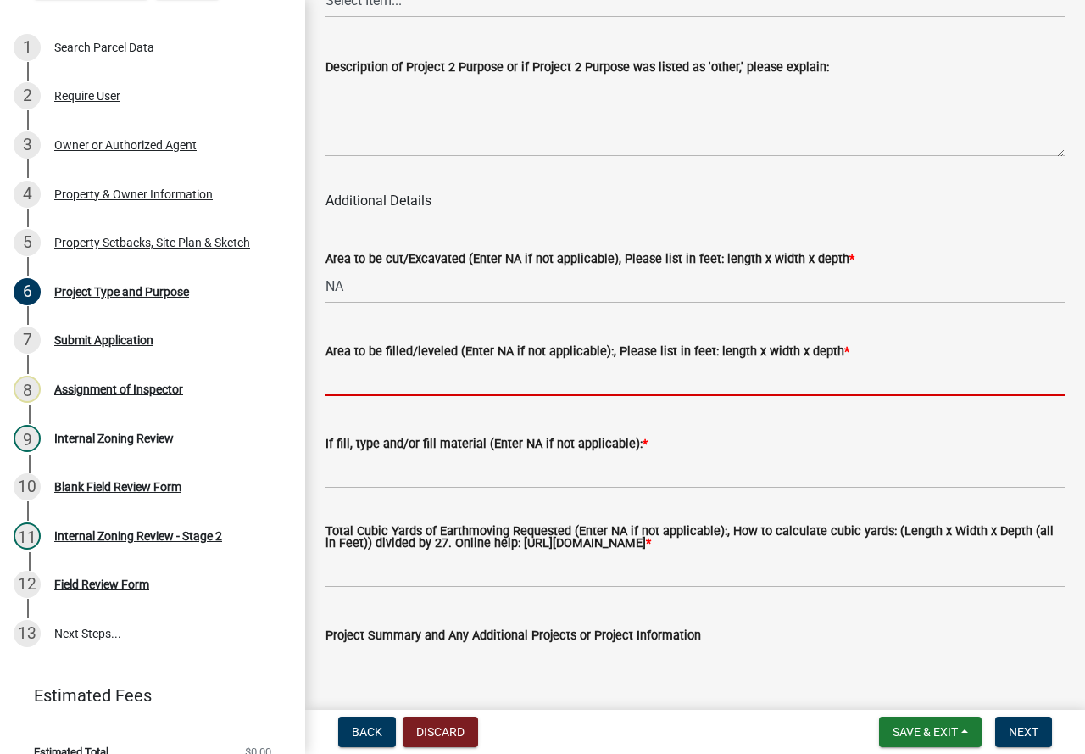
type input "NA"
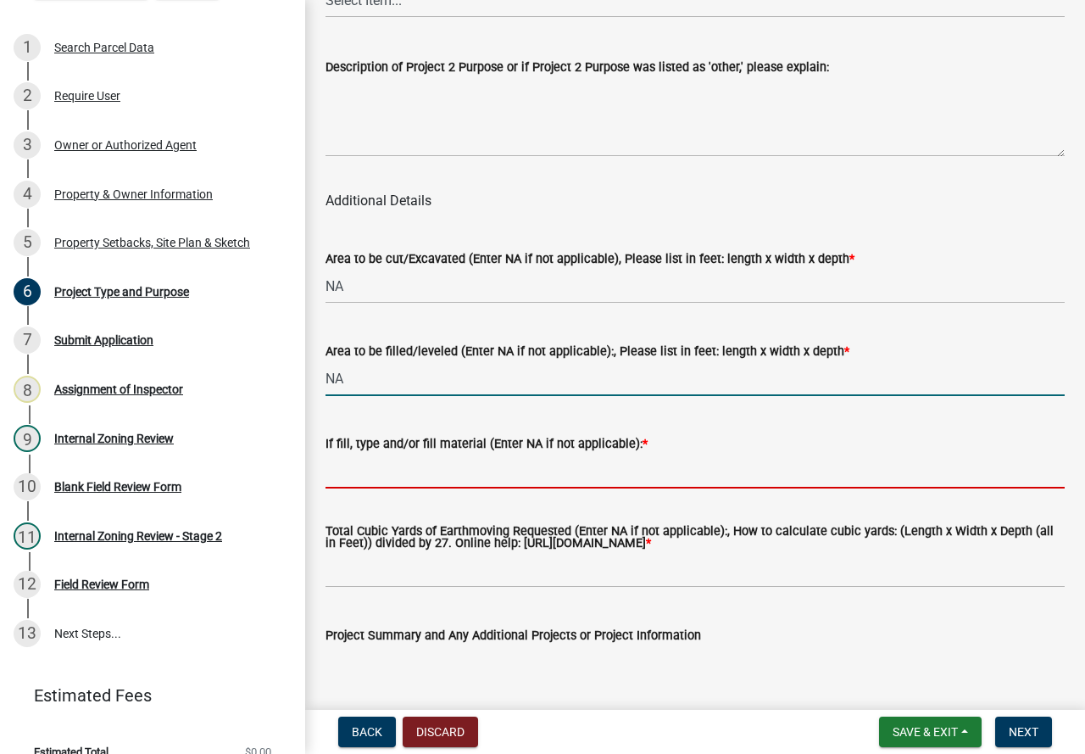
drag, startPoint x: 382, startPoint y: 486, endPoint x: 392, endPoint y: 486, distance: 9.3
click at [382, 486] on input "If fill, type and/or fill material (Enter NA if not applicable): *" at bounding box center [695, 471] width 739 height 35
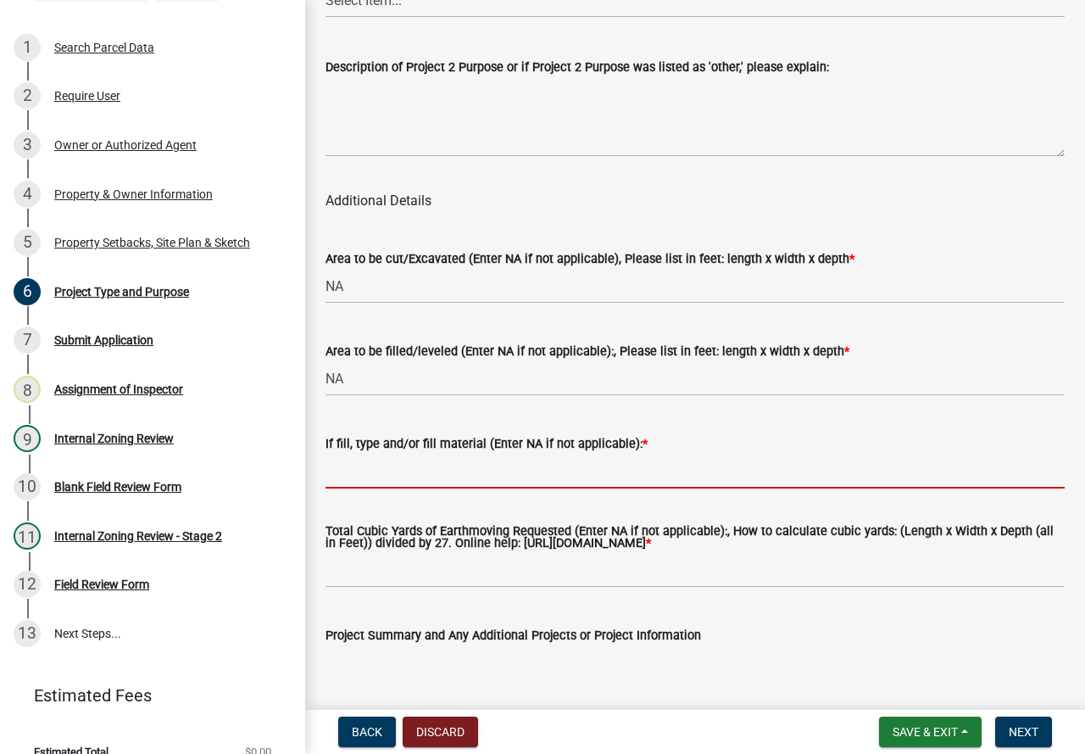
type input "Rock"
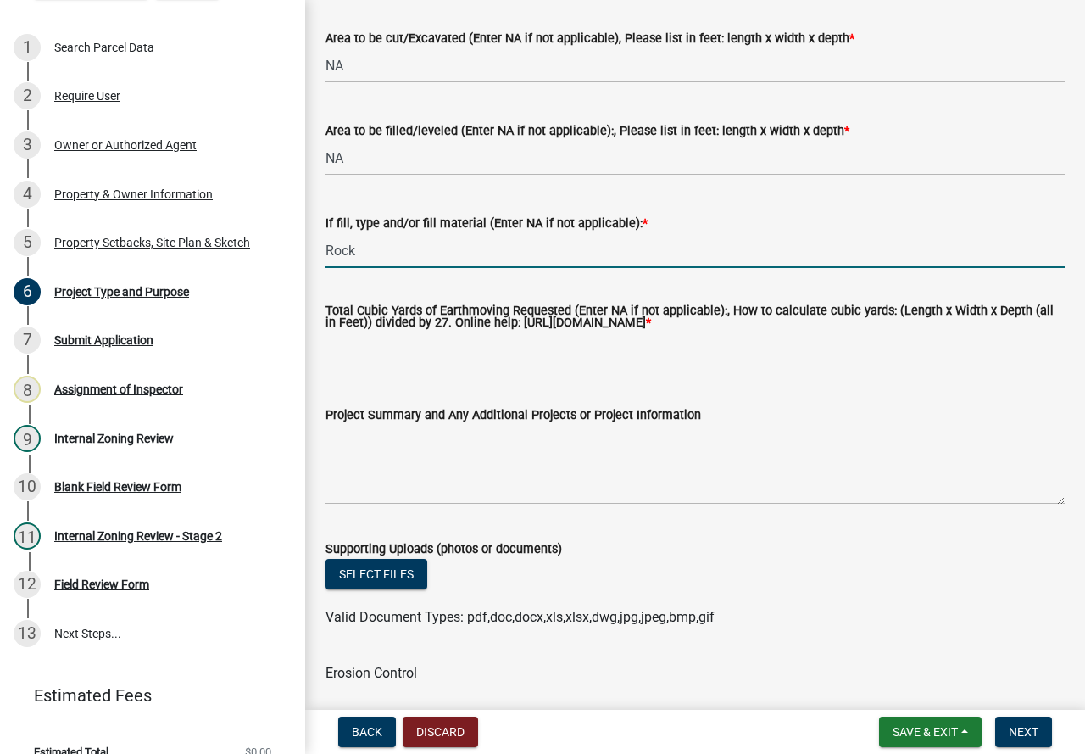
scroll to position [2374, 0]
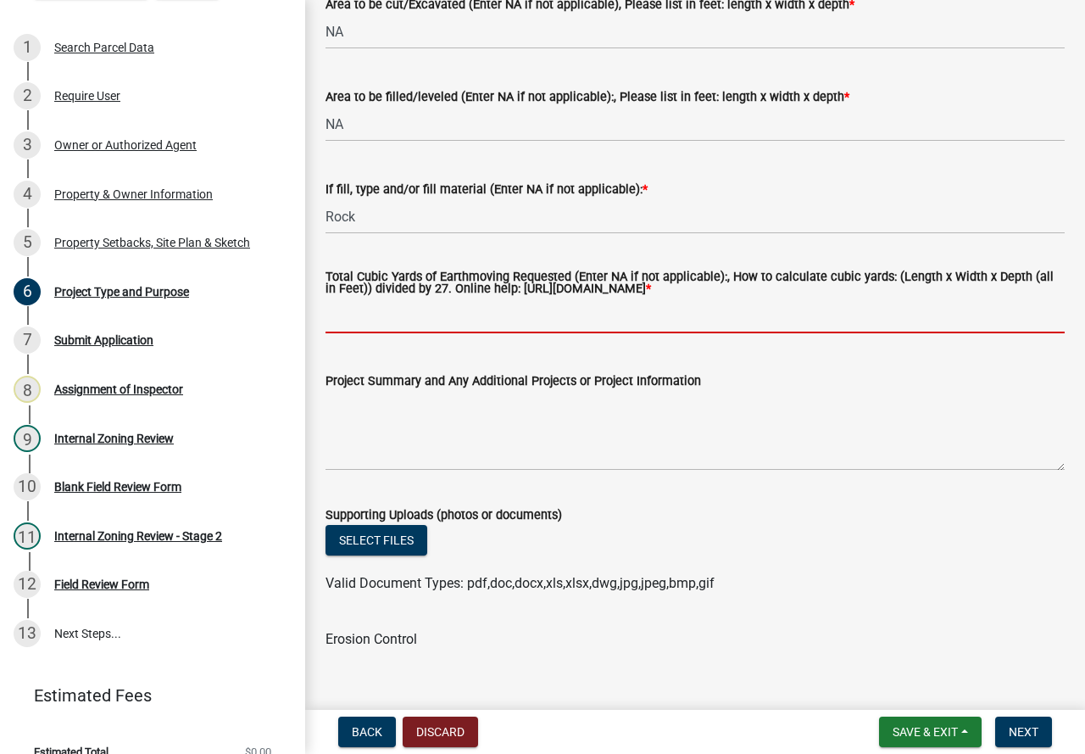
click at [443, 333] on input "Total Cubic Yards of Earthmoving Requested (Enter NA if not applicable):, How t…" at bounding box center [695, 315] width 739 height 35
click at [407, 333] on input "Total Cubic Yards of Earthmoving Requested (Enter NA if not applicable):, How t…" at bounding box center [695, 315] width 739 height 35
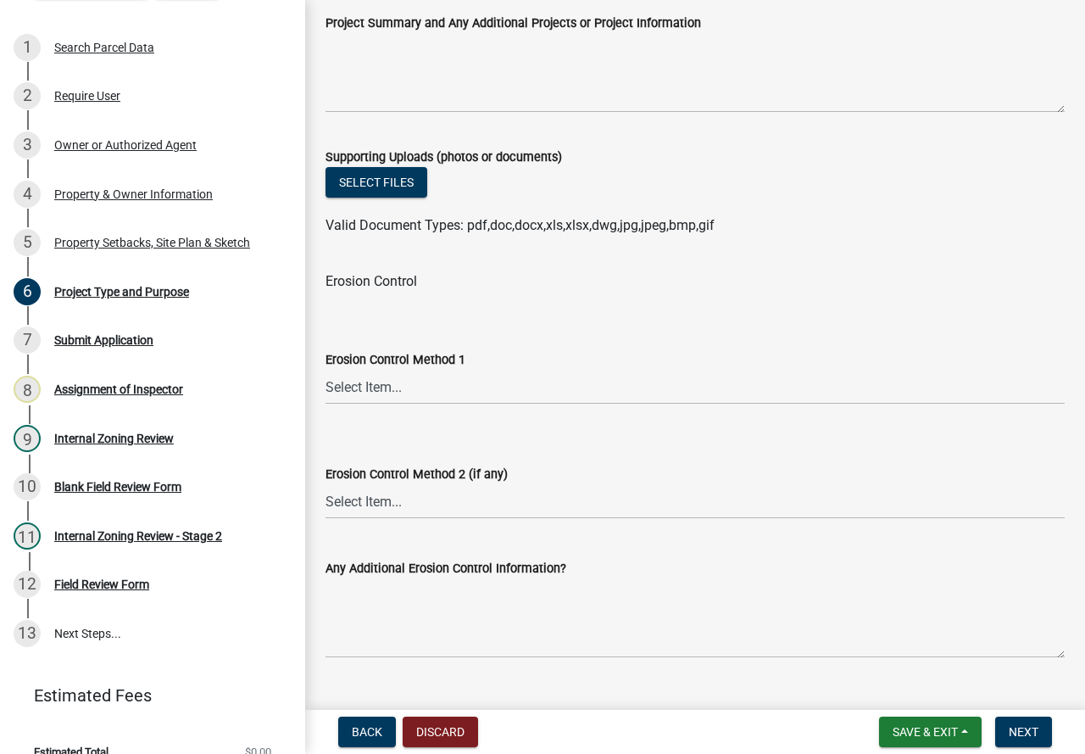
scroll to position [2788, 0]
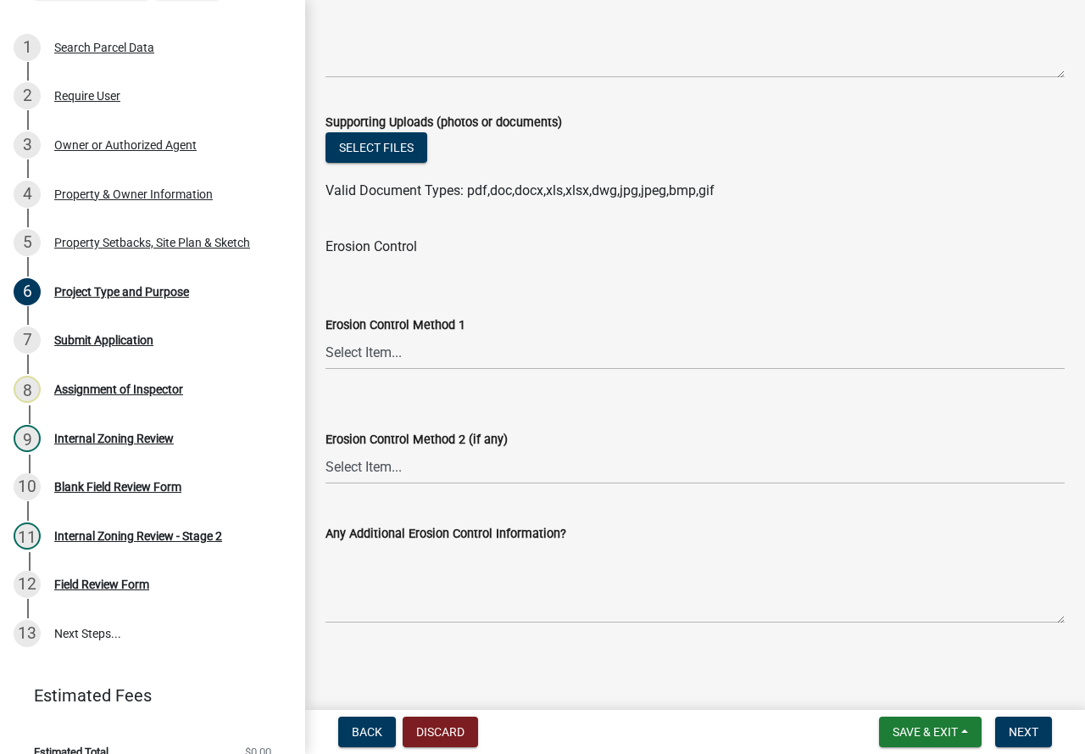
type input "under 10 YDS"
click at [380, 349] on select "Select Item... Sod Seed Only Mulch Only Stake-Sod Seed & Mulch Other (Please sp…" at bounding box center [695, 352] width 739 height 35
click at [739, 213] on wm-data-entity-input "Supporting Uploads (photos or documents) Select files Valid Document Types: pdf…" at bounding box center [695, 154] width 739 height 125
click at [1031, 722] on button "Next" at bounding box center [1023, 732] width 57 height 31
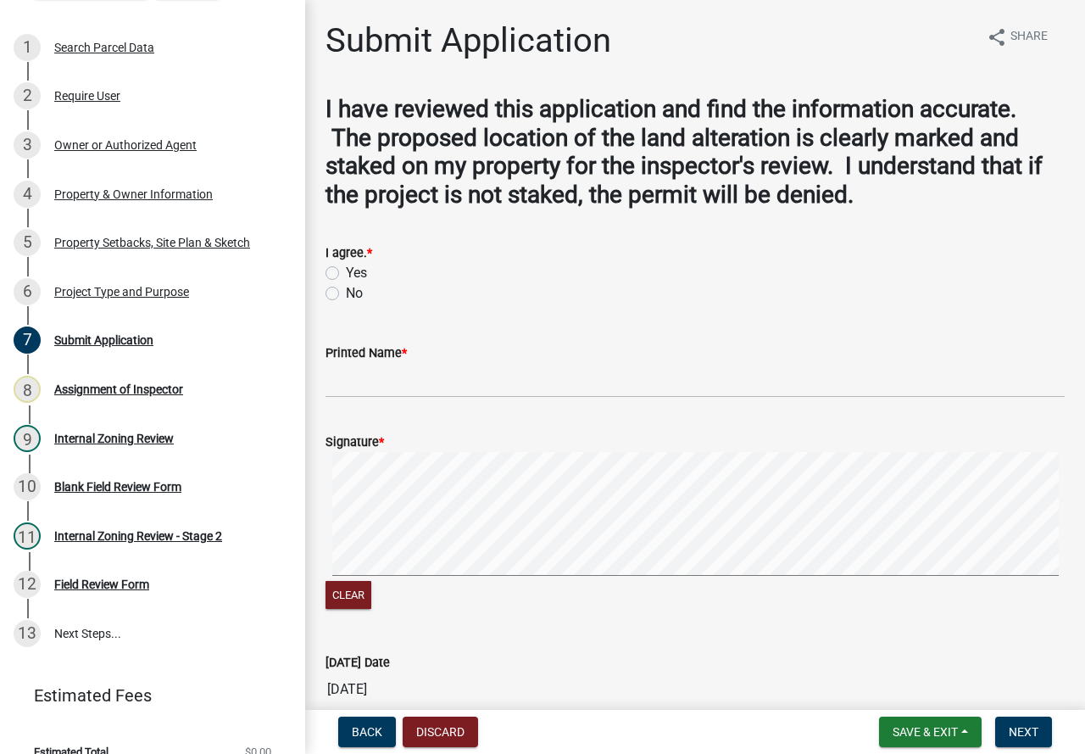
click at [346, 272] on label "Yes" at bounding box center [356, 273] width 21 height 20
click at [346, 272] on input "Yes" at bounding box center [351, 268] width 11 height 11
radio input "true"
click at [398, 387] on input "Printed Name *" at bounding box center [695, 380] width 739 height 35
click at [914, 313] on wm-data-entity-input-list "I have reviewed this application and find the information accurate. The propose…" at bounding box center [695, 468] width 739 height 746
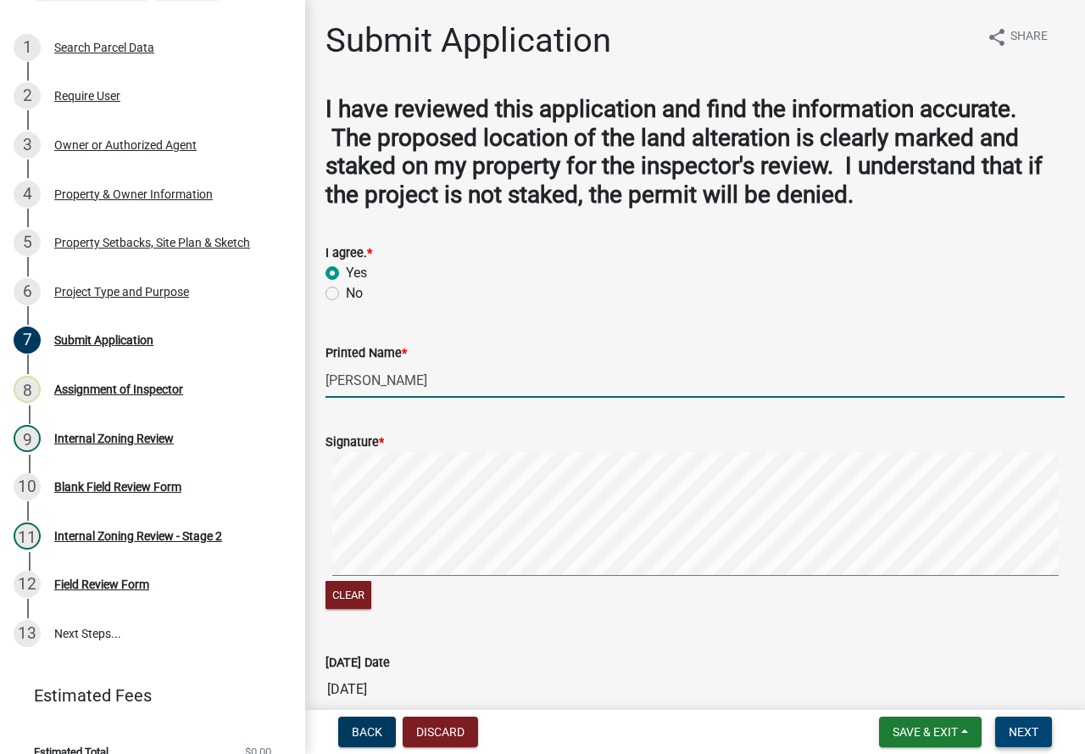
type input "[PERSON_NAME]"
drag, startPoint x: 1018, startPoint y: 726, endPoint x: 1006, endPoint y: 734, distance: 14.6
click at [1018, 725] on span "Next" at bounding box center [1024, 732] width 30 height 14
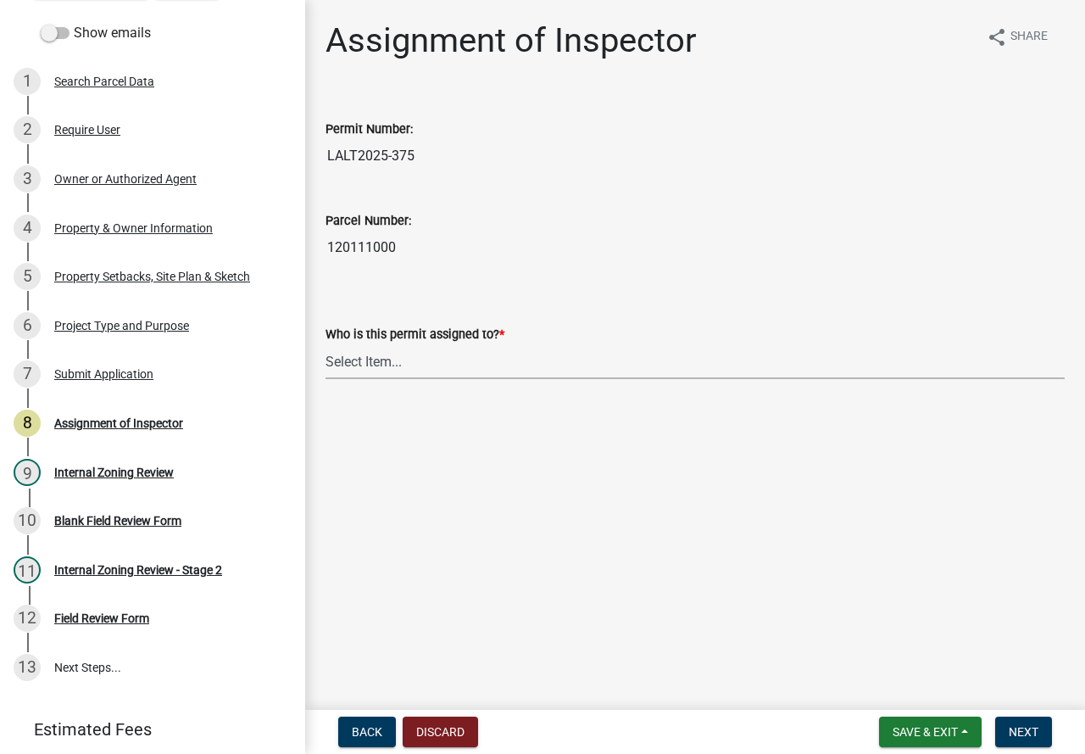
click at [390, 360] on select "Select Item... [PERSON_NAME] [PERSON_NAME] [PERSON_NAME] [PERSON_NAME] [PERSON_…" at bounding box center [695, 361] width 739 height 35
click at [326, 344] on select "Select Item... [PERSON_NAME] [PERSON_NAME] [PERSON_NAME] [PERSON_NAME] [PERSON_…" at bounding box center [695, 361] width 739 height 35
select select "ebd8400e-d8d5-49f8-911f-e671eb76408a"
click at [1013, 721] on button "Next" at bounding box center [1023, 732] width 57 height 31
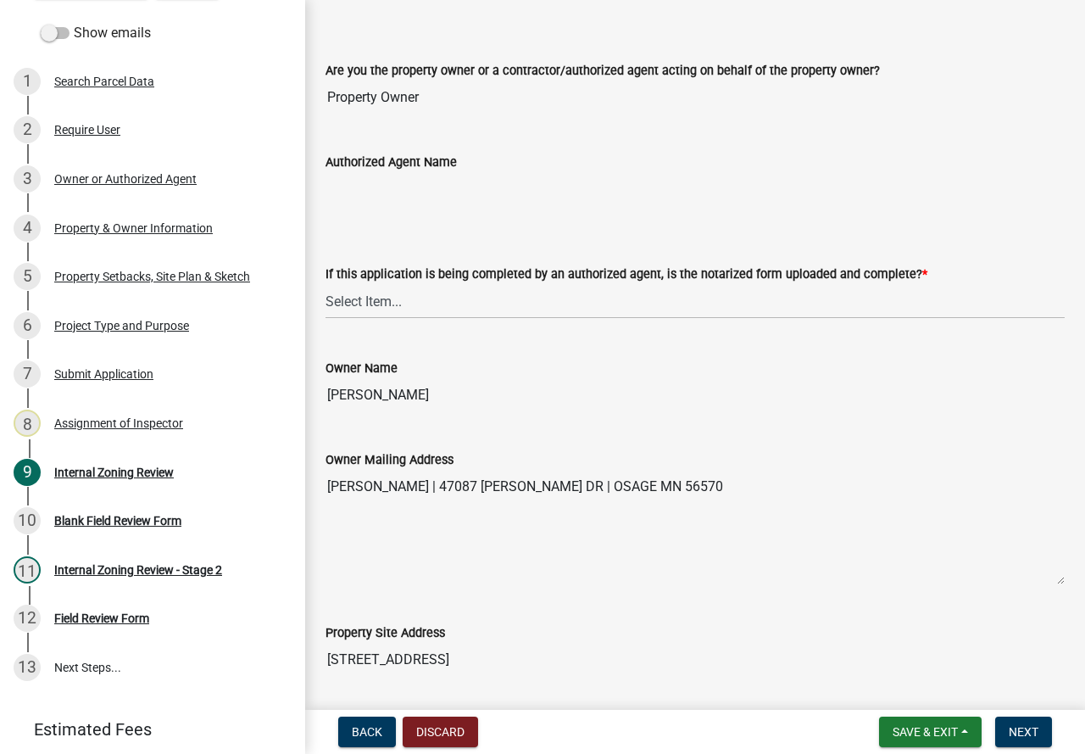
scroll to position [339, 0]
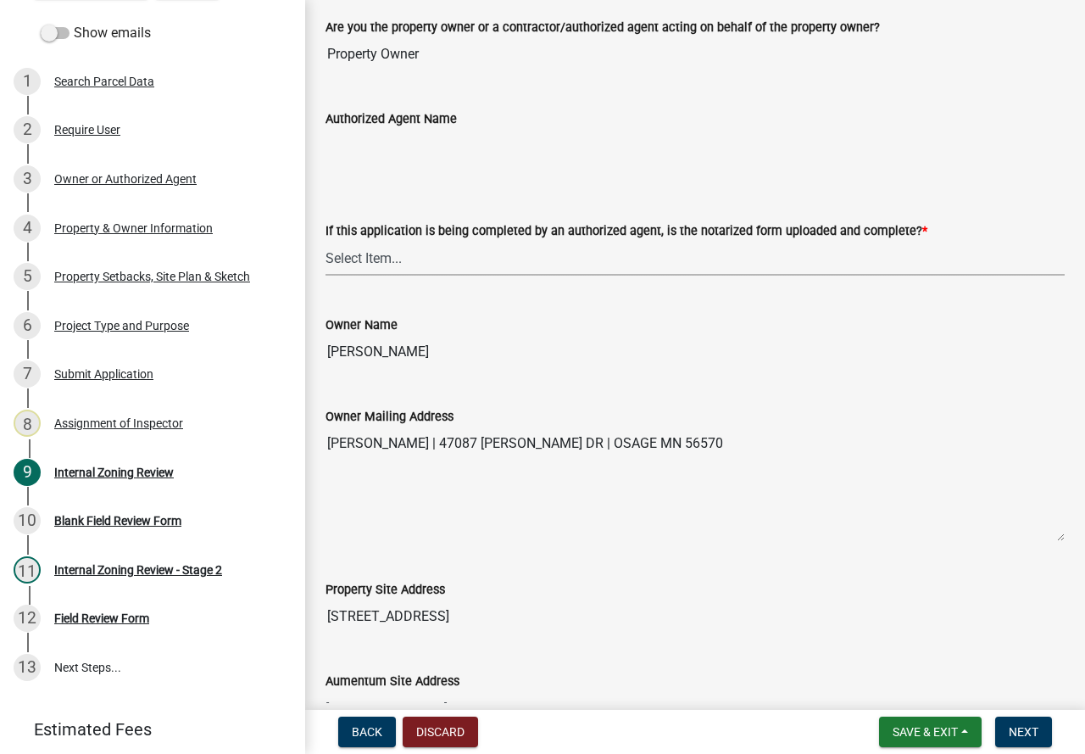
click at [388, 253] on select "Select Item... Yes No N/A" at bounding box center [695, 258] width 739 height 35
click at [326, 241] on select "Select Item... Yes No N/A" at bounding box center [695, 258] width 739 height 35
click at [337, 254] on select "Select Item... Yes No N/A" at bounding box center [695, 258] width 739 height 35
click at [326, 241] on select "Select Item... Yes No N/A" at bounding box center [695, 258] width 739 height 35
select select "6ffd7da5-69ef-4be0-b4a7-d413baace353"
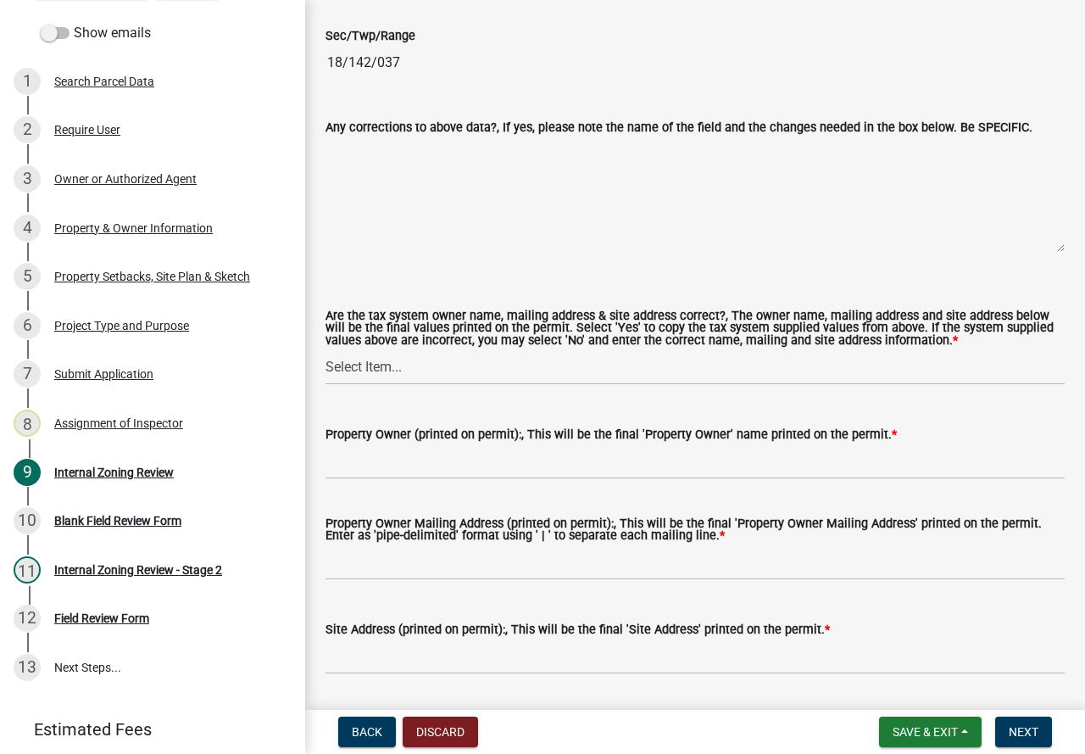
scroll to position [1781, 0]
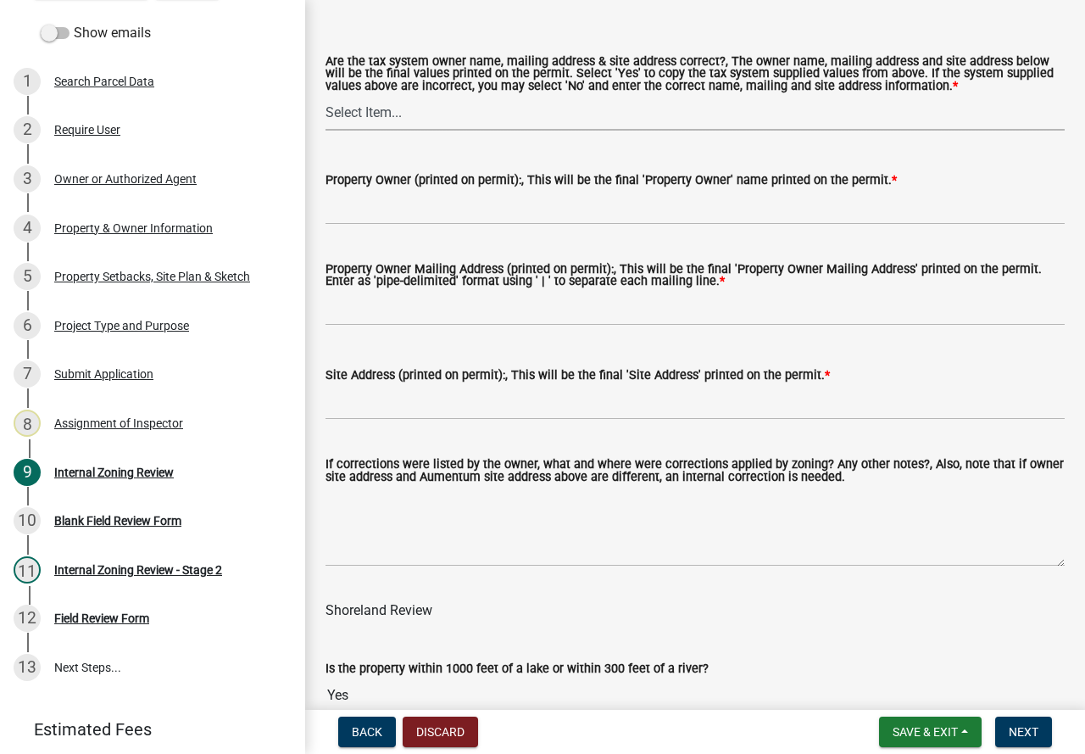
click at [371, 115] on select "Select Item... Yes No" at bounding box center [695, 113] width 739 height 35
click at [326, 96] on select "Select Item... Yes No" at bounding box center [695, 113] width 739 height 35
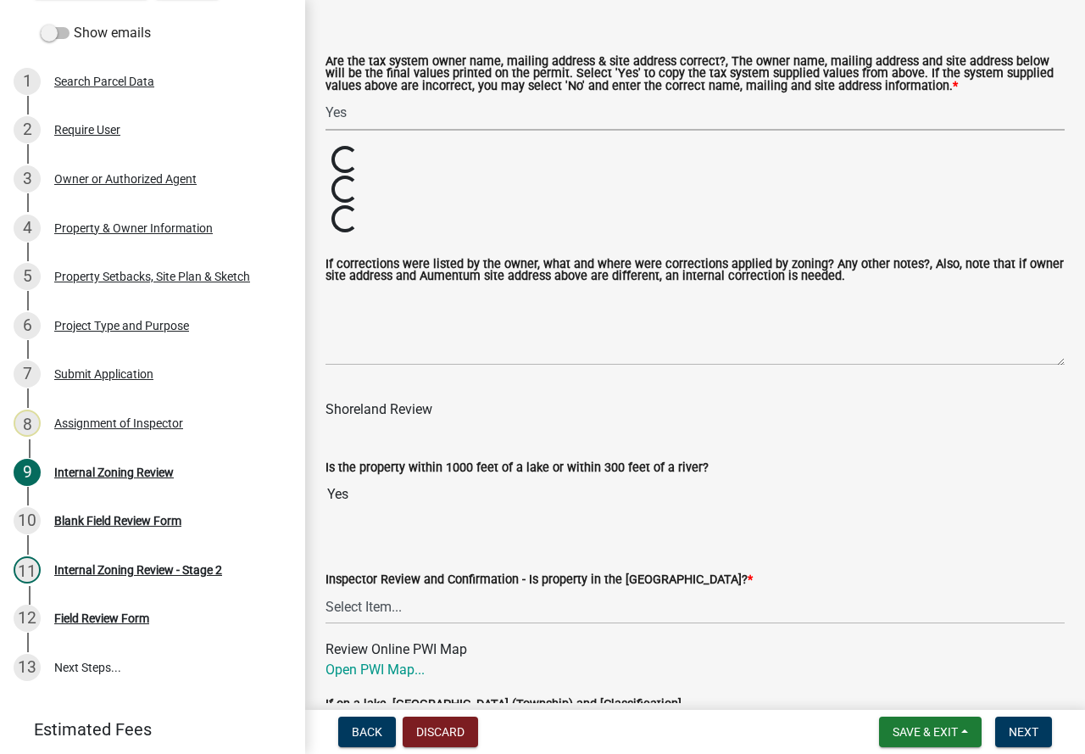
select select "6148013f-864b-4451-a841-96f115ea18ae"
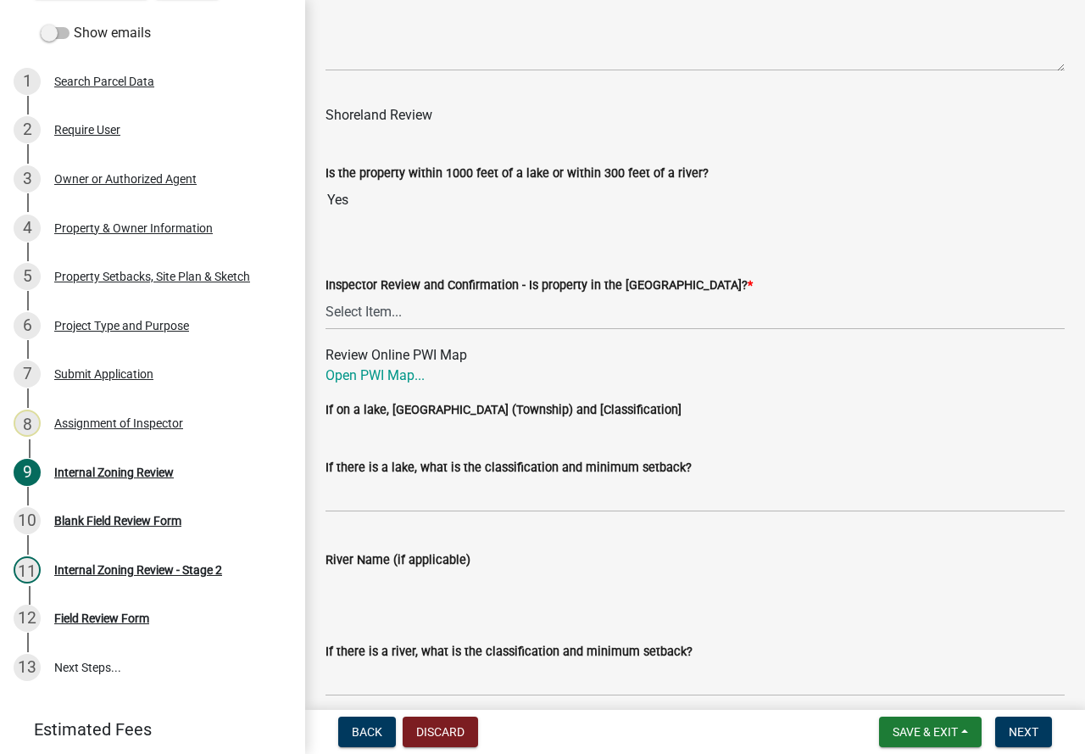
scroll to position [2289, 0]
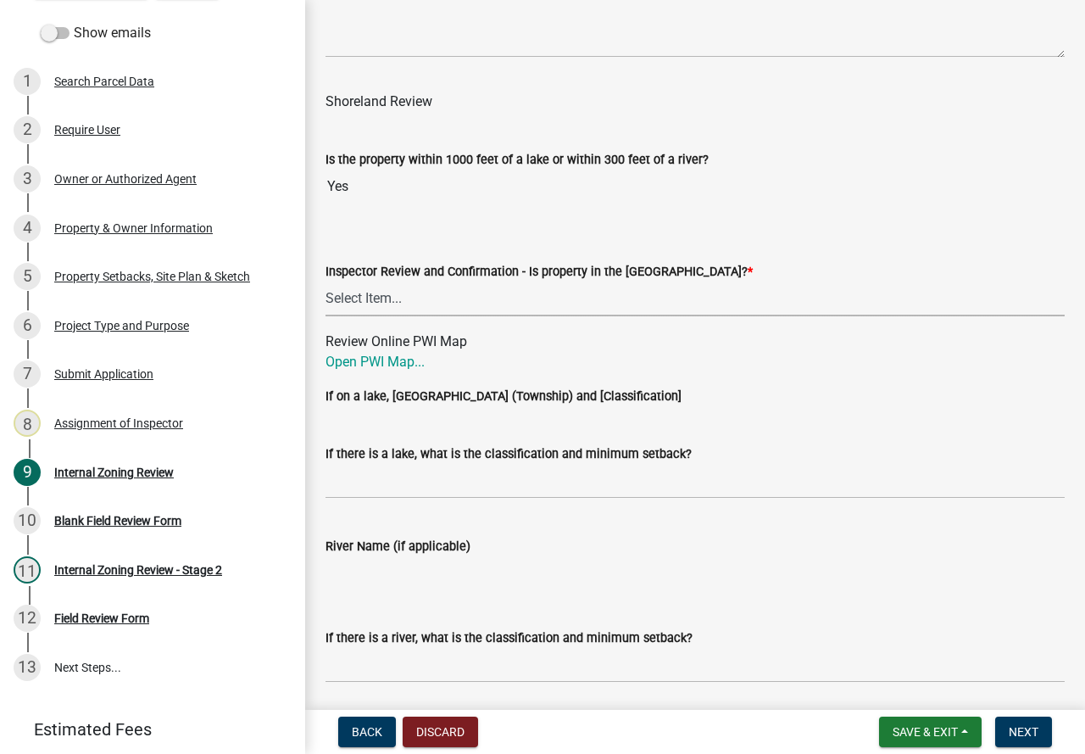
click at [347, 302] on select "Select Item... Within [GEOGRAPHIC_DATA] (SD) Not in [GEOGRAPHIC_DATA] (NOTSL)" at bounding box center [695, 299] width 739 height 35
click at [326, 283] on select "Select Item... Within [GEOGRAPHIC_DATA] (SD) Not in [GEOGRAPHIC_DATA] (NOTSL)" at bounding box center [695, 299] width 739 height 35
select select "697dcaac-08ce-4c28-8d67-f136d2186ab9"
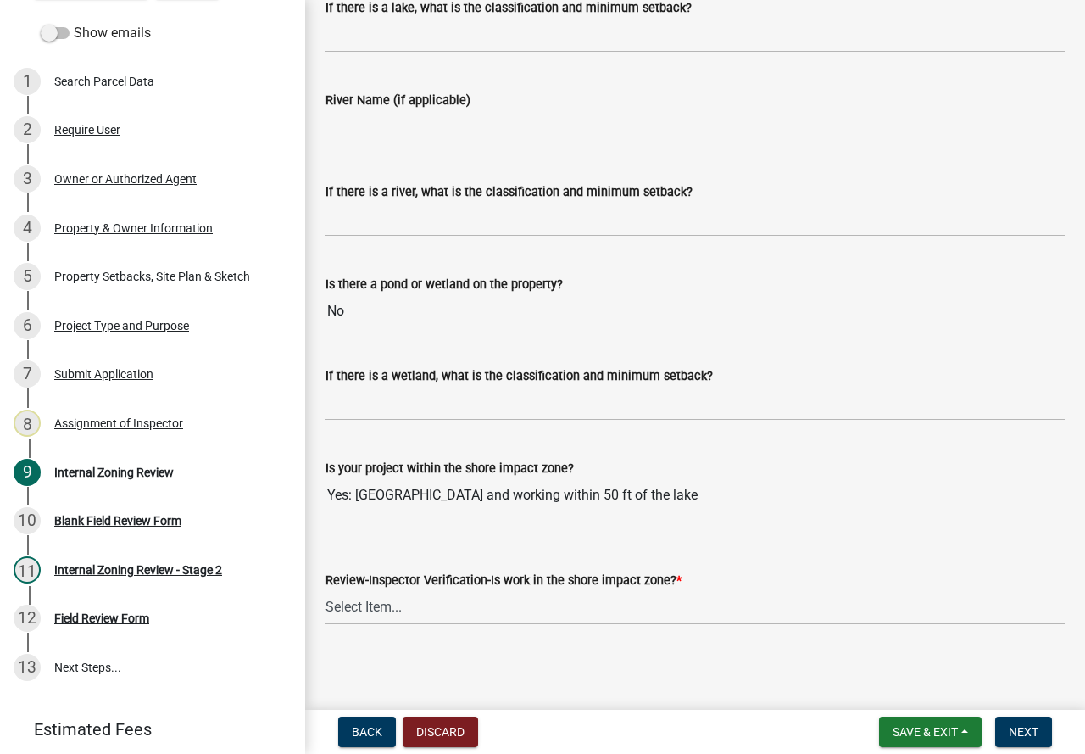
scroll to position [2741, 0]
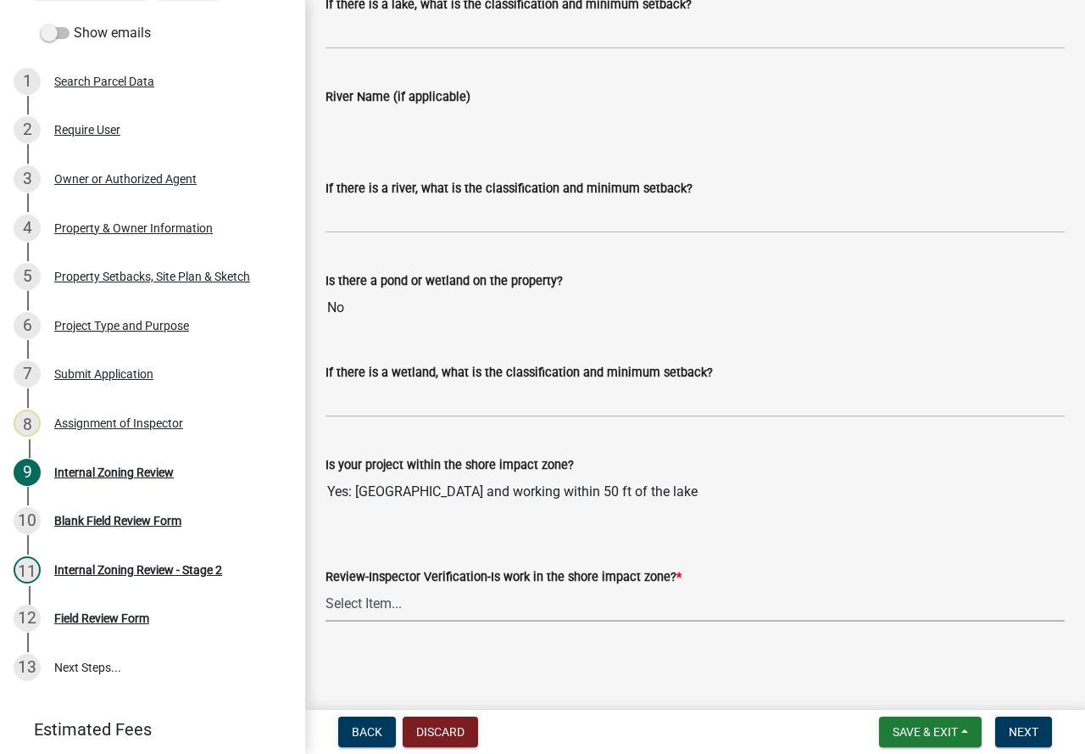
click at [364, 603] on select "Select Item... Yes No" at bounding box center [695, 604] width 739 height 35
click at [326, 587] on select "Select Item... Yes No" at bounding box center [695, 604] width 739 height 35
select select "7d2f064f-58ee-473c-8960-285fa782761a"
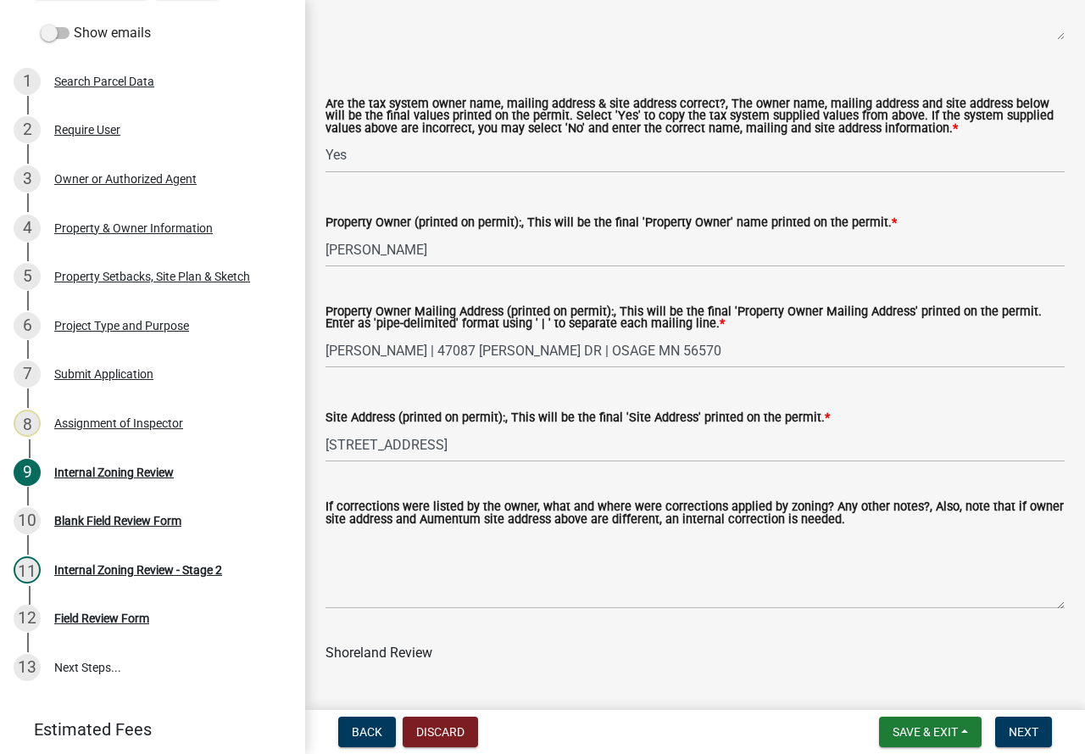
scroll to position [1639, 0]
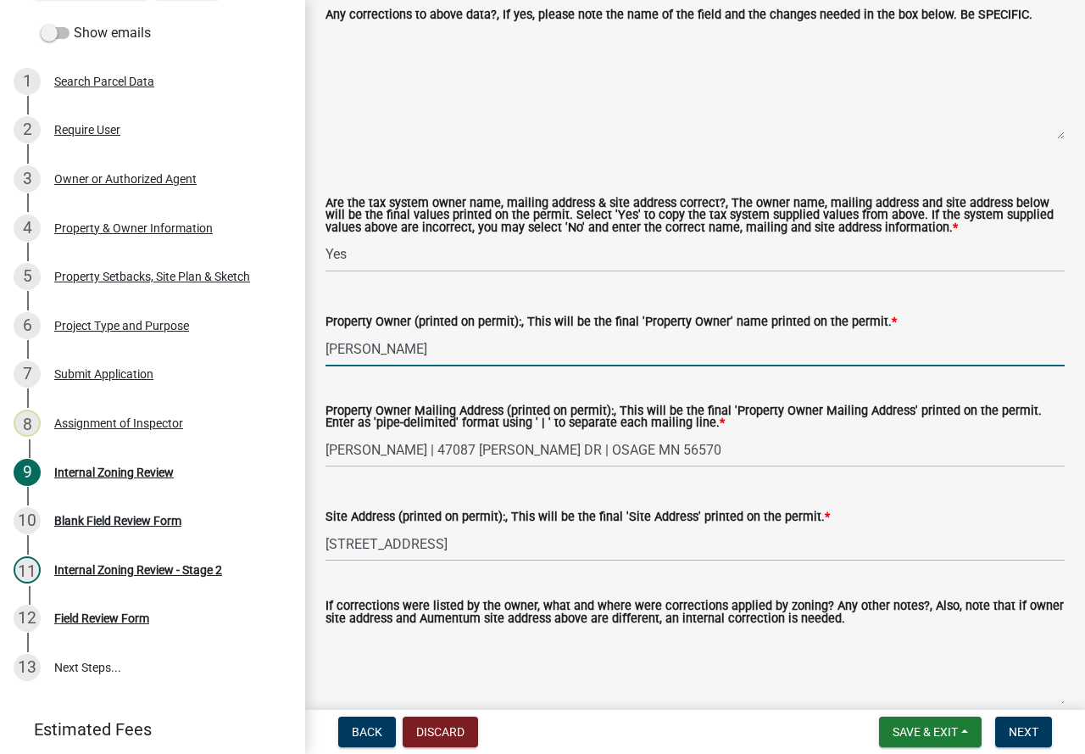
click at [429, 347] on input "[PERSON_NAME]" at bounding box center [695, 349] width 739 height 35
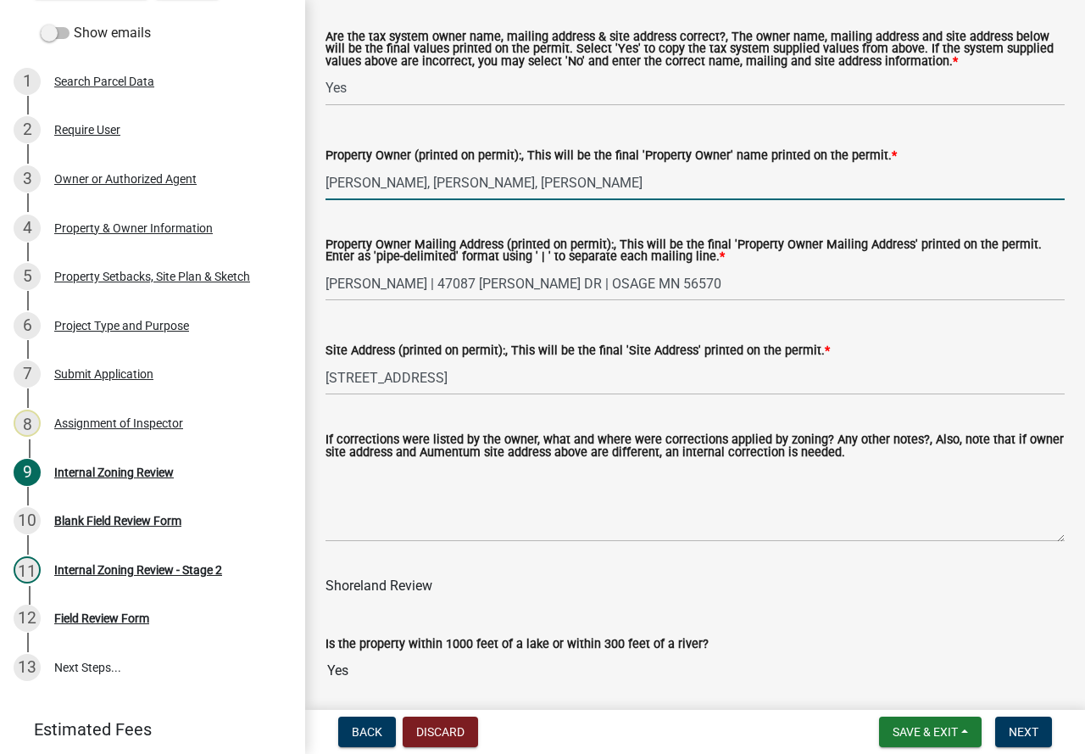
scroll to position [1809, 0]
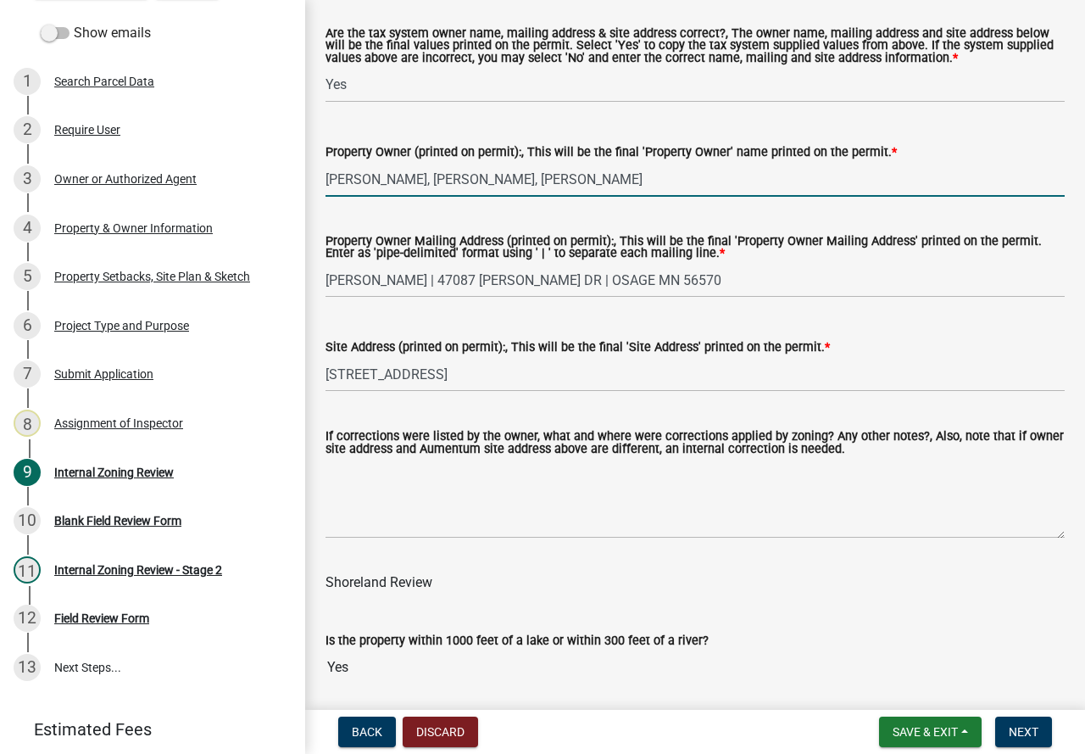
type input "[PERSON_NAME], [PERSON_NAME], [PERSON_NAME]"
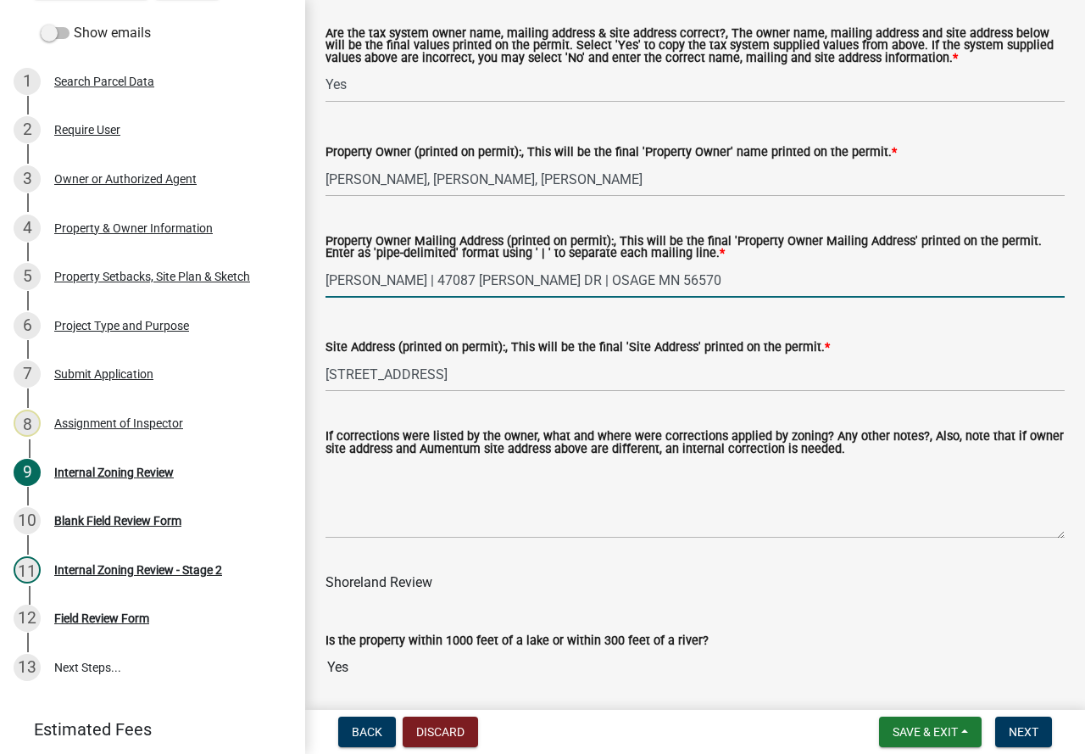
drag, startPoint x: 353, startPoint y: 281, endPoint x: 323, endPoint y: 278, distance: 29.8
click at [324, 278] on div "Property Owner Mailing Address (printed on permit):, This will be the final 'Pr…" at bounding box center [695, 255] width 765 height 86
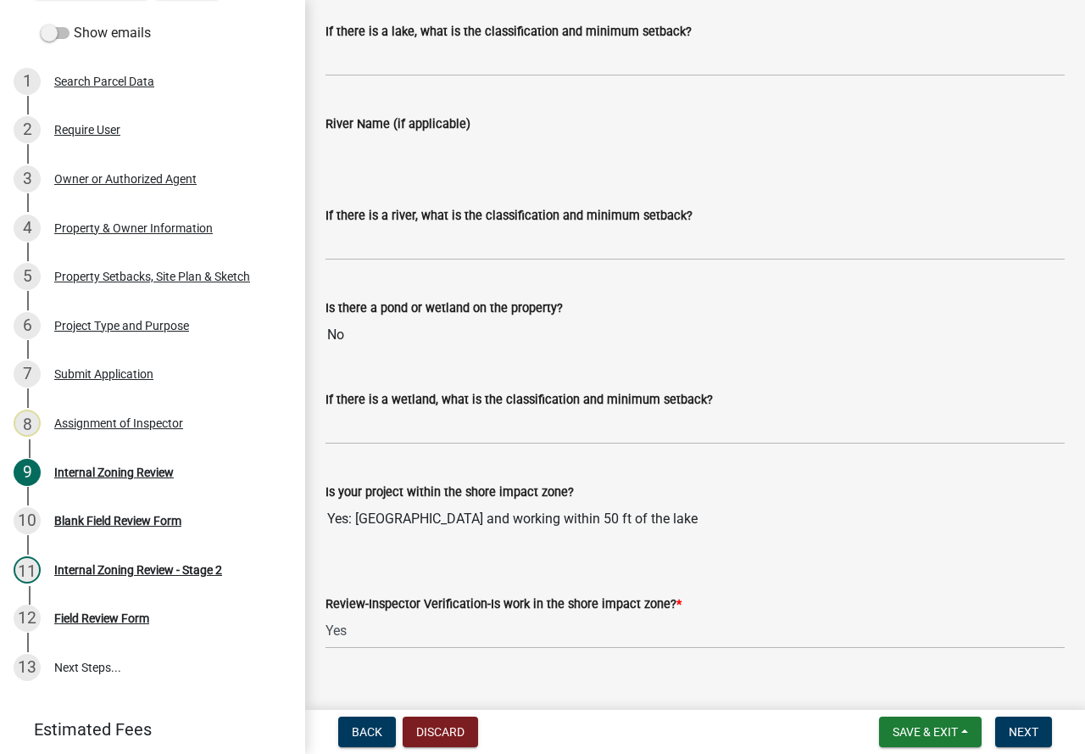
scroll to position [2741, 0]
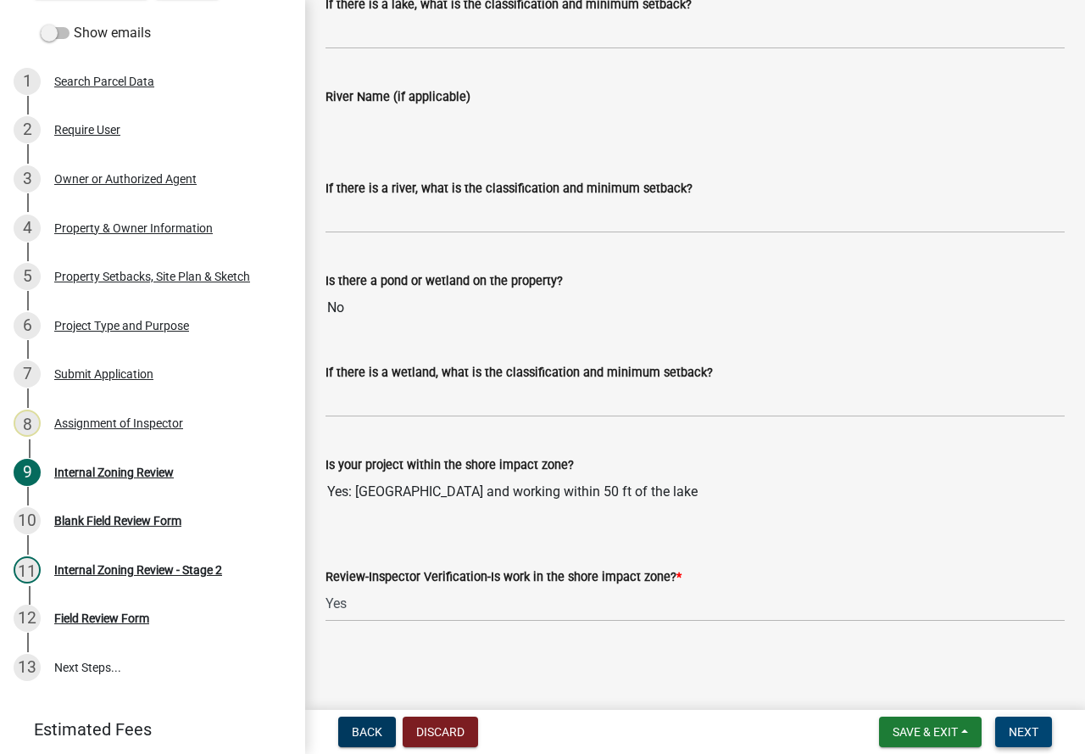
type input "[PERSON_NAME] | 47087 [PERSON_NAME] DR | OSAGE MN 56570"
click at [1019, 719] on button "Next" at bounding box center [1023, 732] width 57 height 31
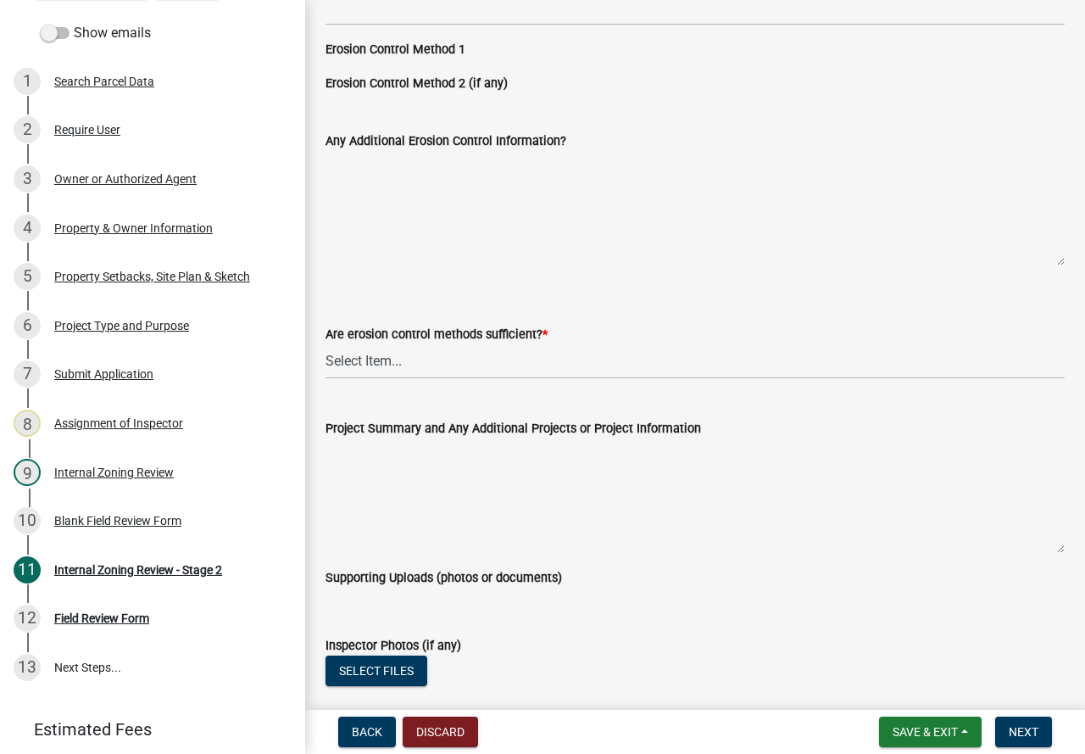
scroll to position [3222, 0]
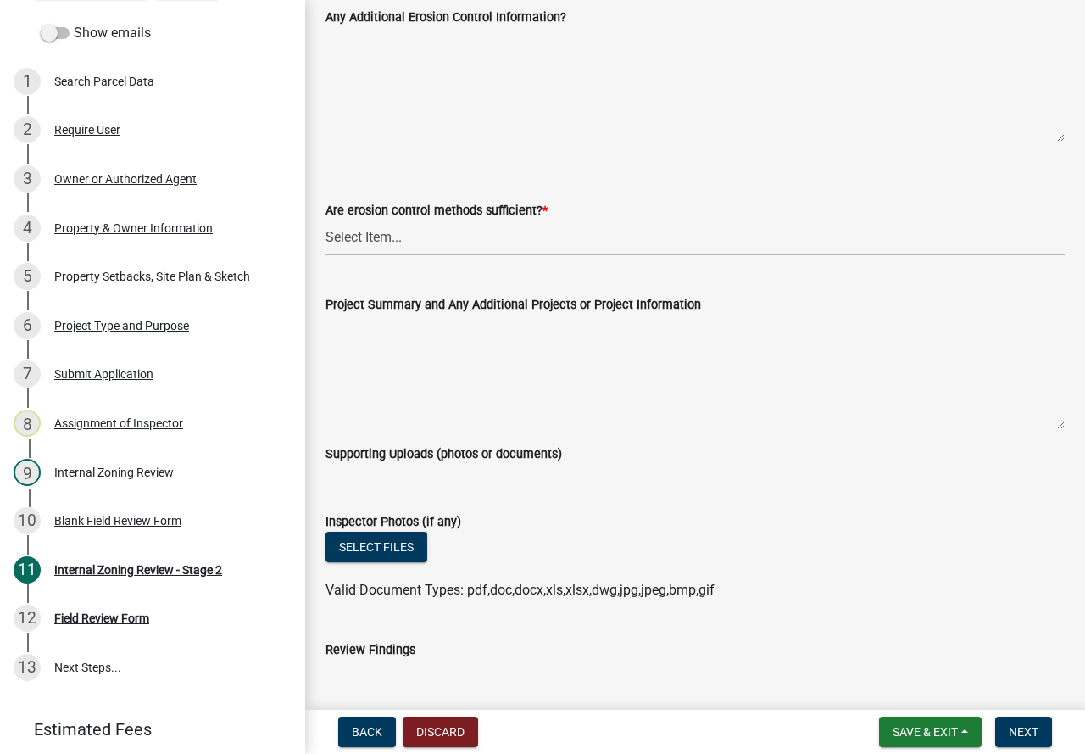
click at [382, 233] on select "Select Item... Yes No (if no, please state additional requirements below)" at bounding box center [695, 237] width 739 height 35
click at [326, 221] on select "Select Item... Yes No (if no, please state additional requirements below)" at bounding box center [695, 237] width 739 height 35
select select "d6c7d689-2a59-4338-9af6-06b0740d40b6"
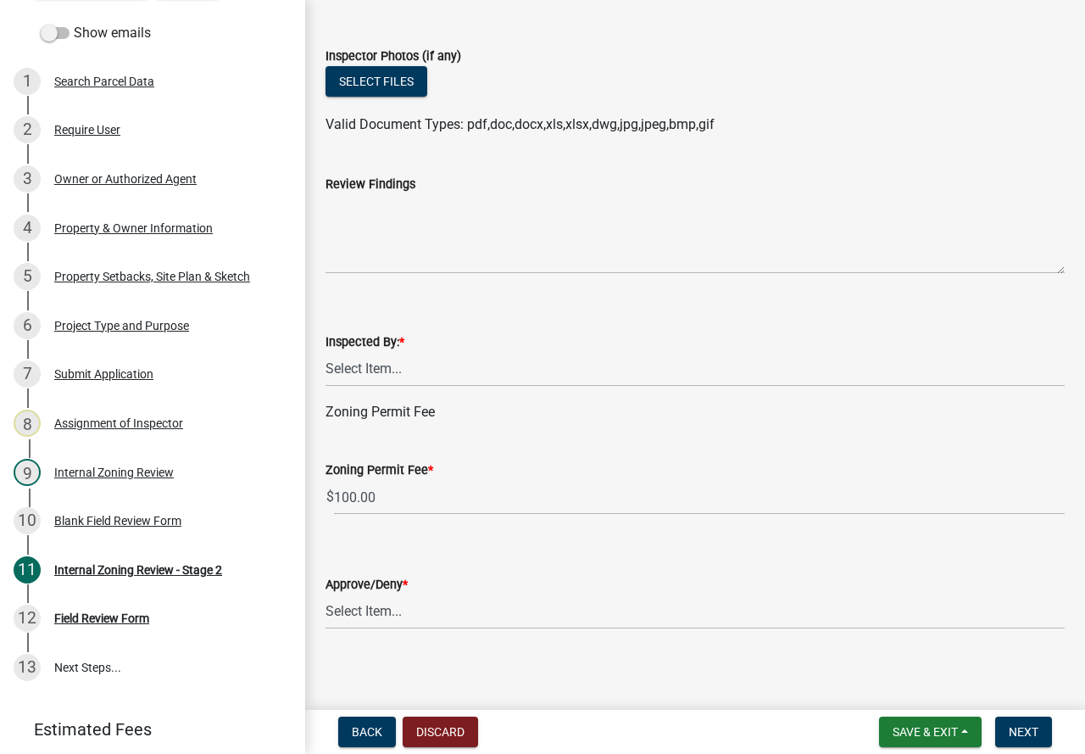
scroll to position [3697, 0]
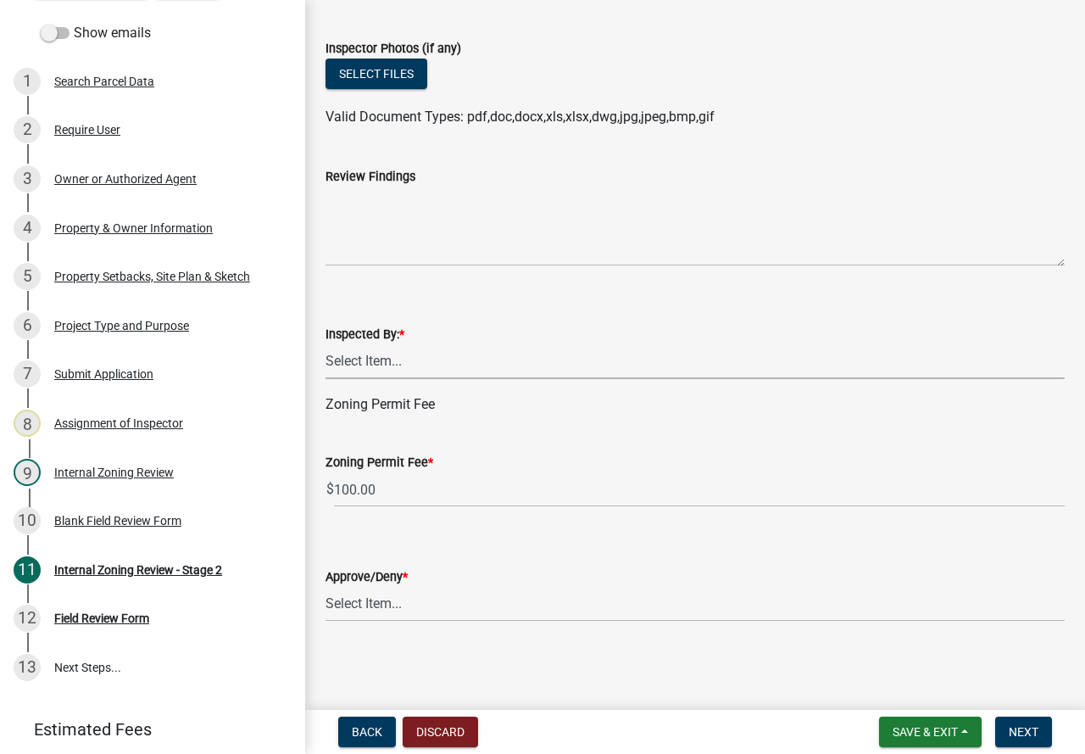
click at [392, 360] on select "Select Item... [PERSON_NAME] [PERSON_NAME] [PERSON_NAME] [PERSON_NAME] [PERSON_…" at bounding box center [695, 361] width 739 height 35
click at [326, 344] on select "Select Item... [PERSON_NAME] [PERSON_NAME] [PERSON_NAME] [PERSON_NAME] [PERSON_…" at bounding box center [695, 361] width 739 height 35
select select "ebd8400e-d8d5-49f8-911f-e671eb76408a"
click at [397, 605] on select "Select Item... Approve Deny" at bounding box center [695, 604] width 739 height 35
click at [326, 587] on select "Select Item... Approve Deny" at bounding box center [695, 604] width 739 height 35
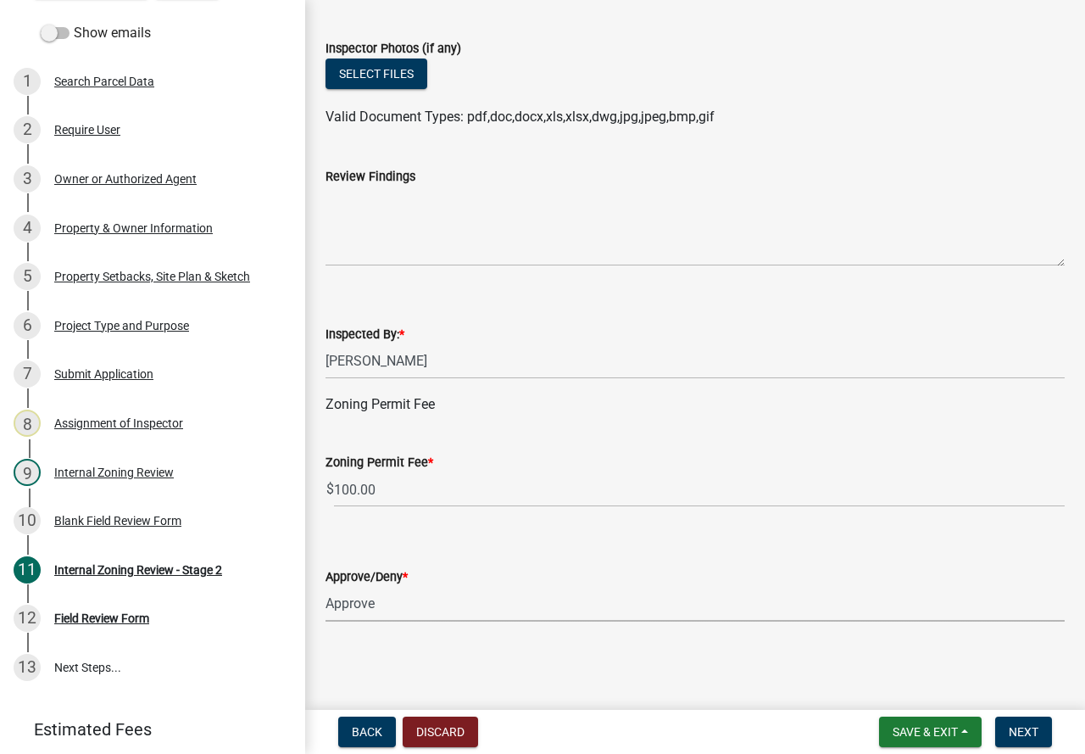
select select "065da37d-bbc4-4106-9363-f58d230017e3"
click at [1018, 722] on button "Next" at bounding box center [1023, 732] width 57 height 31
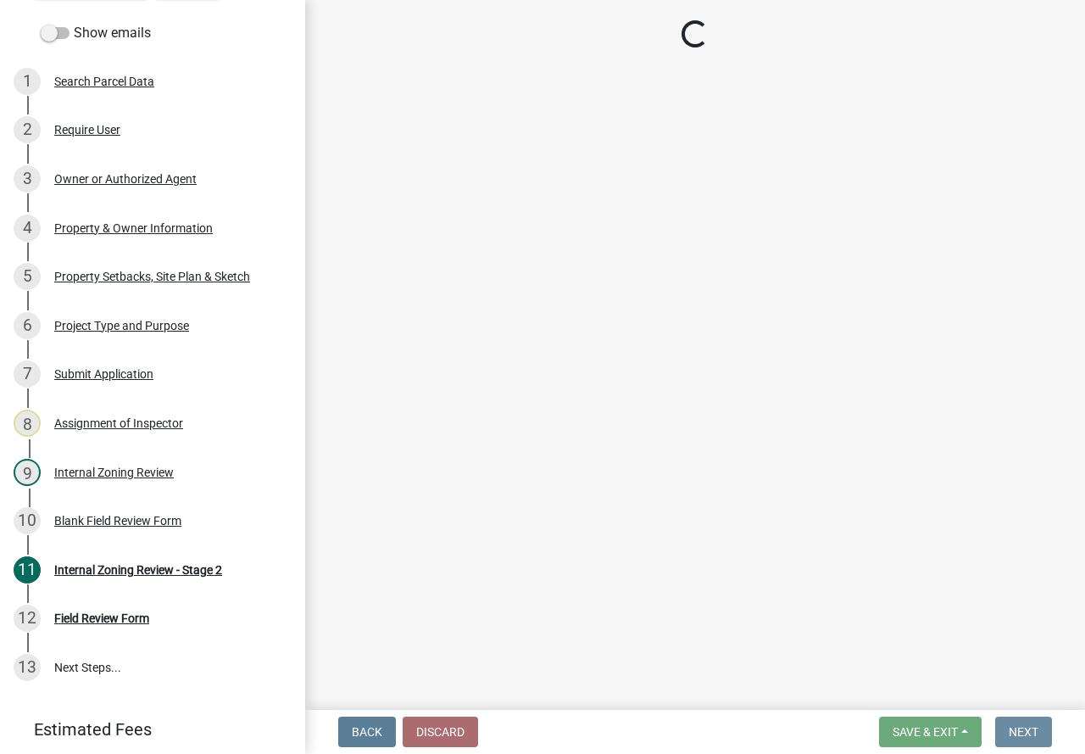
scroll to position [0, 0]
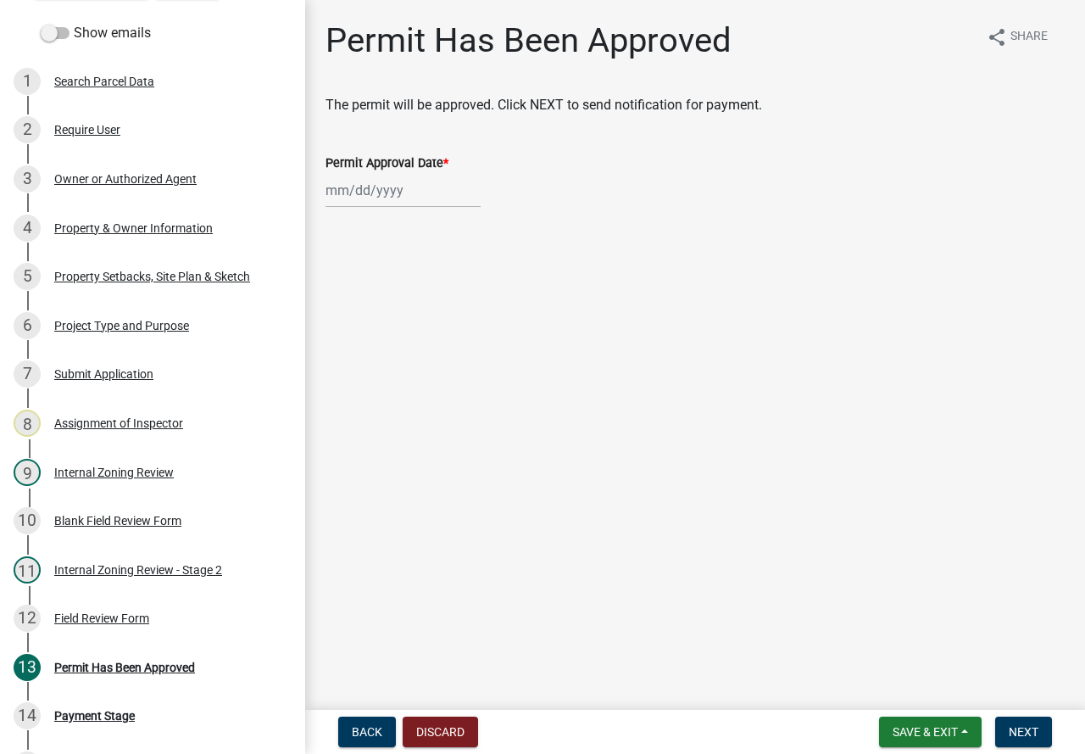
select select "10"
select select "2025"
click at [399, 197] on div "[PERSON_NAME] Feb Mar Apr [PERSON_NAME][DATE] Oct Nov [DATE] 1526 1527 1528 152…" at bounding box center [403, 190] width 155 height 35
click at [340, 334] on div "13" at bounding box center [342, 334] width 27 height 27
type input "[DATE]"
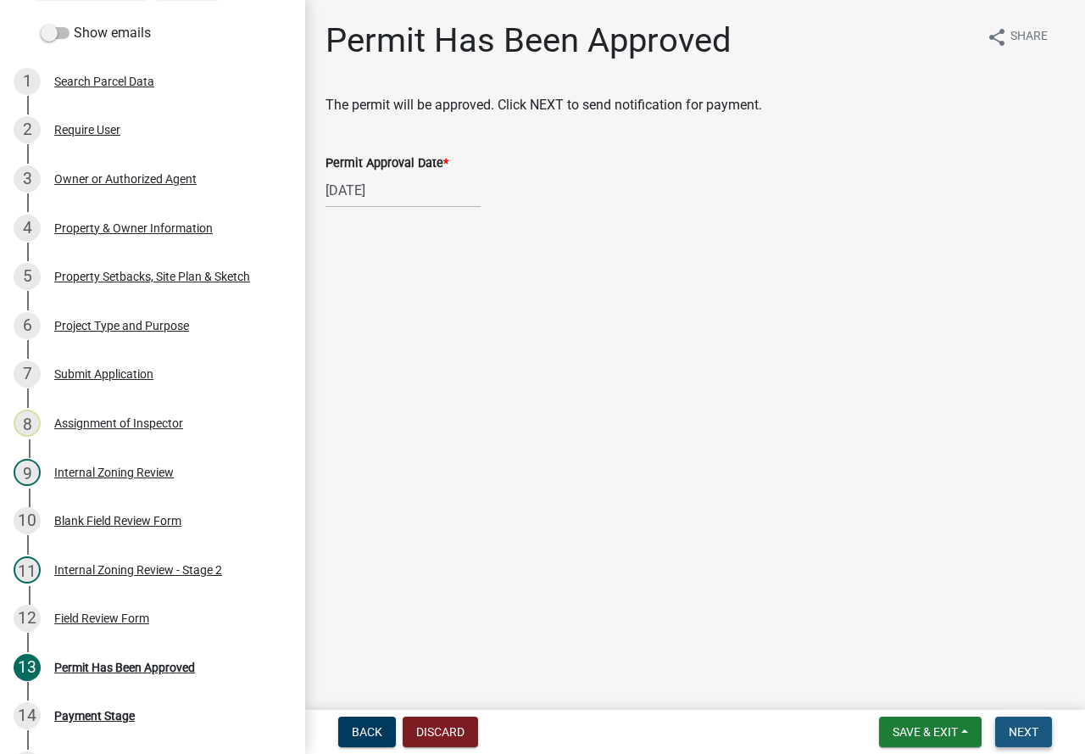
click at [1013, 729] on span "Next" at bounding box center [1024, 732] width 30 height 14
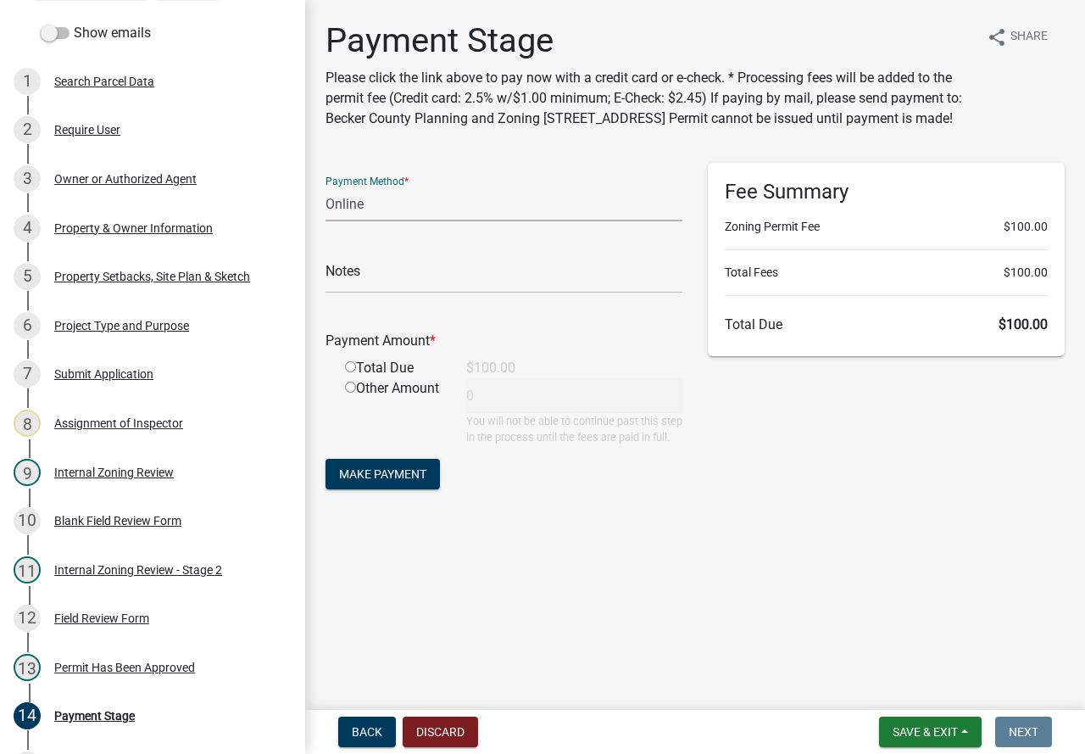
click at [365, 215] on select "Credit Card POS Check Cash Online" at bounding box center [504, 204] width 357 height 35
select select "1: 0"
click at [326, 207] on select "Credit Card POS Check Cash Online" at bounding box center [504, 204] width 357 height 35
click at [354, 372] on input "radio" at bounding box center [350, 366] width 11 height 11
radio input "true"
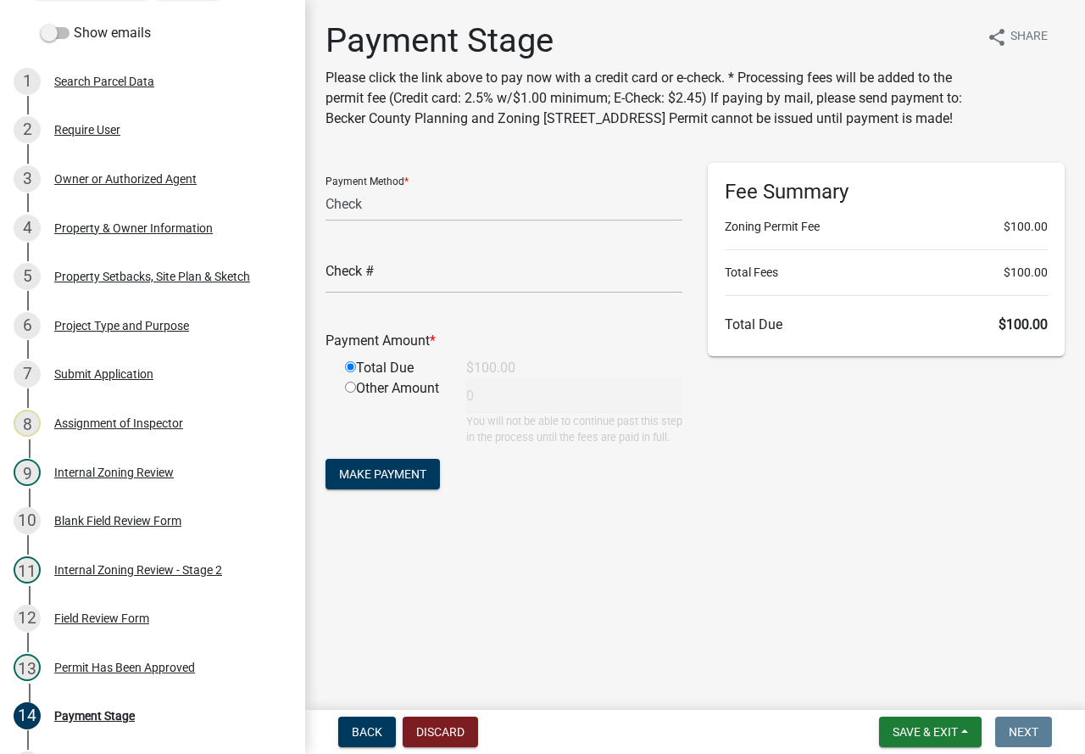
type input "100"
click at [449, 284] on input "text" at bounding box center [504, 276] width 357 height 35
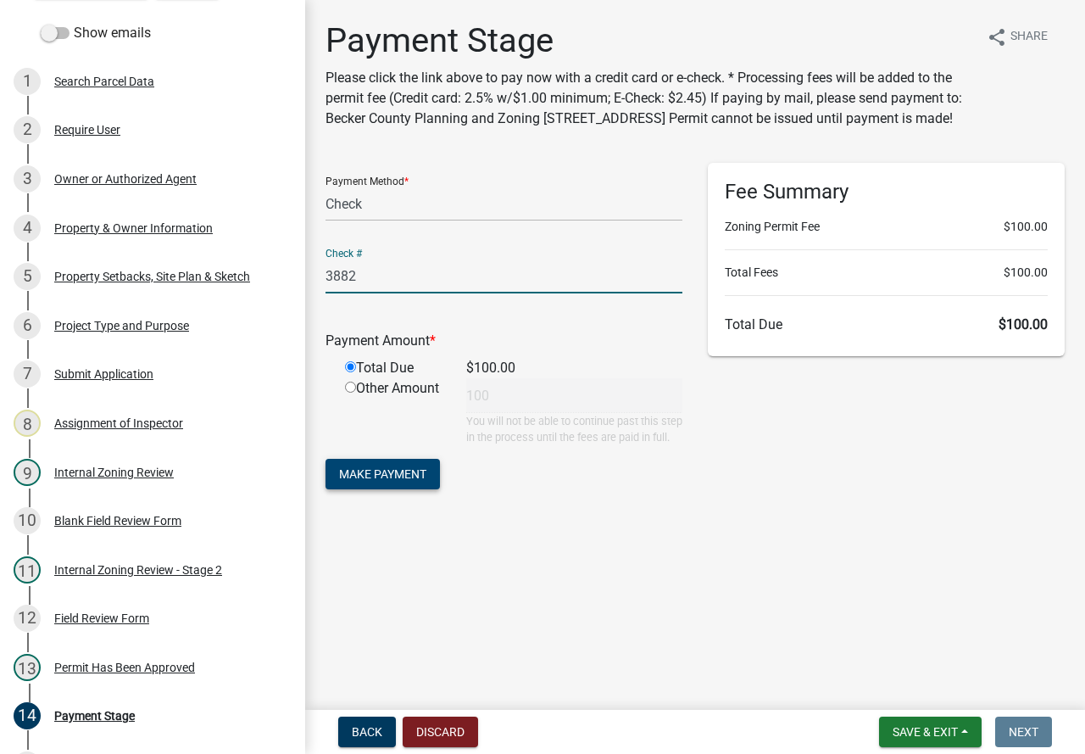
type input "3882"
click at [401, 481] on span "Make Payment" at bounding box center [382, 474] width 87 height 14
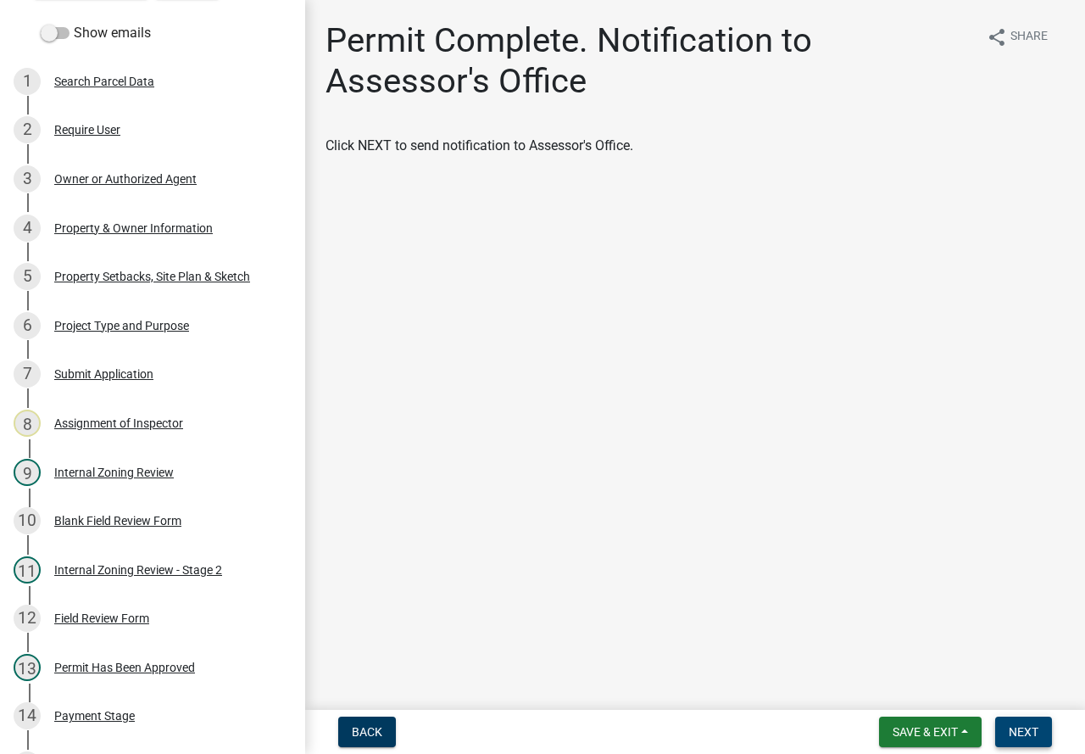
click at [1023, 718] on button "Next" at bounding box center [1023, 732] width 57 height 31
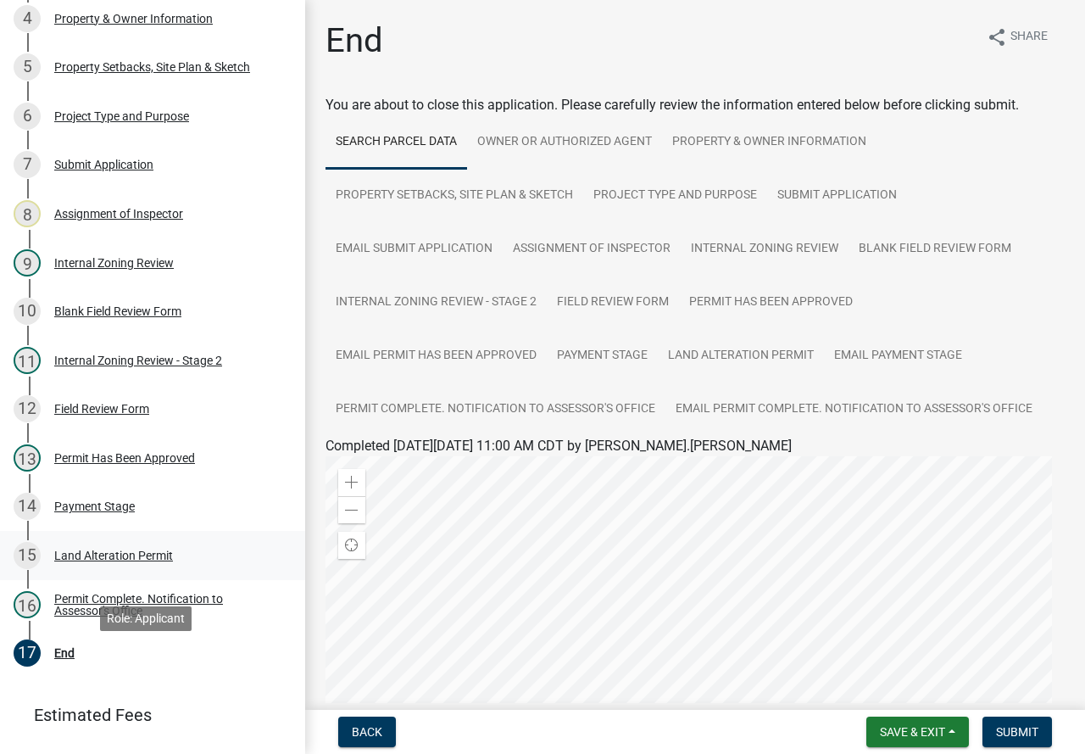
scroll to position [339, 0]
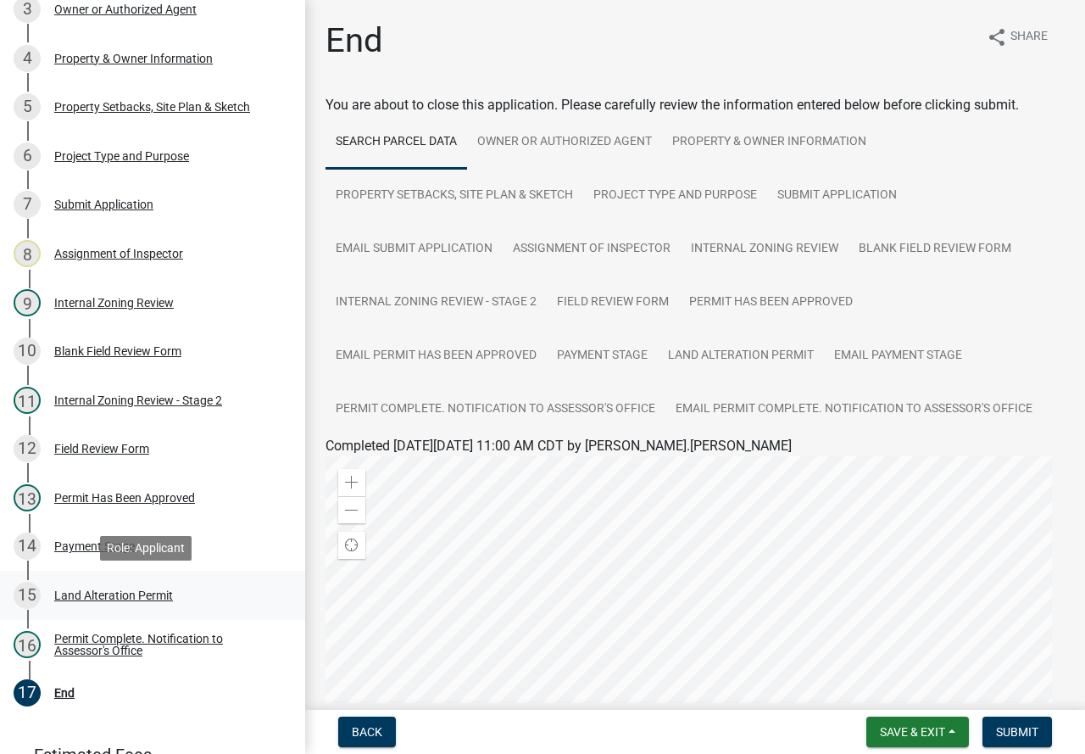
click at [117, 590] on div "Land Alteration Permit" at bounding box center [113, 595] width 119 height 12
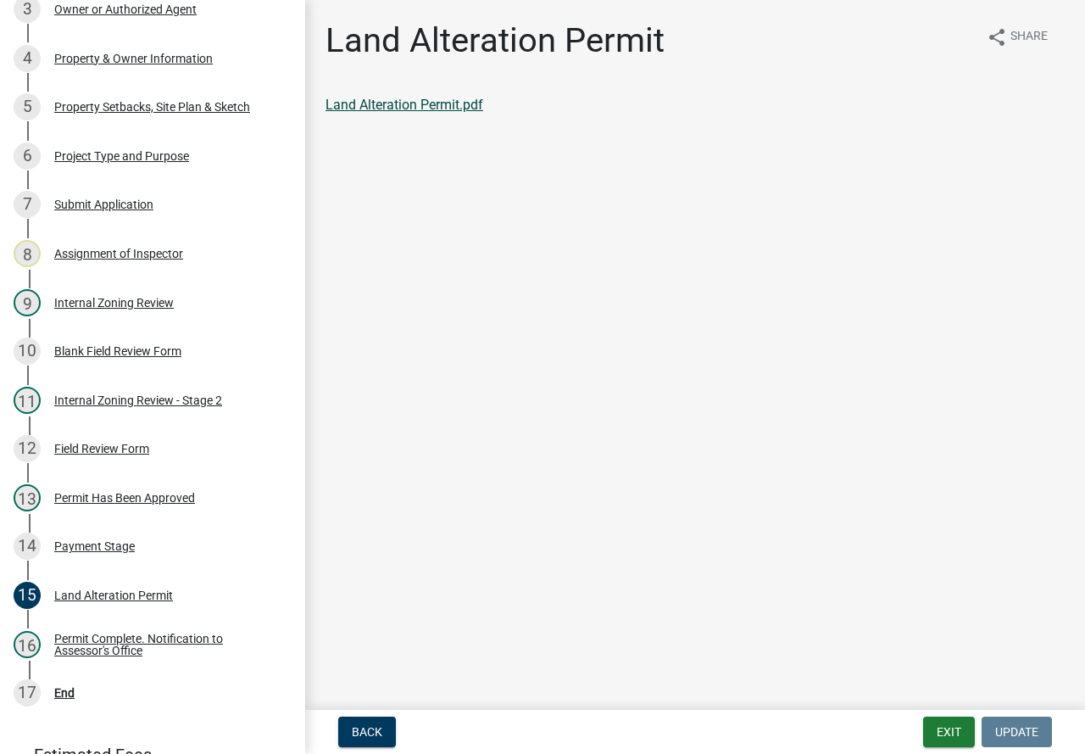
click at [458, 97] on link "Land Alteration Permit.pdf" at bounding box center [405, 105] width 158 height 16
